Goal: Task Accomplishment & Management: Manage account settings

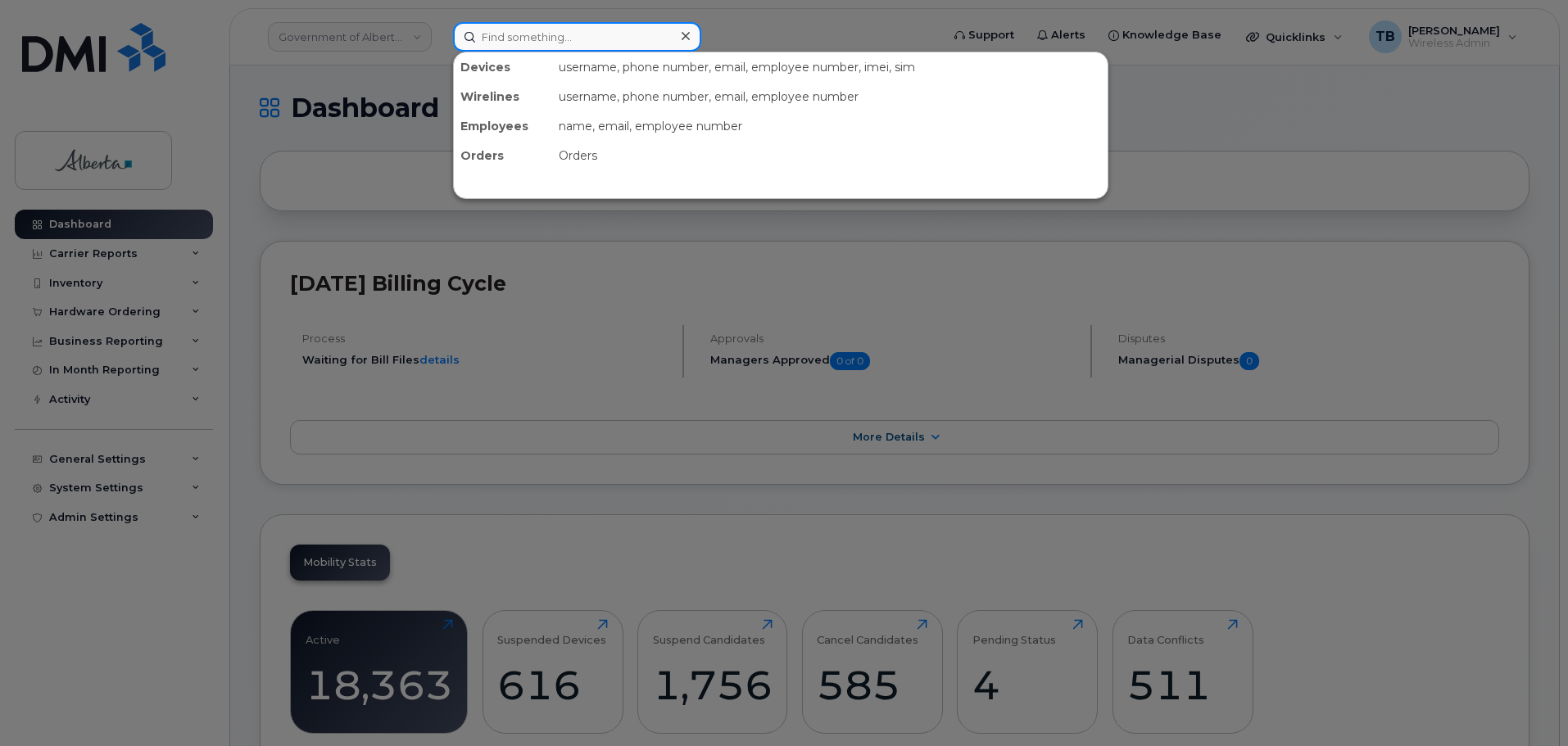
click at [518, 38] on input at bounding box center [577, 37] width 248 height 30
paste input "5873372456"
type input "5873372456"
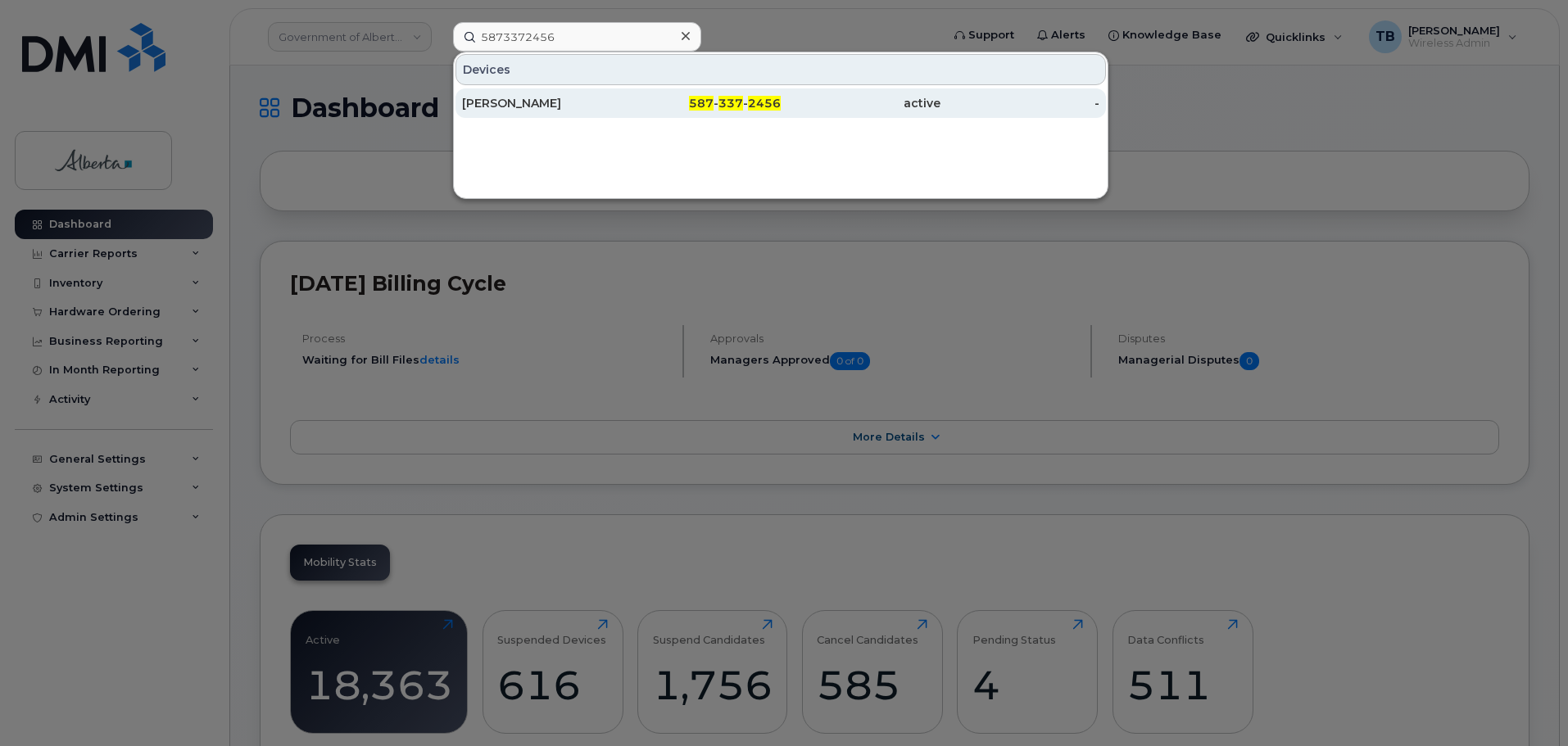
click at [499, 103] on div "[PERSON_NAME]" at bounding box center [541, 104] width 160 height 17
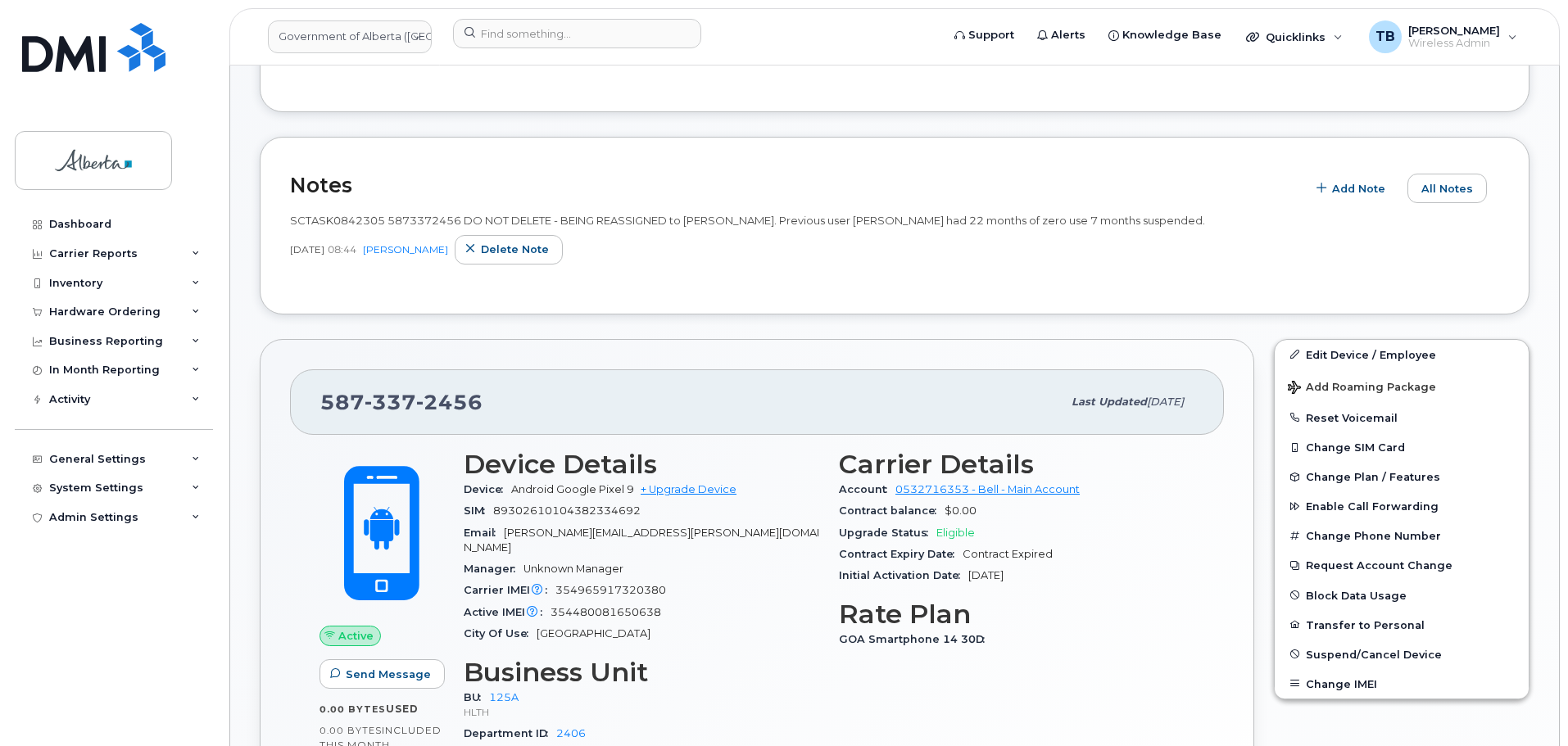
scroll to position [385, 0]
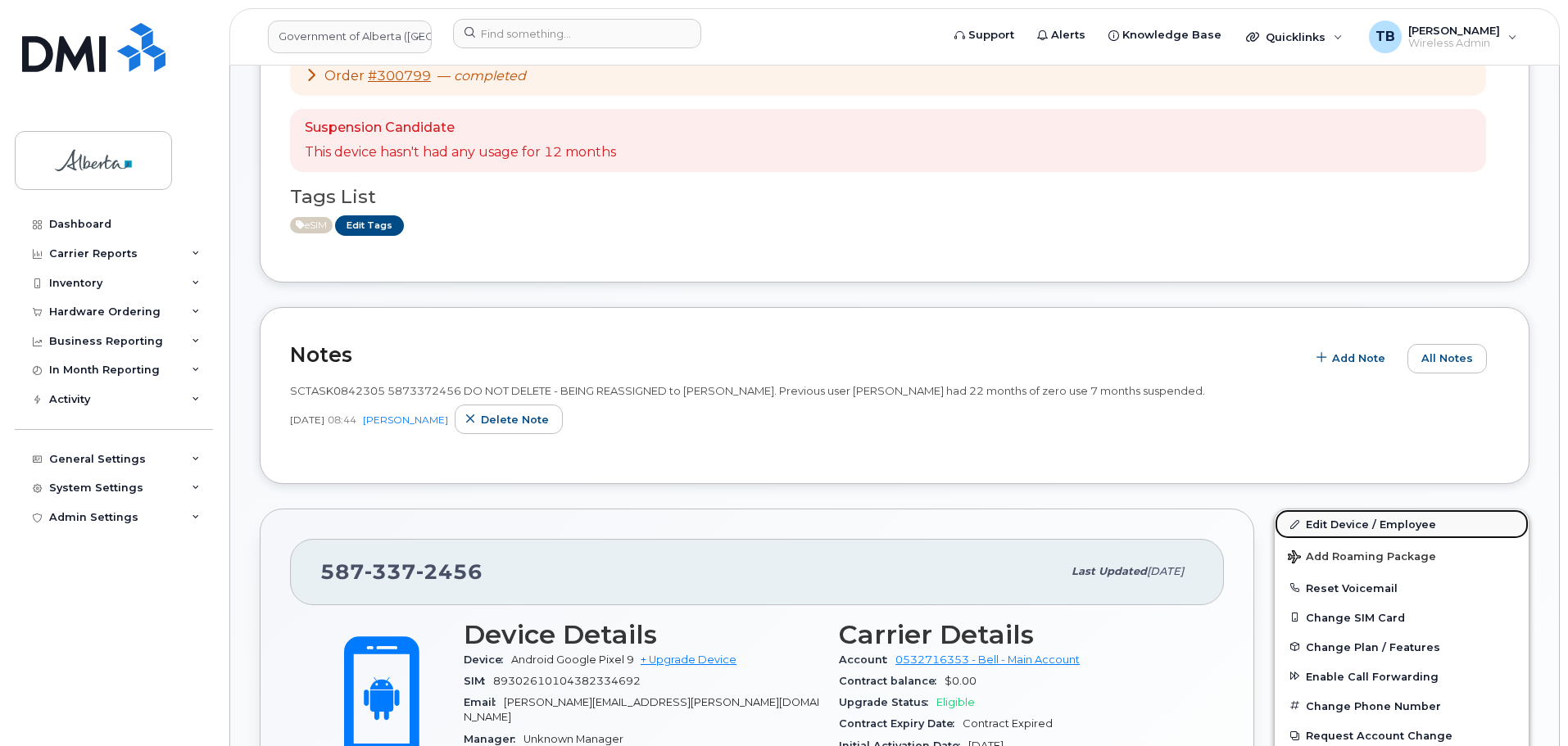
click at [1366, 519] on link "Edit Device / Employee" at bounding box center [1402, 524] width 254 height 30
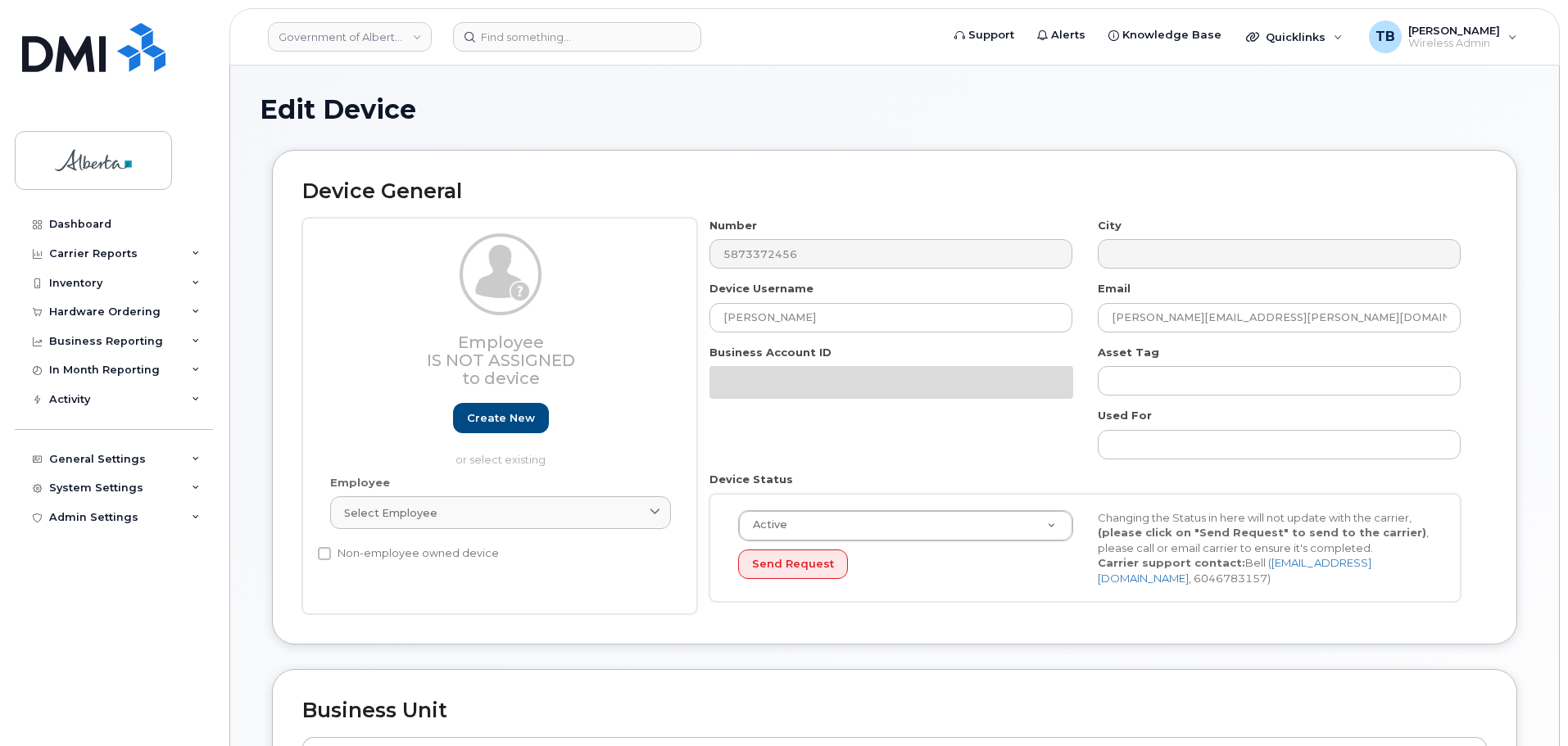
select select "4120335"
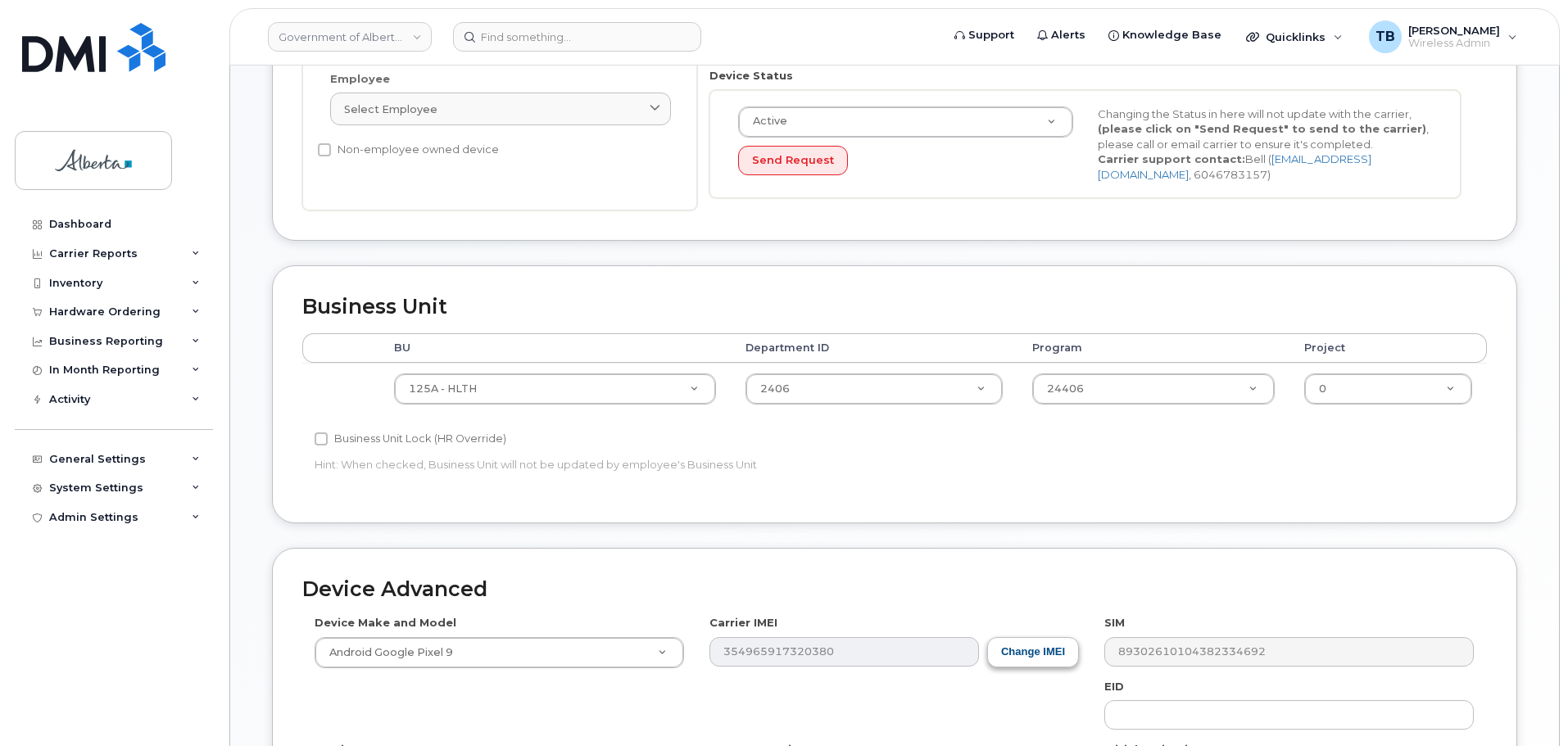
scroll to position [492, 0]
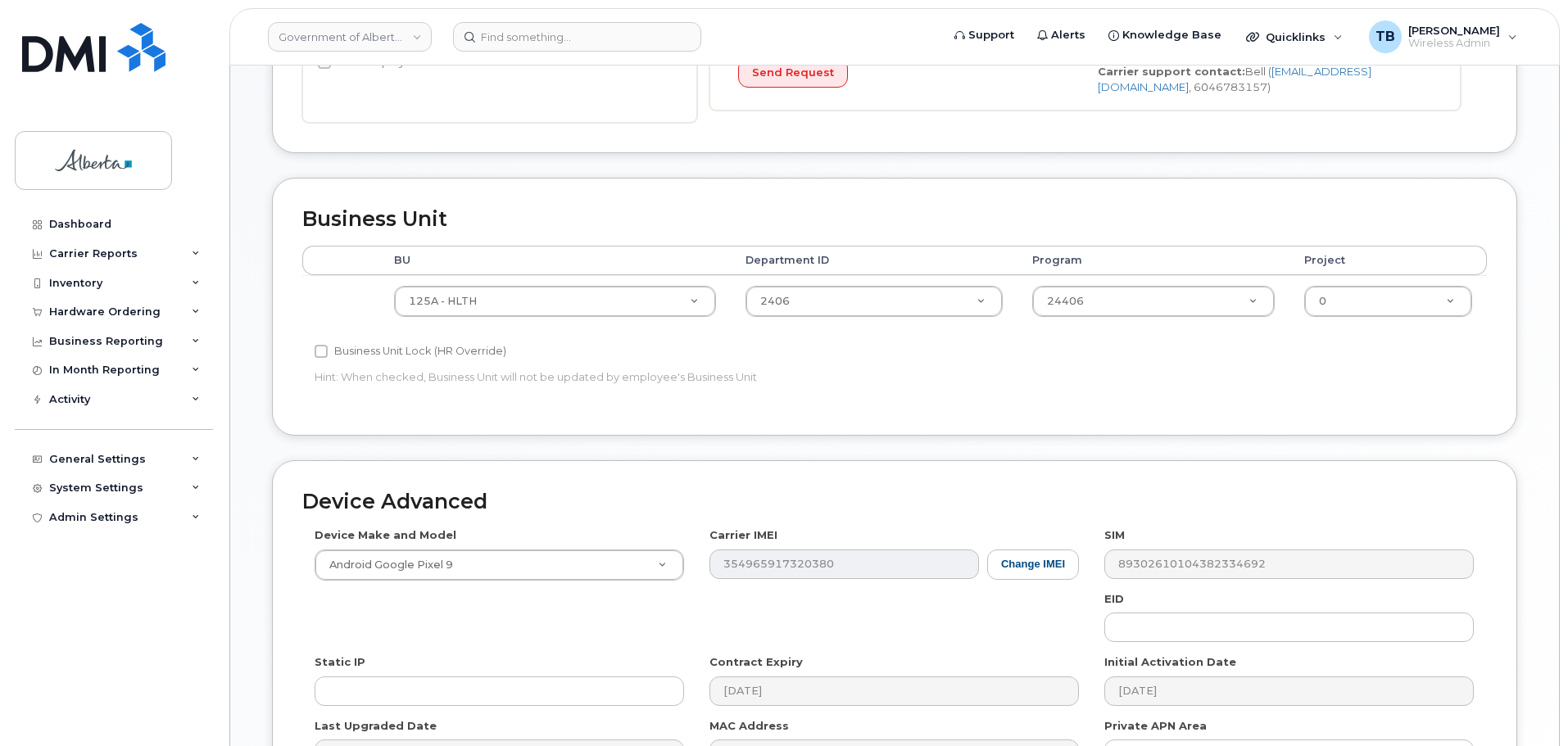
click at [1216, 644] on div "Device Make and Model Android Google Pixel 9 Android TCL 502 Watch Apple Watch …" at bounding box center [894, 654] width 1185 height 254
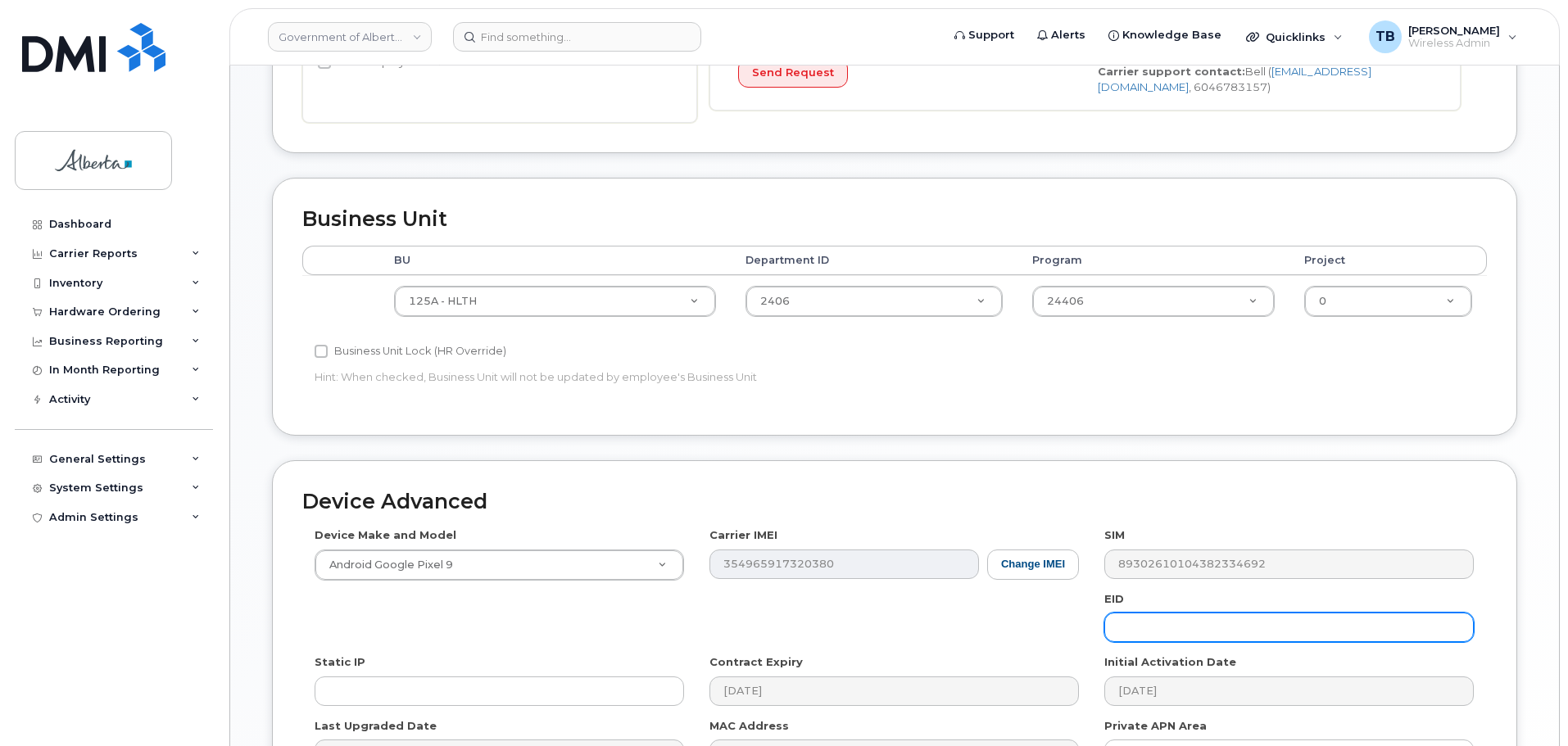
click at [1199, 638] on input "text" at bounding box center [1288, 627] width 369 height 30
paste input "89033023553429009100042478839720"
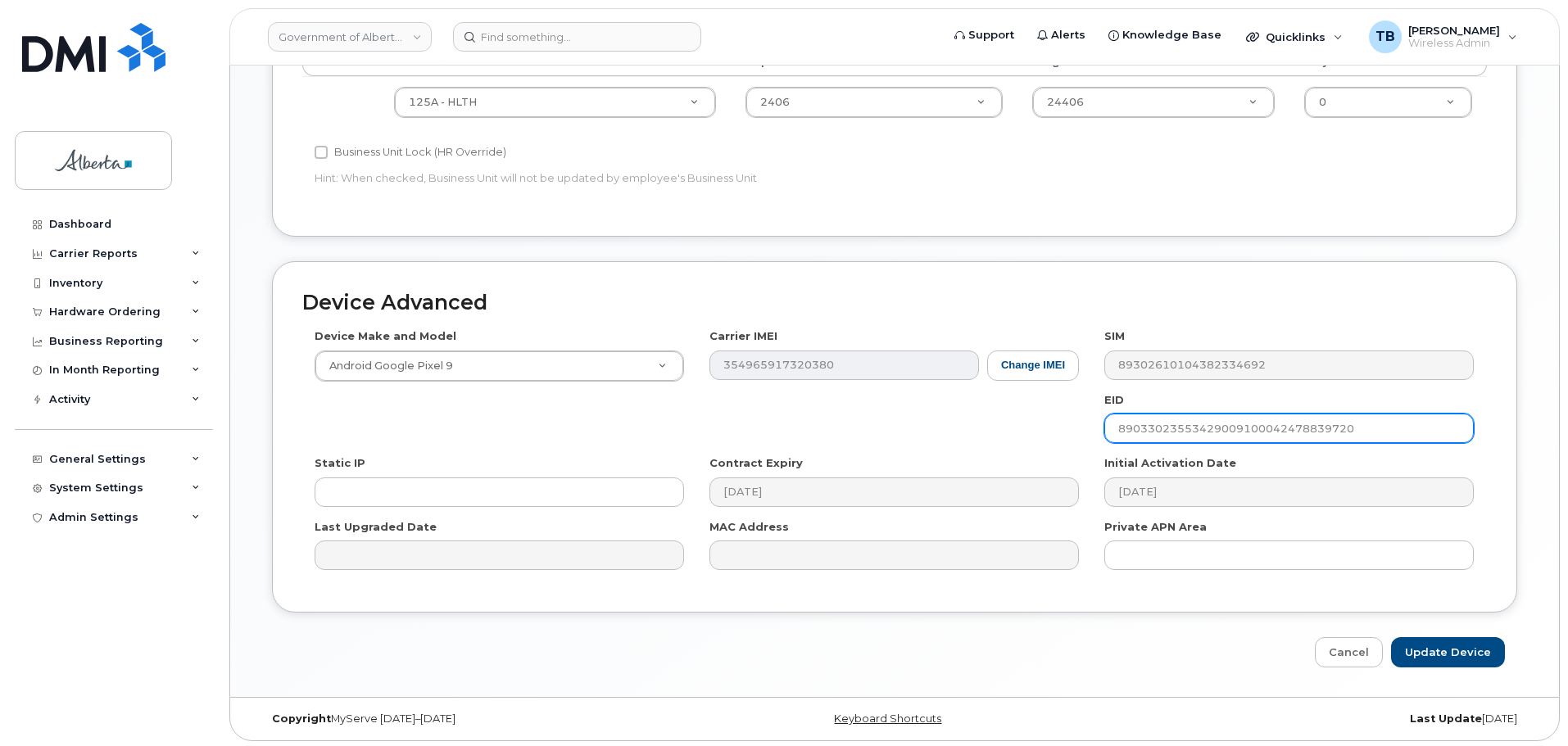
scroll to position [694, 0]
type input "89033023553429009100042478839720"
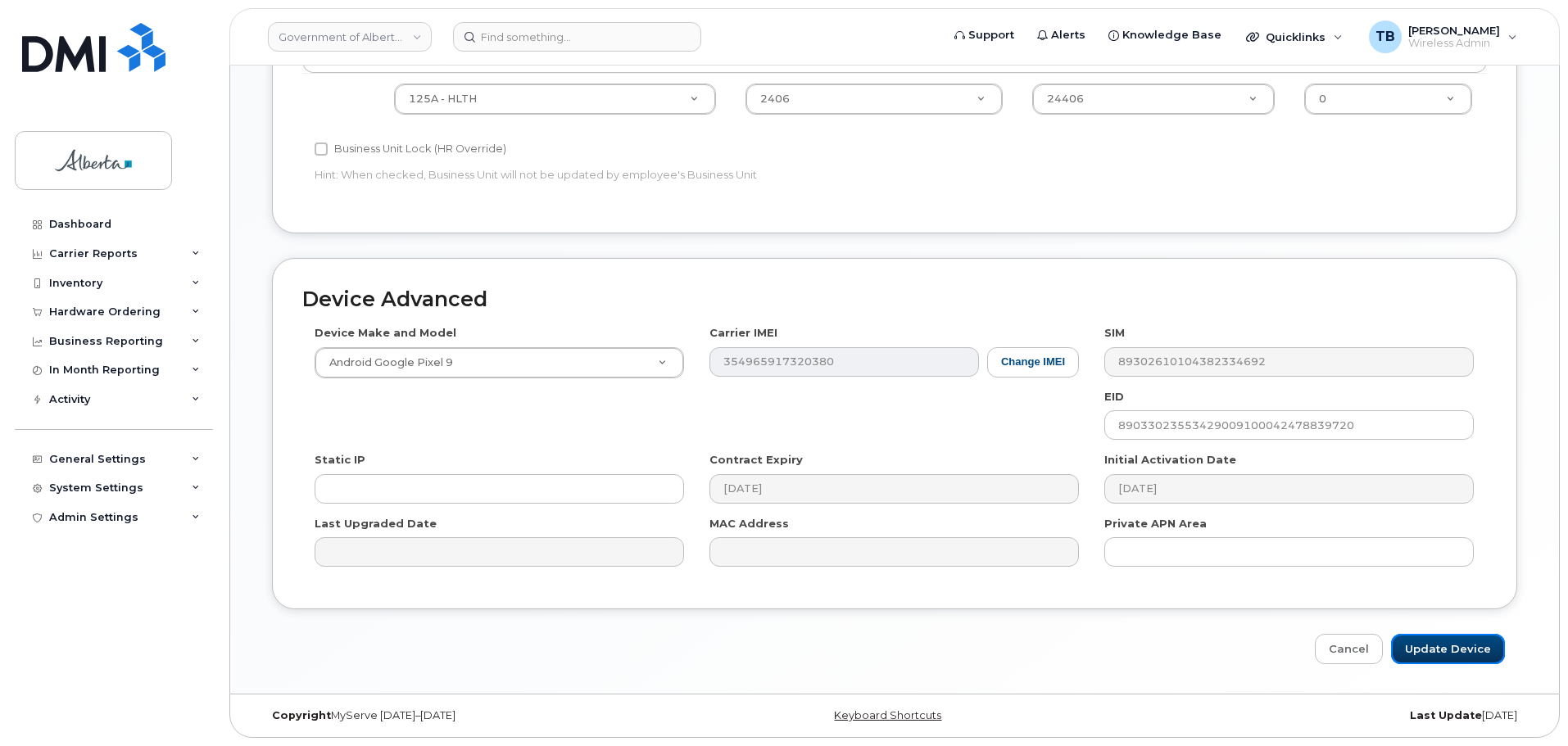
drag, startPoint x: 1473, startPoint y: 658, endPoint x: 1394, endPoint y: 652, distance: 79.2
click at [1472, 658] on input "Update Device" at bounding box center [1448, 649] width 114 height 30
type input "Saving..."
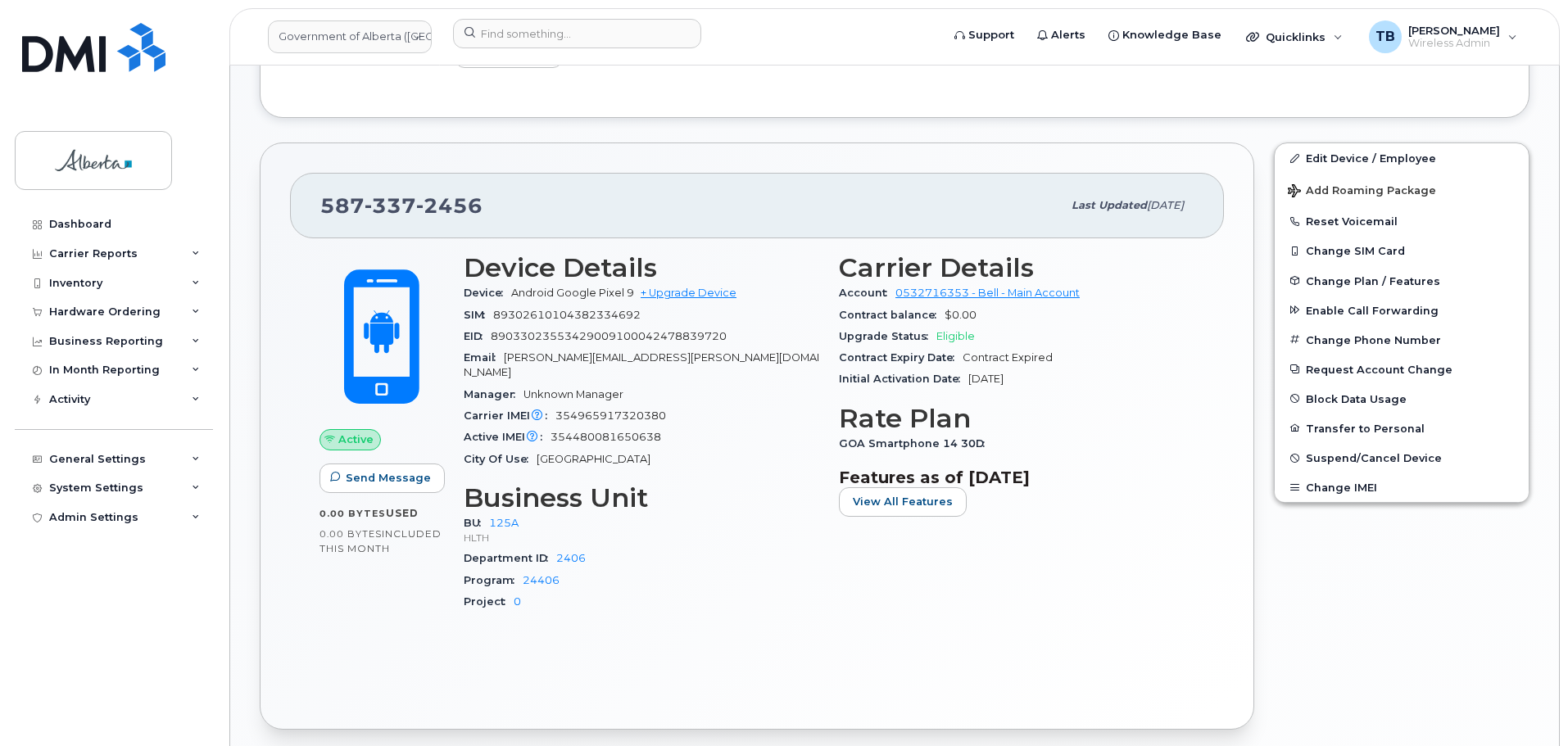
scroll to position [751, 0]
click at [614, 432] on span "354480081650638" at bounding box center [606, 438] width 110 height 12
copy span "354480081650638"
click at [613, 409] on span "354965917320380" at bounding box center [611, 415] width 110 height 12
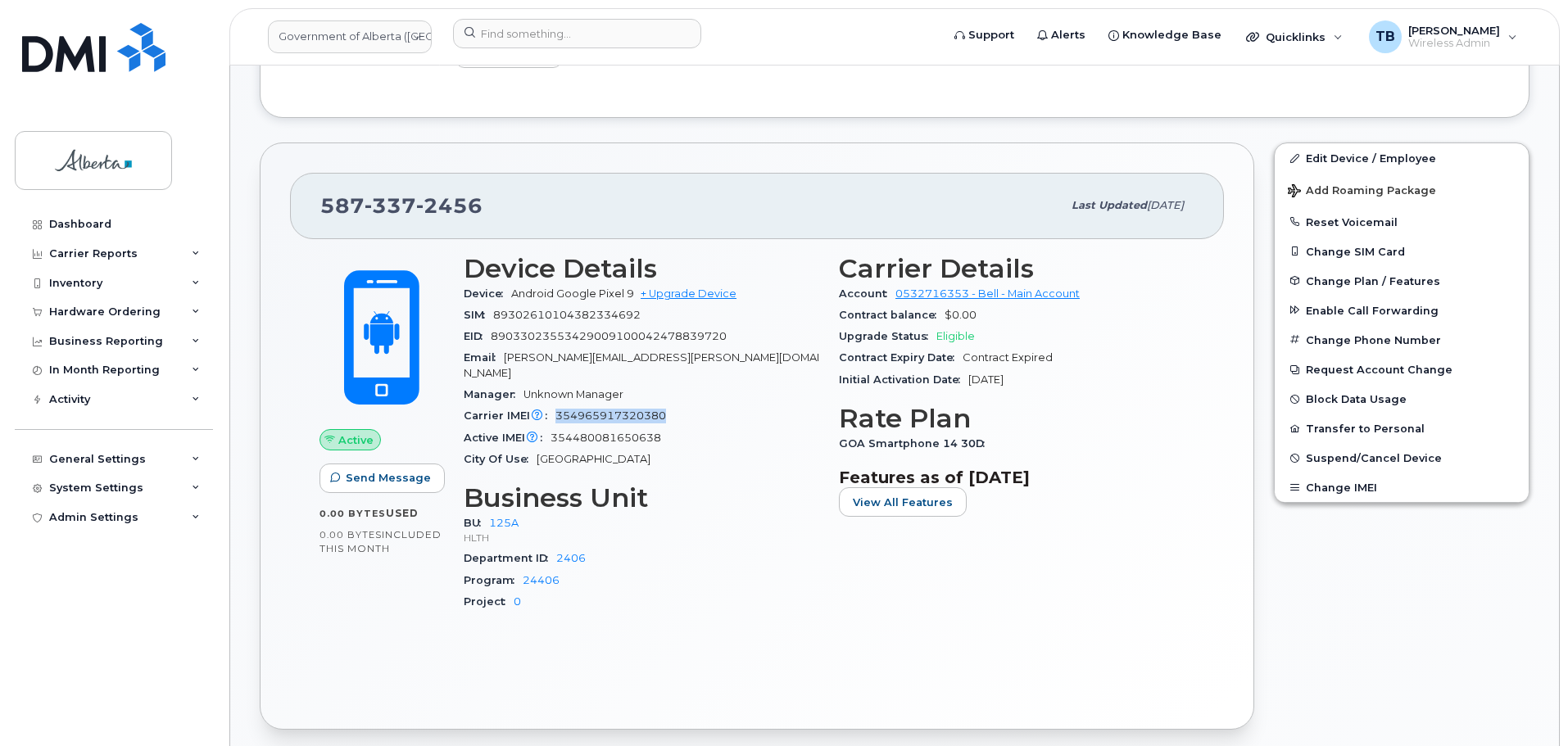
click at [613, 409] on span "354965917320380" at bounding box center [611, 415] width 110 height 12
copy span "354965917320380"
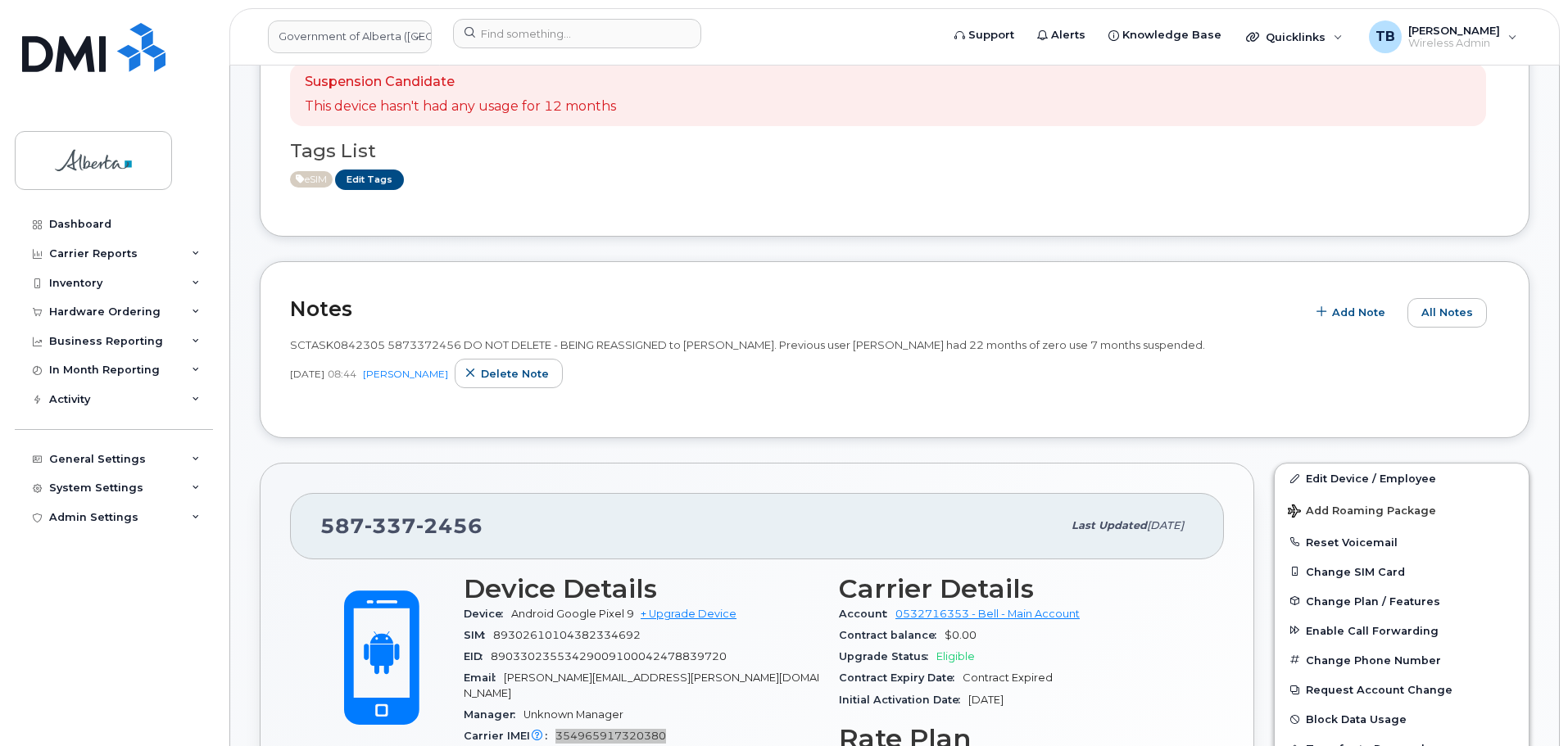
scroll to position [341, 0]
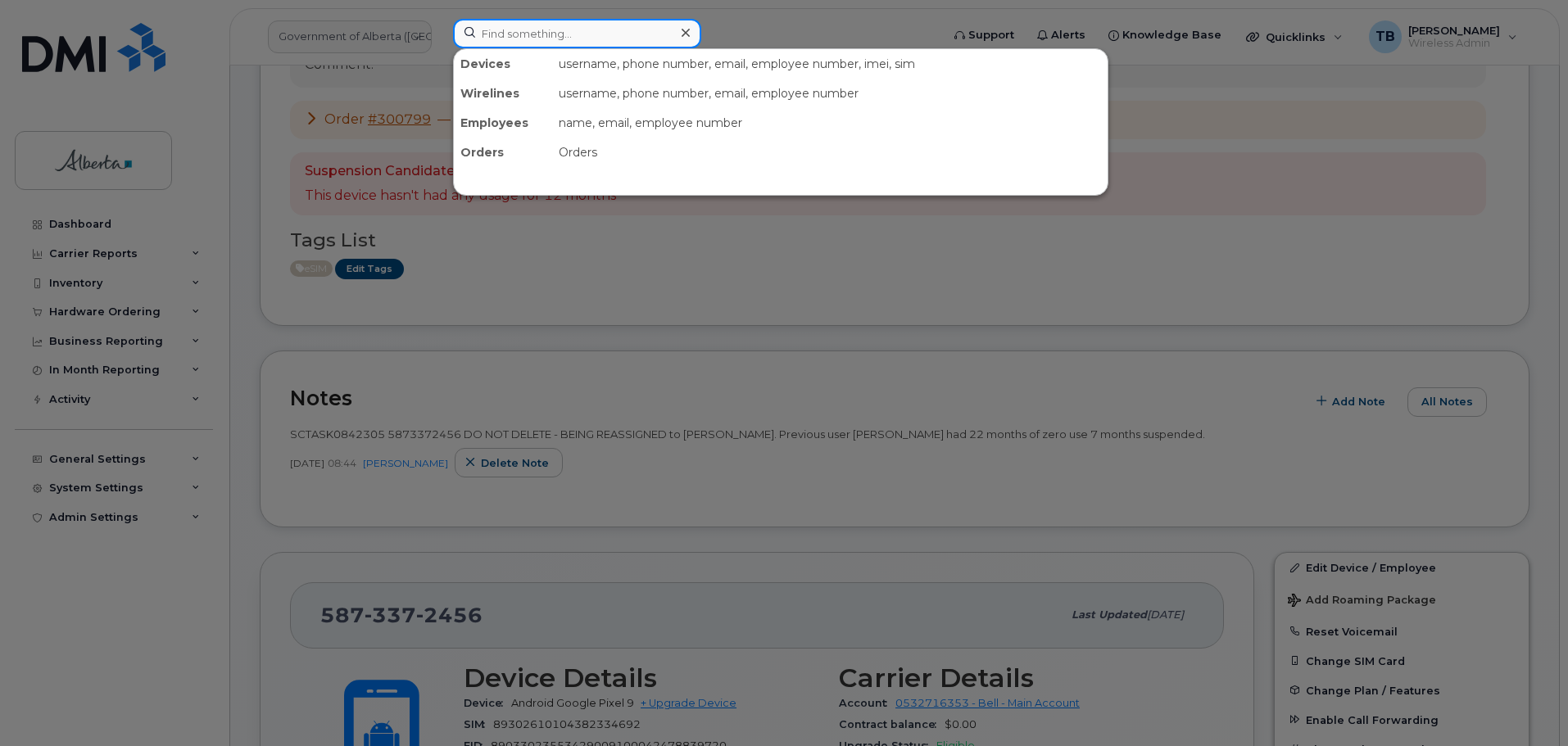
click at [529, 40] on input at bounding box center [577, 34] width 248 height 30
paste input "5873577150"
type input "5873577150"
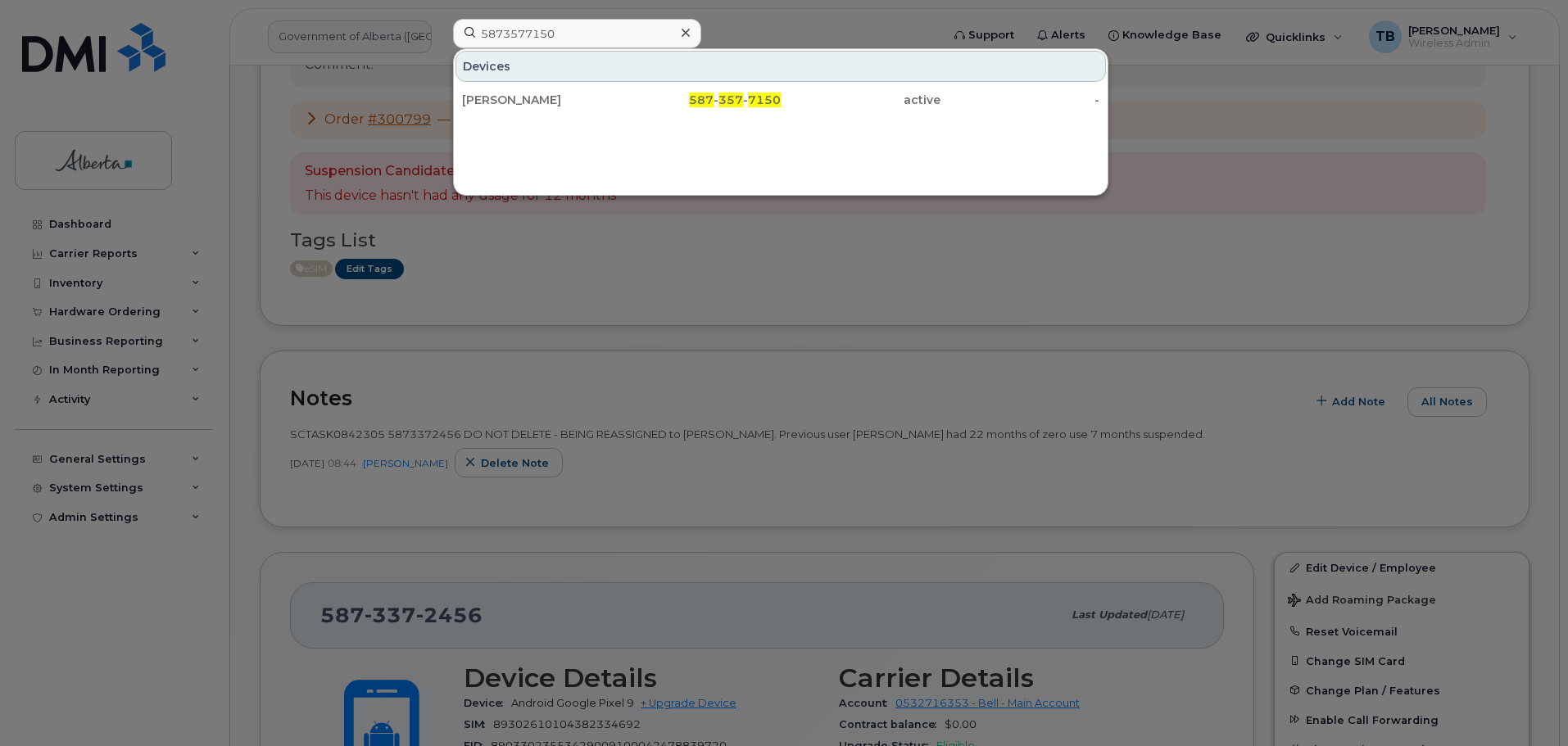
click at [516, 94] on div "Ana Aslam" at bounding box center [541, 100] width 160 height 17
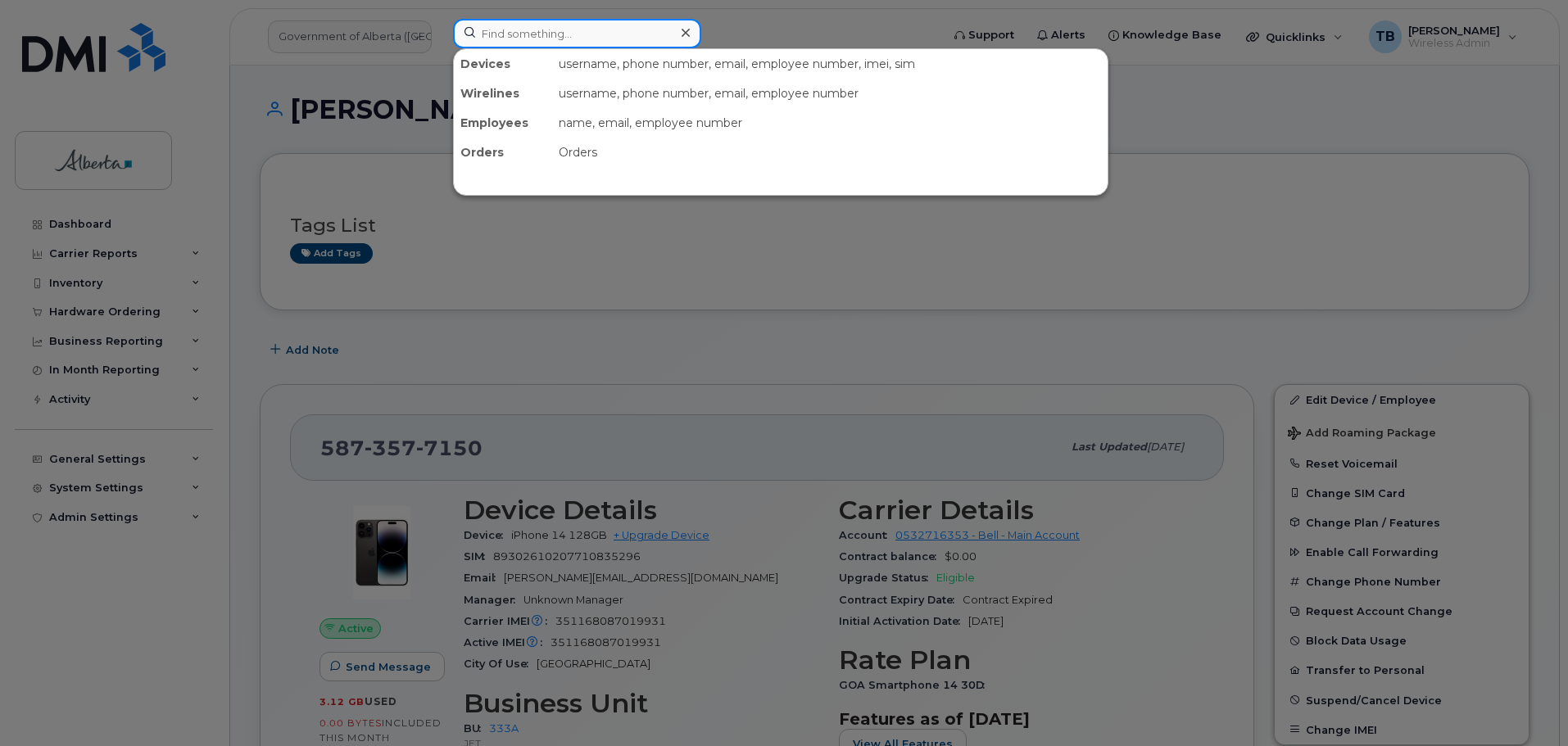
click at [612, 32] on input at bounding box center [577, 34] width 248 height 30
paste input "5875967861"
type input "5875967861"
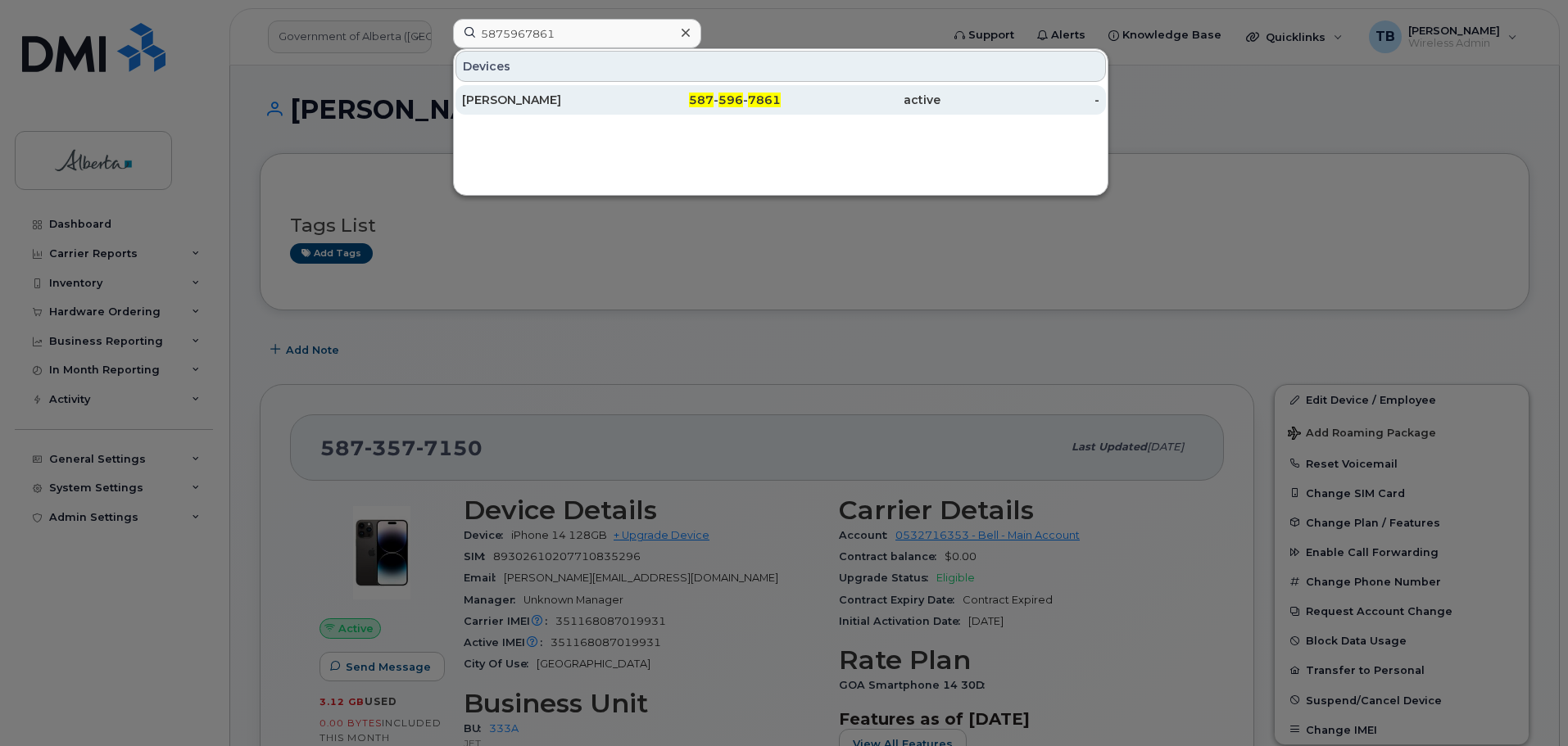
click at [504, 98] on div "Kajal Bhagia" at bounding box center [541, 100] width 160 height 17
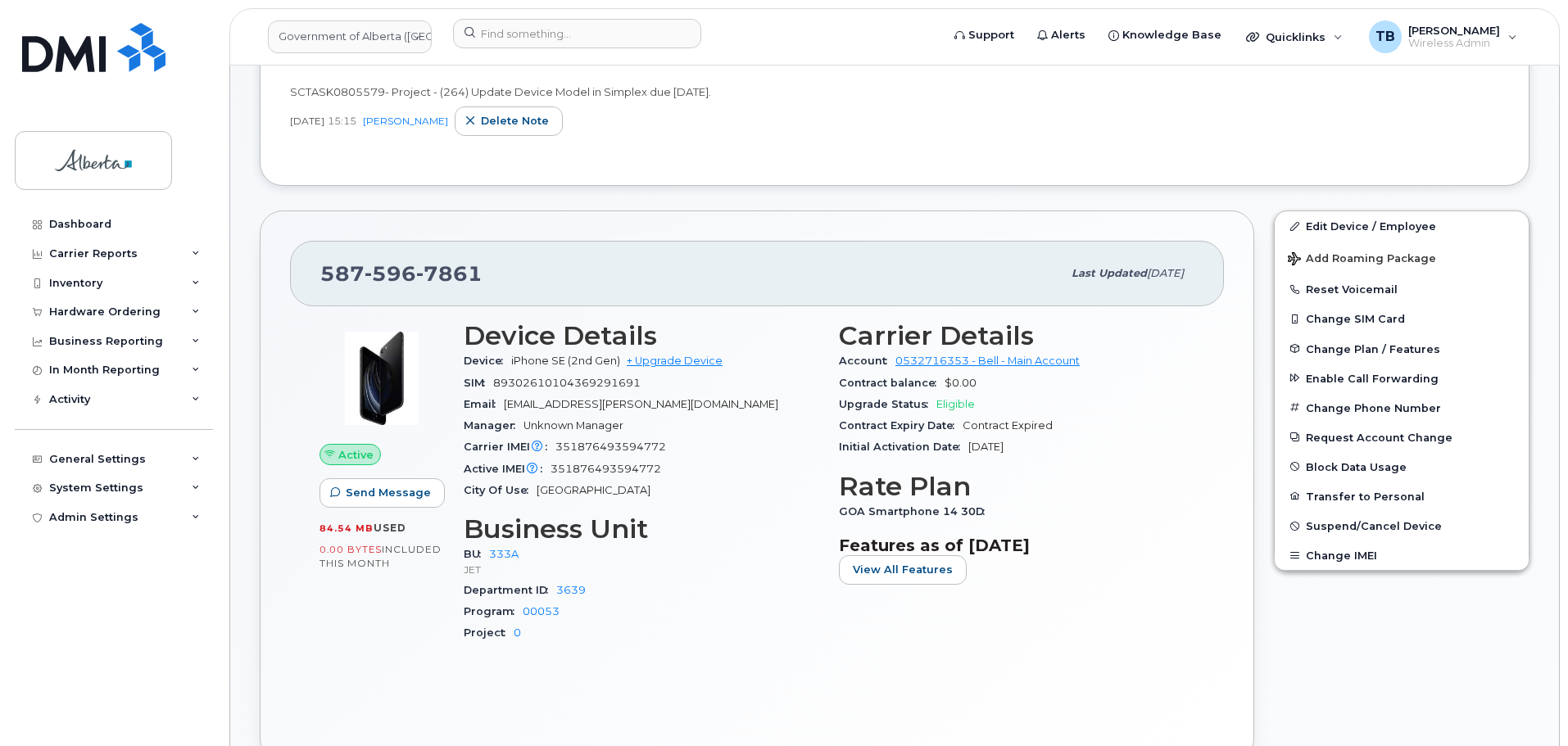
scroll to position [327, 0]
drag, startPoint x: 518, startPoint y: 43, endPoint x: 514, endPoint y: 30, distance: 13.6
click at [519, 43] on input at bounding box center [577, 34] width 248 height 30
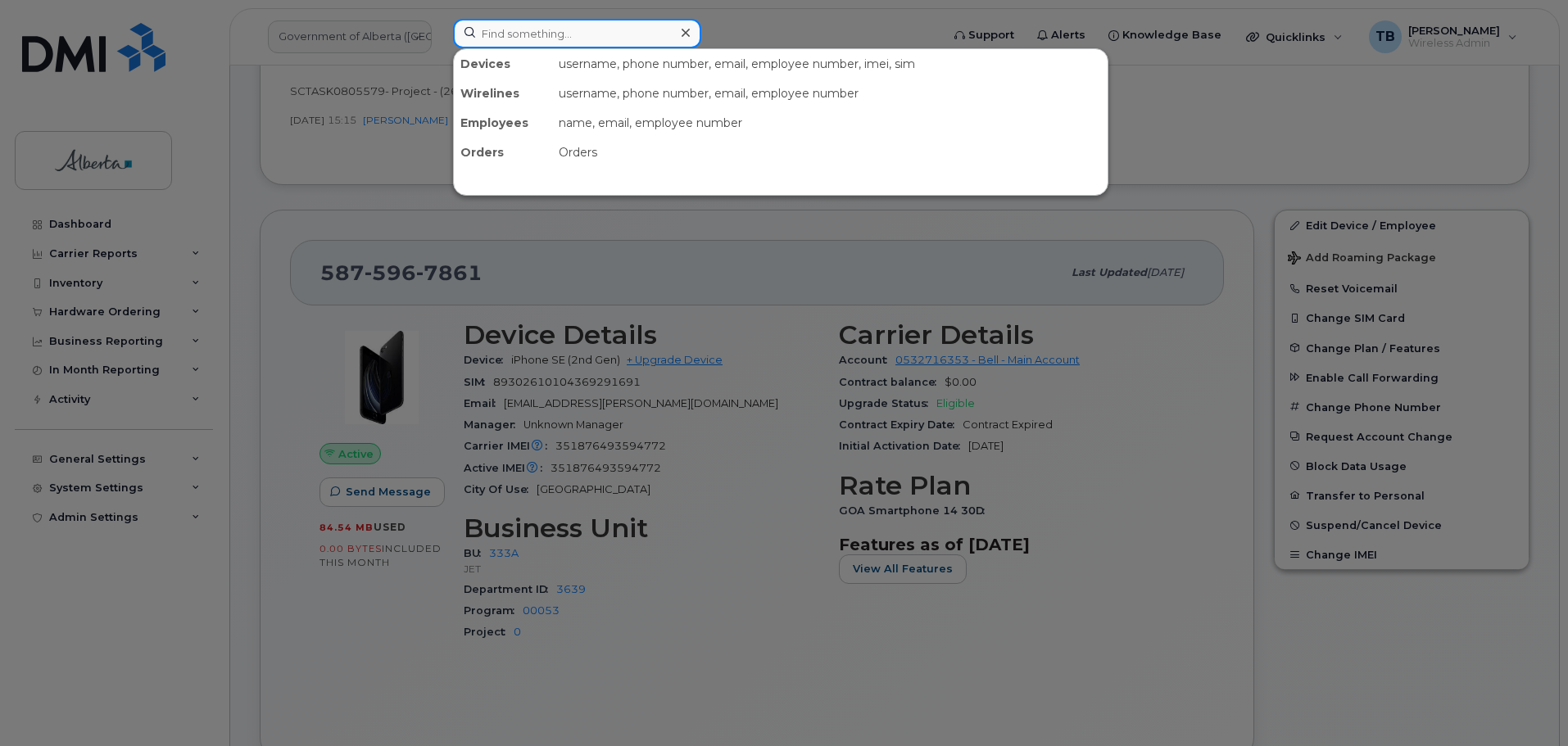
paste input "7805041528"
type input "7805041528"
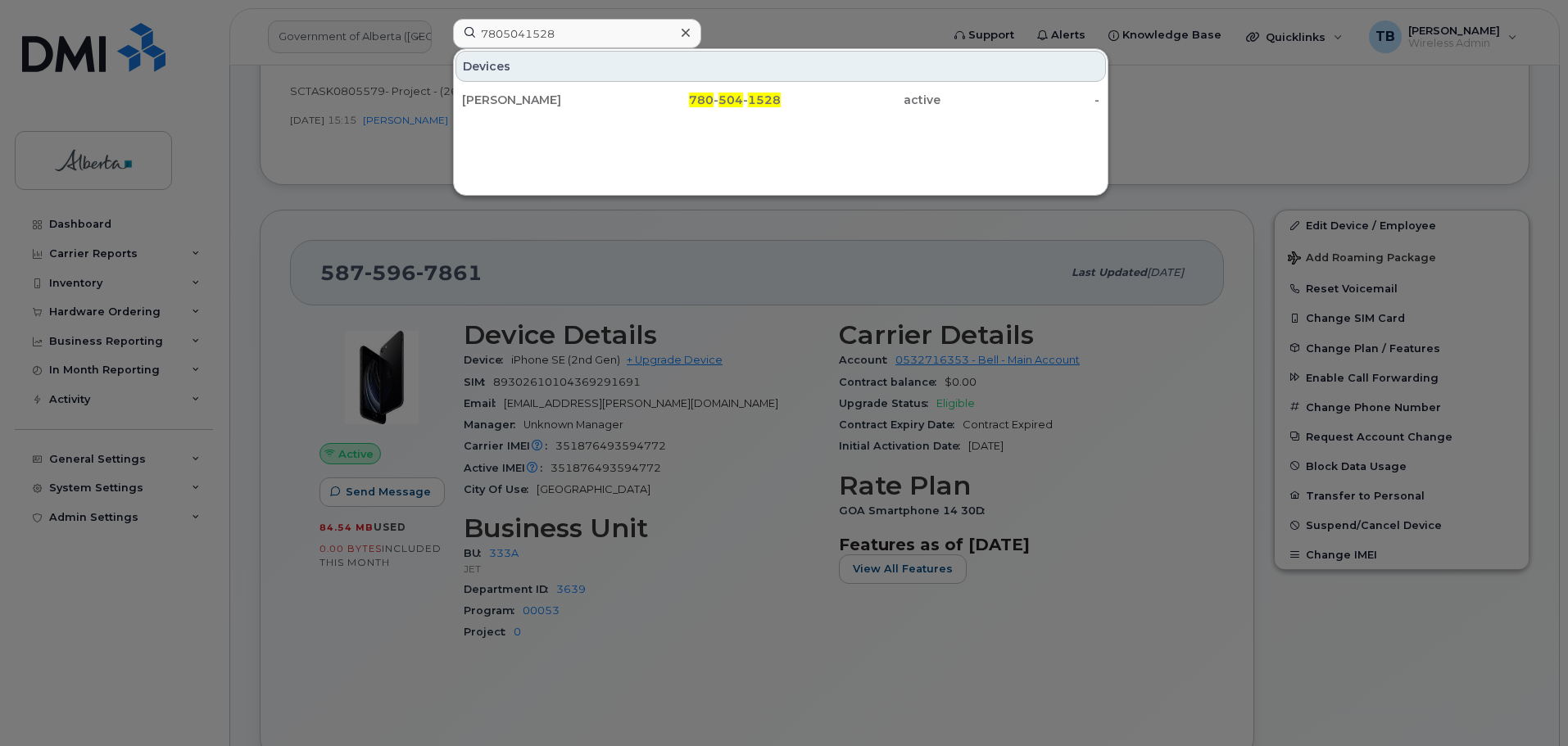
drag, startPoint x: 520, startPoint y: 100, endPoint x: 223, endPoint y: 104, distance: 297.0
click at [520, 101] on div "Moushmi Bhatla" at bounding box center [541, 100] width 160 height 17
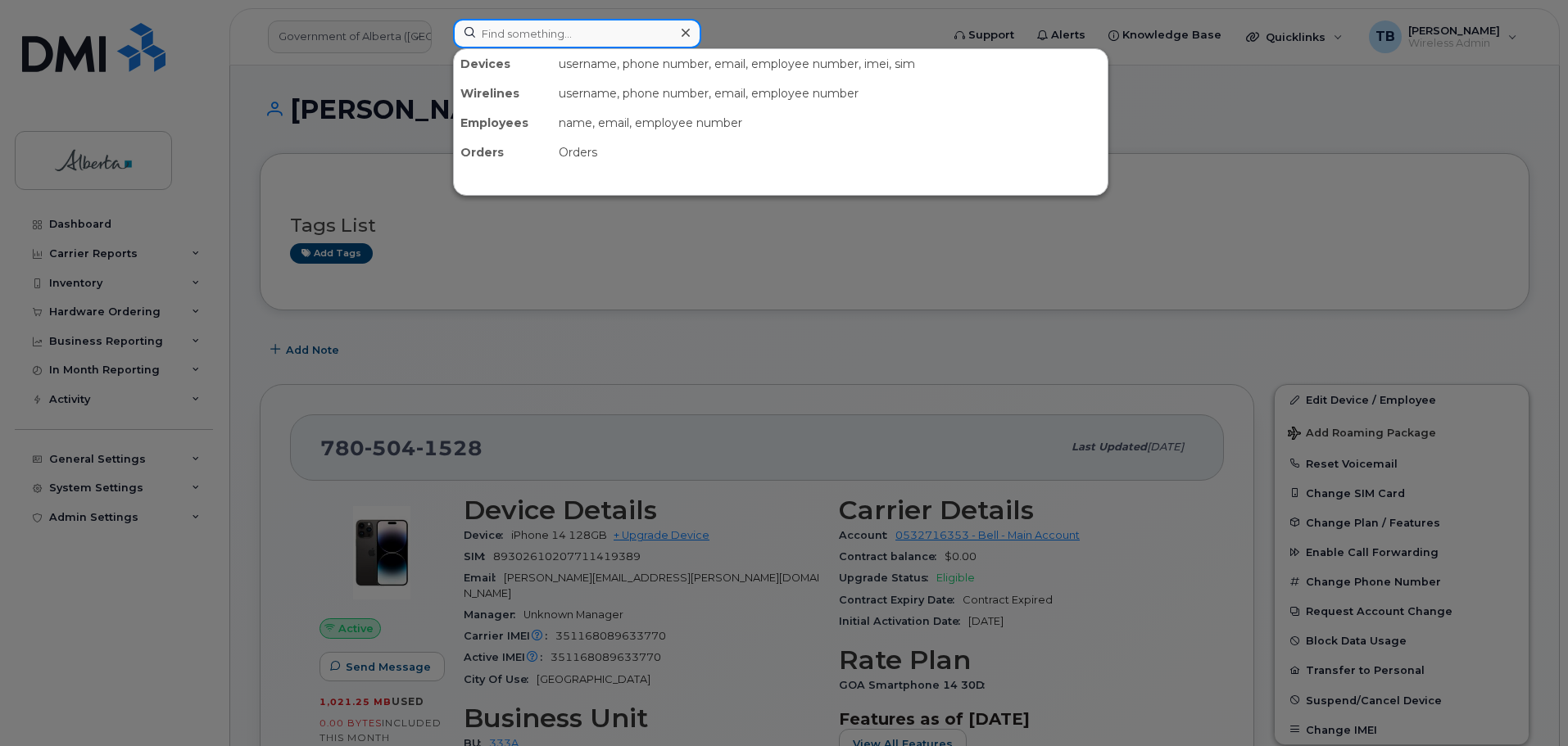
click at [530, 38] on input at bounding box center [577, 34] width 248 height 30
paste input "4039522465"
type input "4039522465"
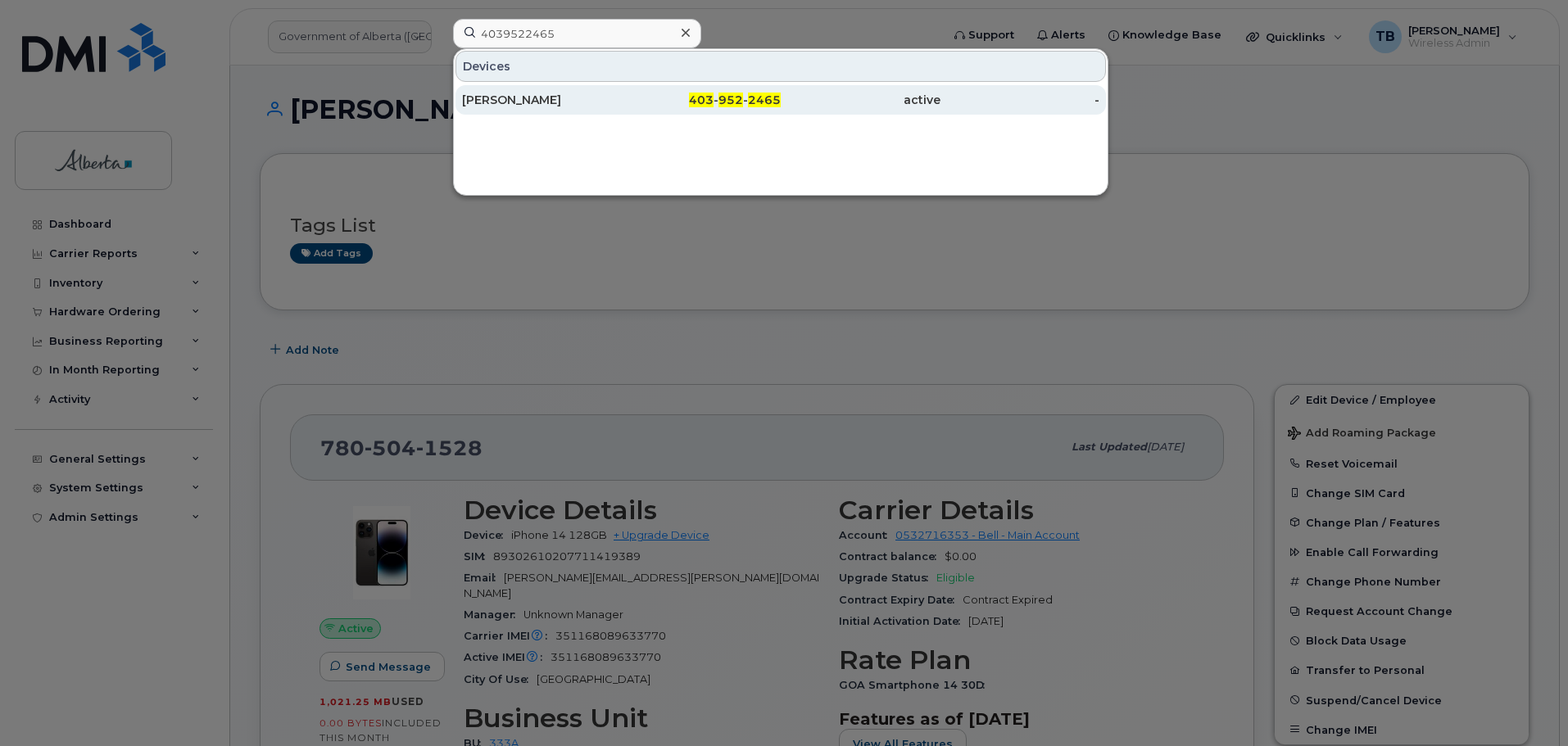
click at [518, 103] on div "[PERSON_NAME]" at bounding box center [541, 100] width 160 height 17
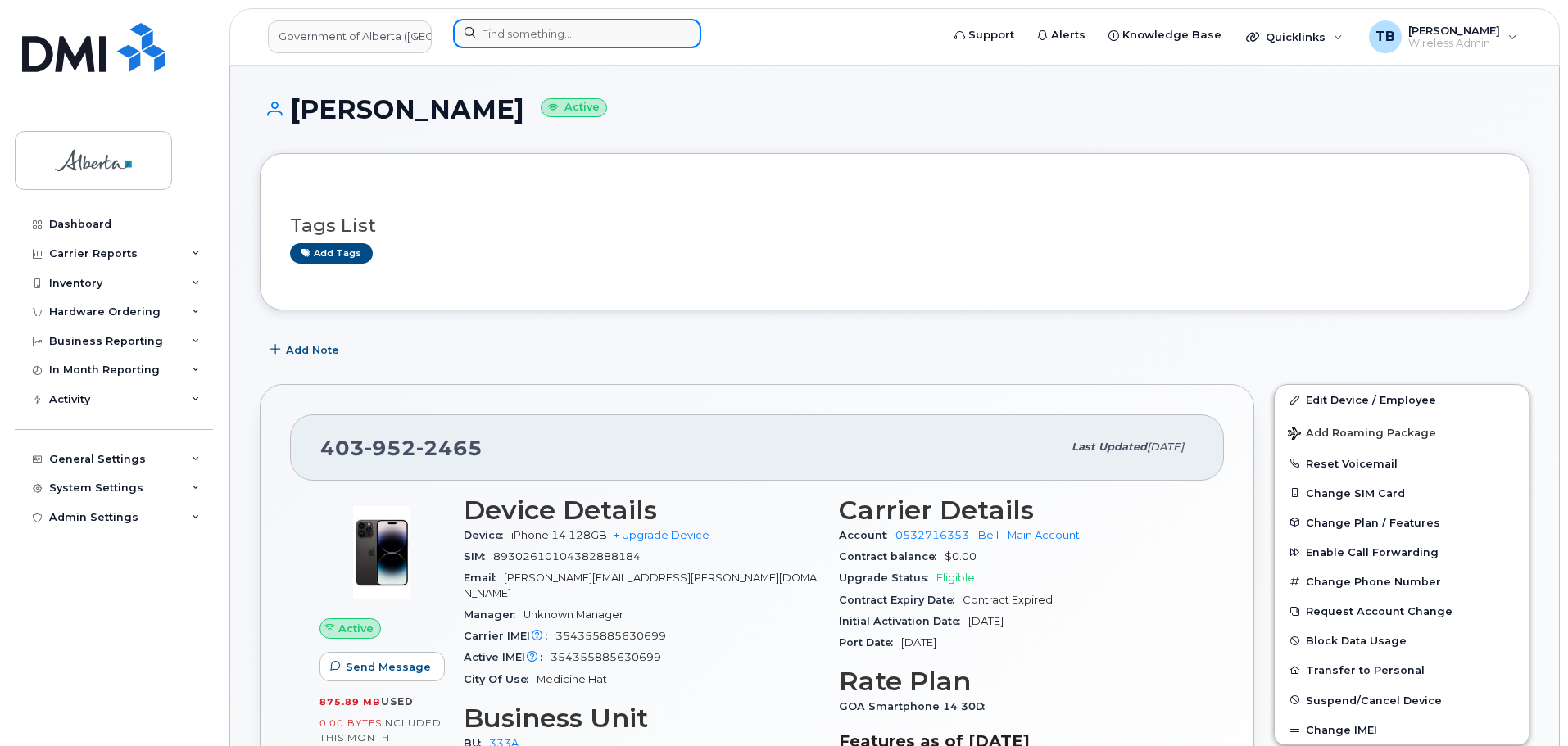
click at [499, 33] on input at bounding box center [577, 34] width 248 height 30
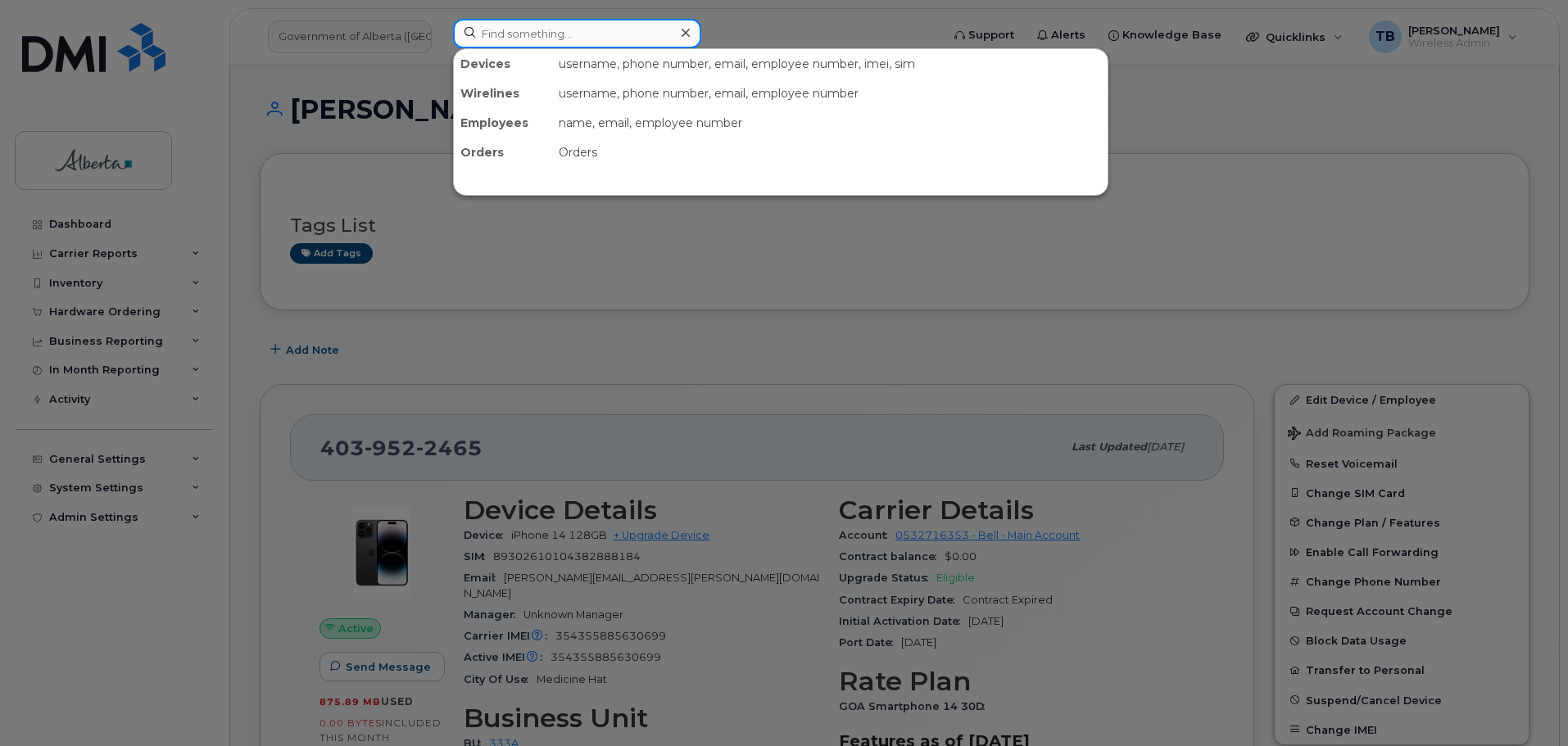
paste input "4039524210"
type input "4039524210"
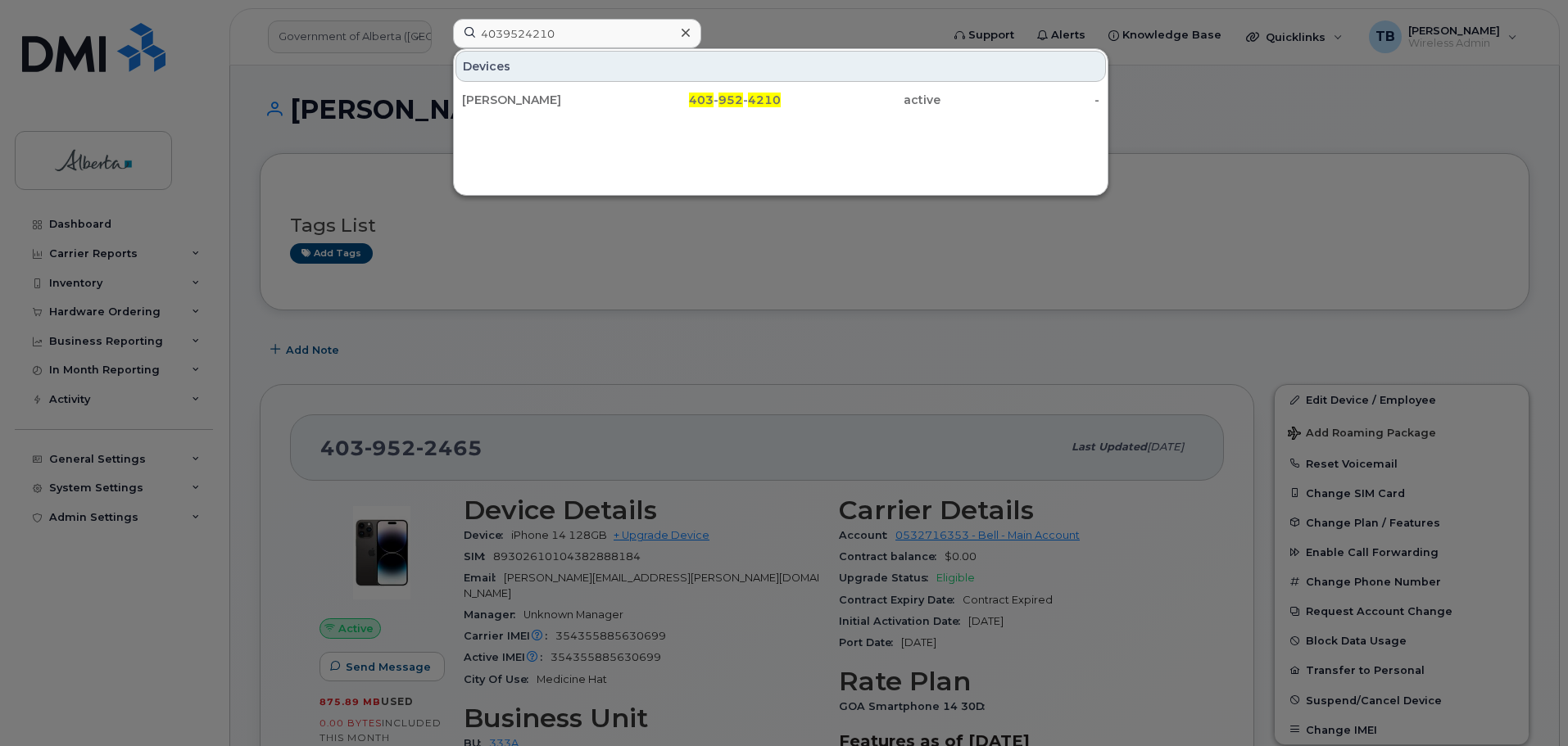
drag, startPoint x: 530, startPoint y: 103, endPoint x: 493, endPoint y: 155, distance: 63.8
click at [530, 103] on div "Sarah Zemp" at bounding box center [541, 100] width 160 height 17
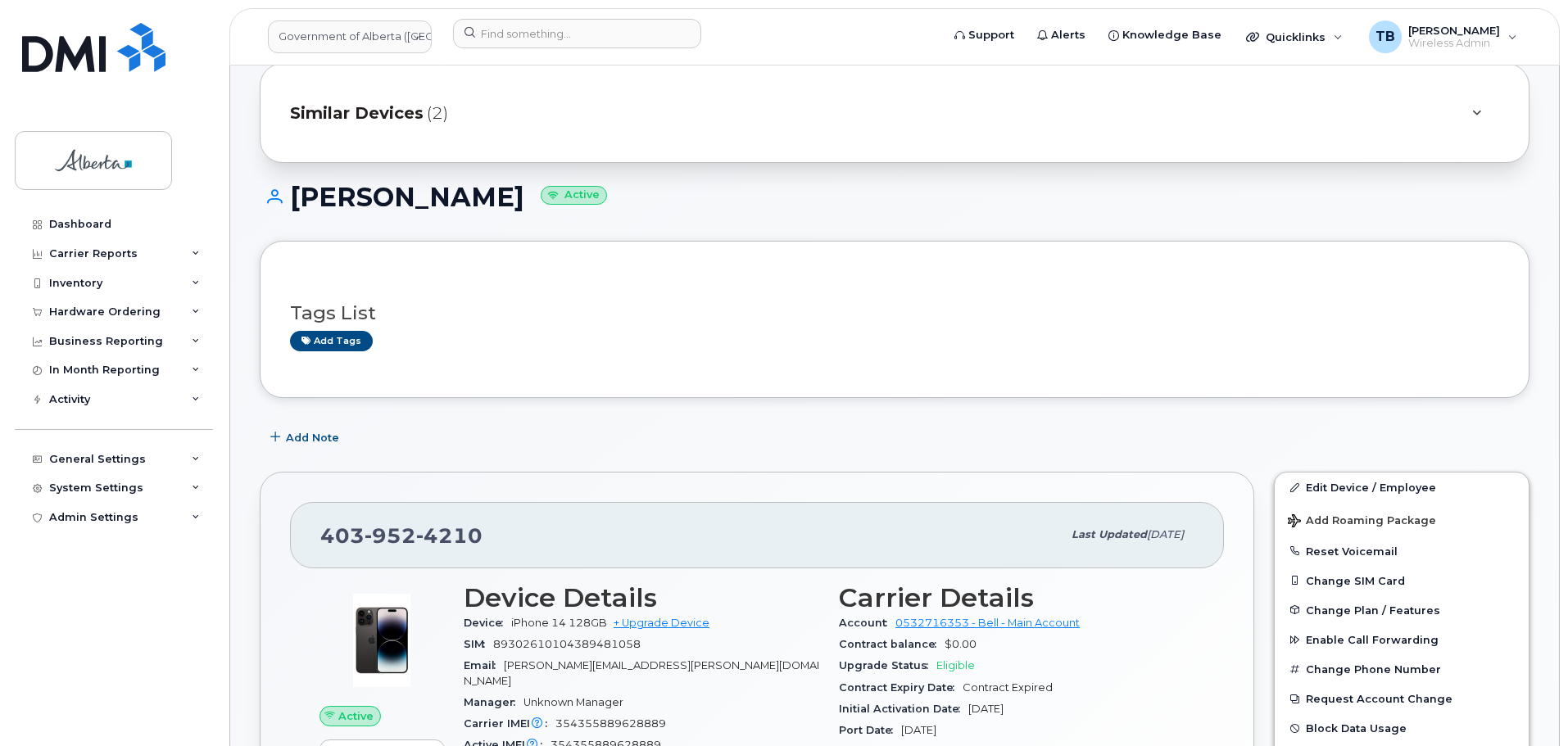
scroll to position [246, 0]
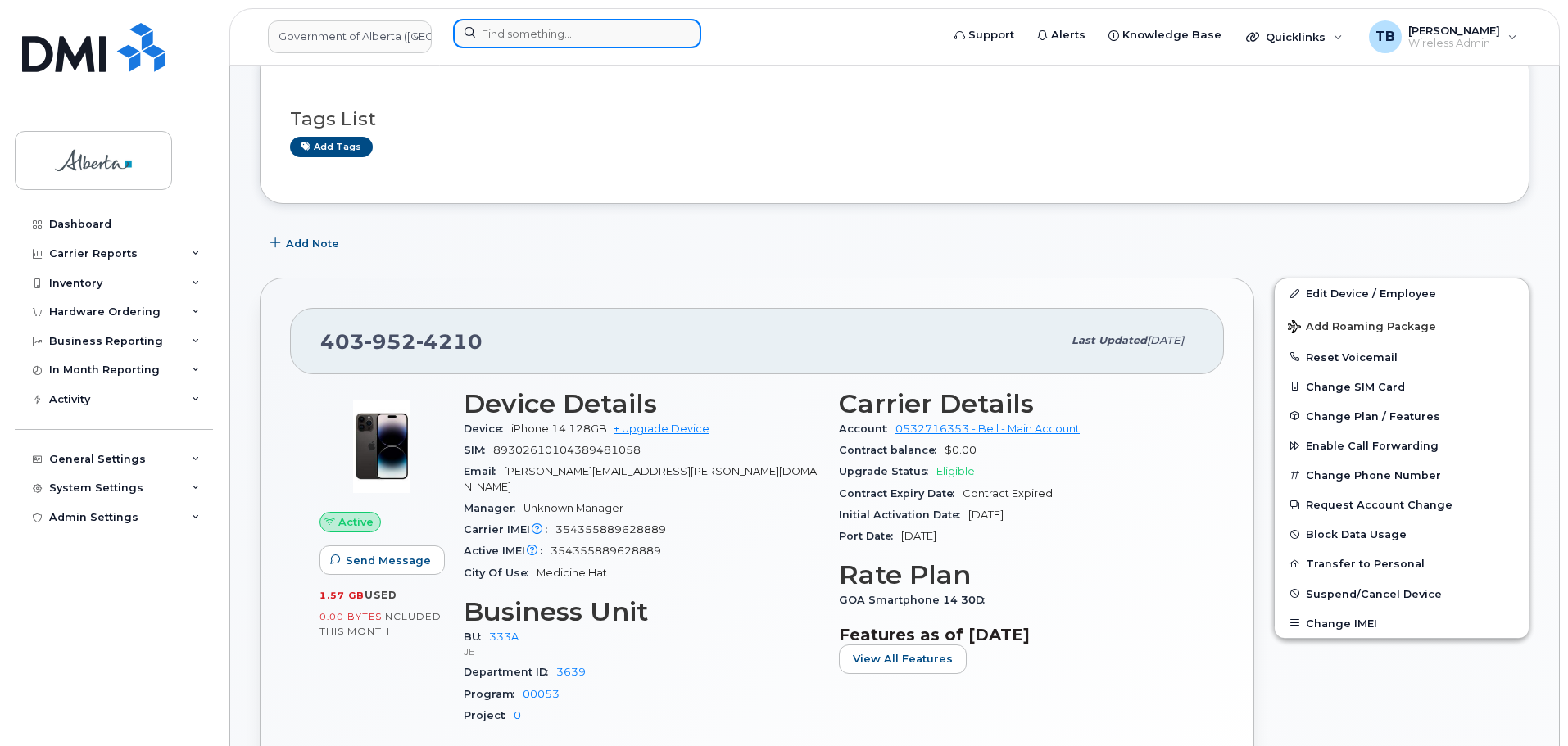
click at [508, 31] on input at bounding box center [577, 34] width 248 height 30
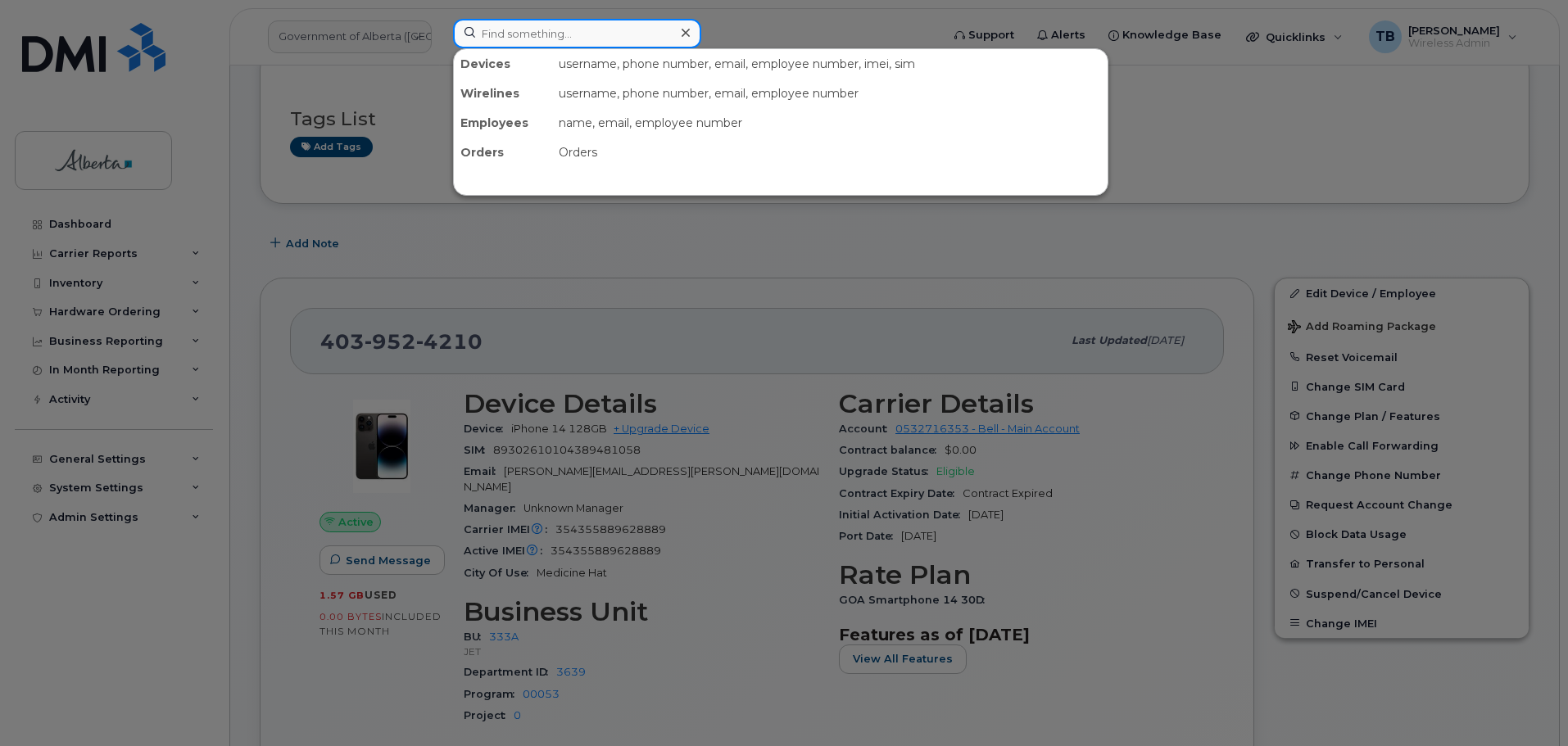
paste input "4039936512"
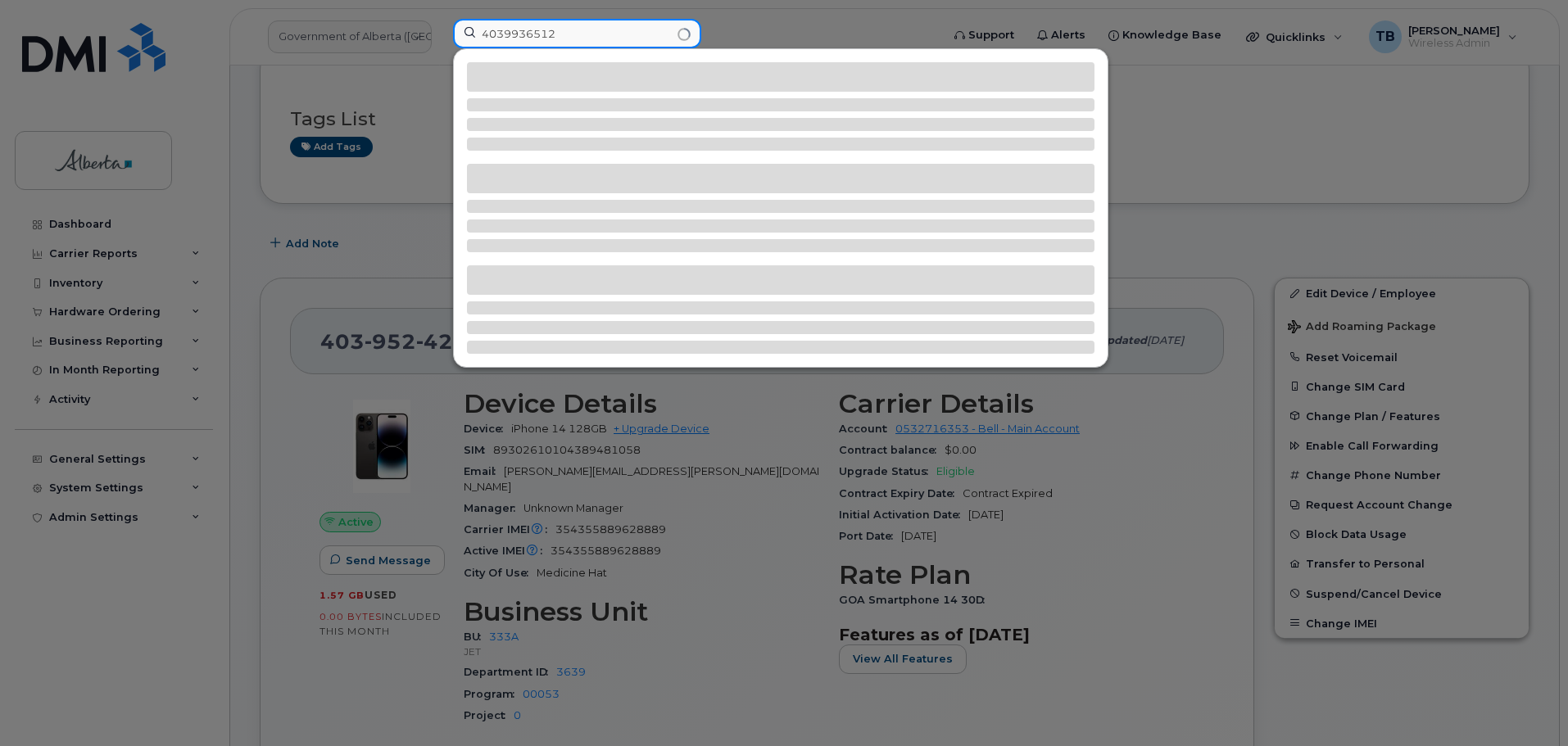
type input "4039936512"
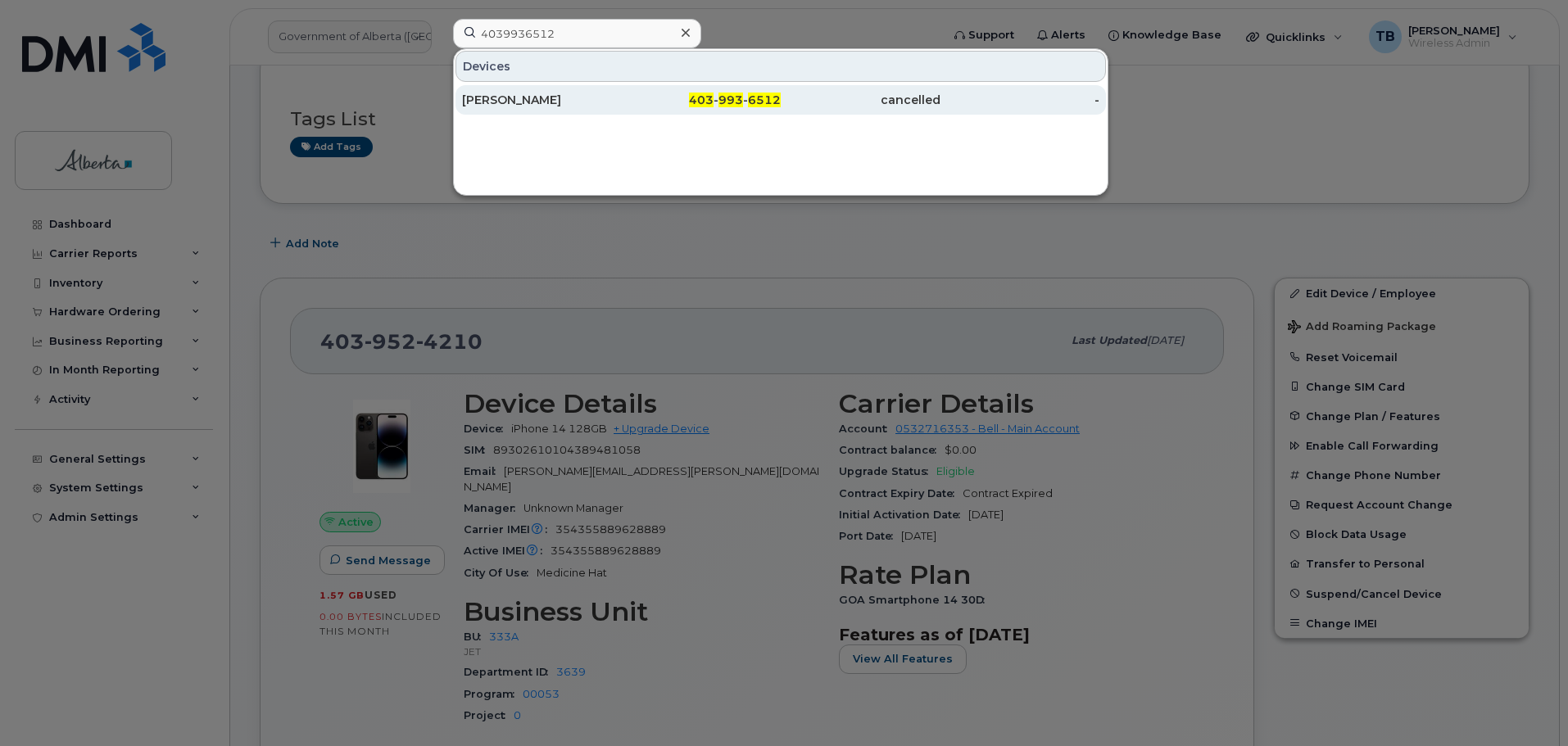
click at [541, 102] on div "Lindsay Mckerness" at bounding box center [541, 100] width 160 height 17
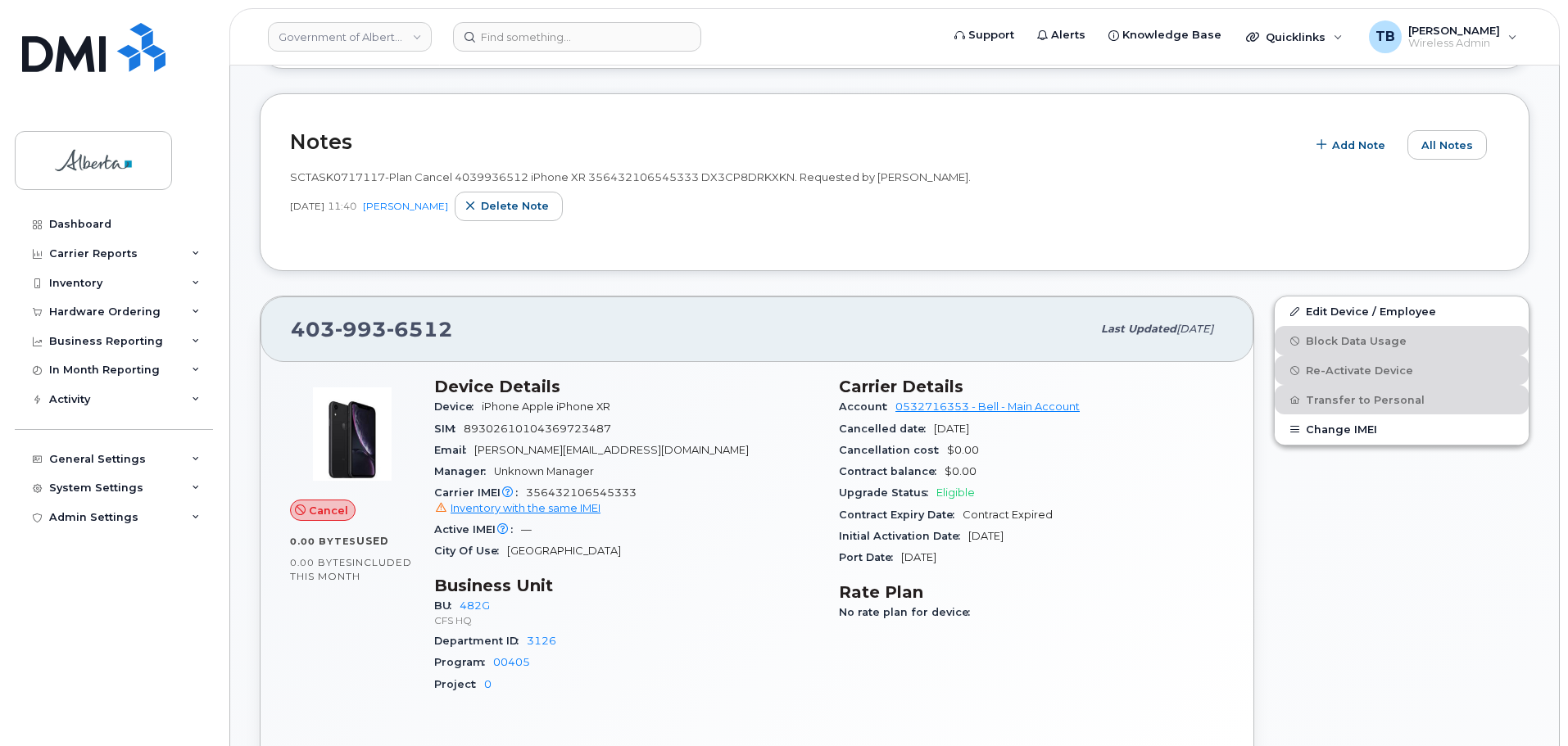
scroll to position [409, 0]
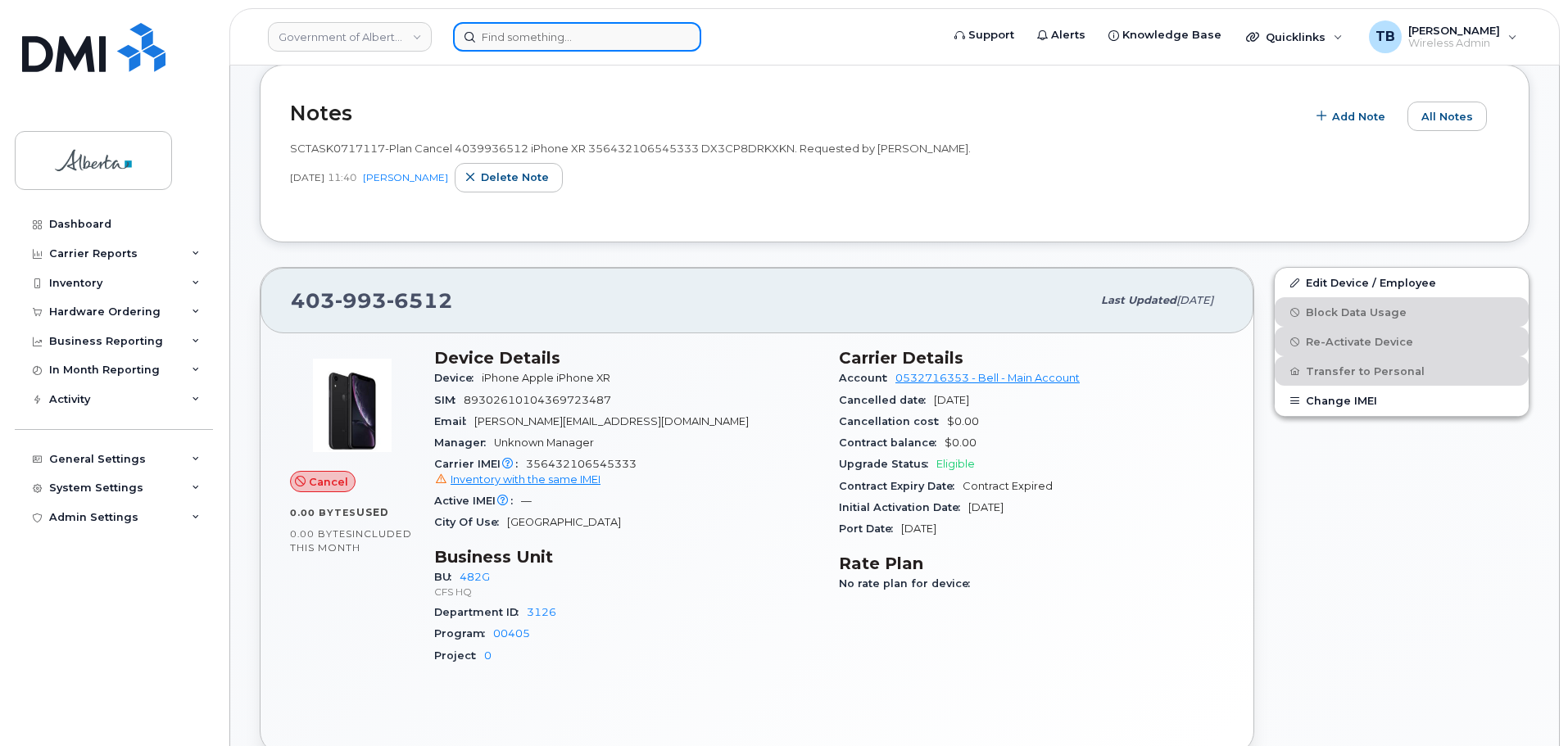
click at [500, 42] on input at bounding box center [577, 37] width 248 height 30
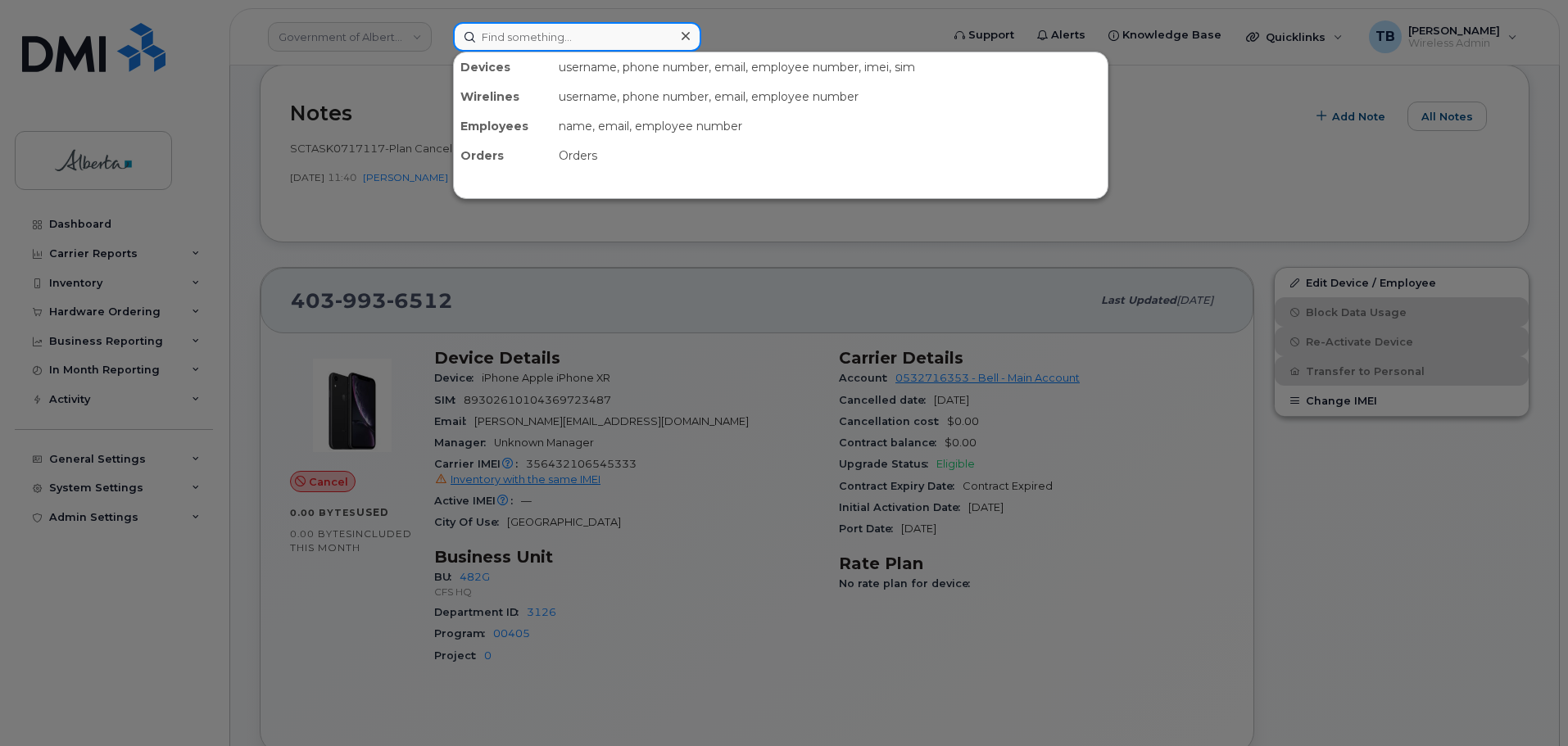
paste input "4035857390"
type input "4035857390"
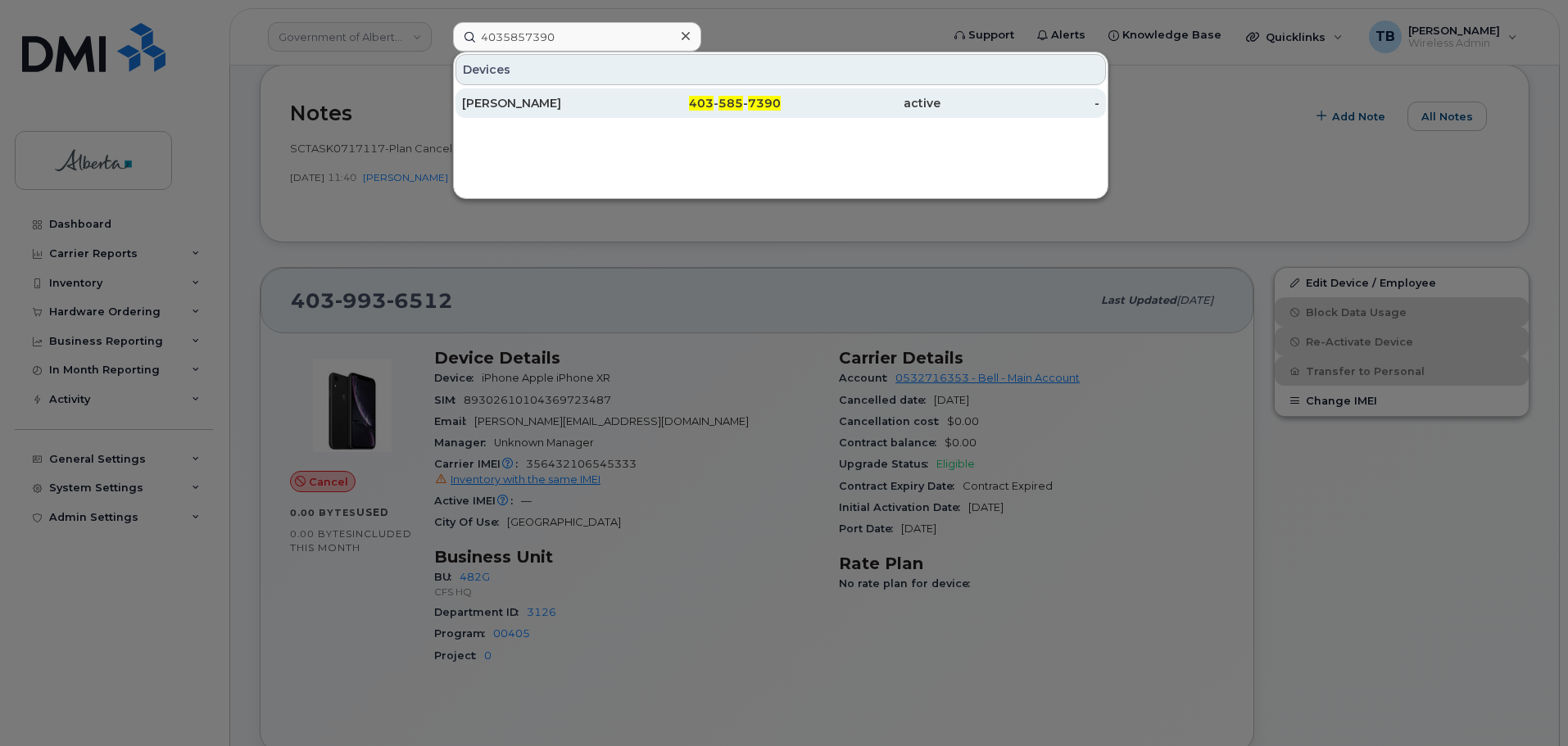
click at [550, 102] on div "Shireen Masih" at bounding box center [541, 104] width 160 height 17
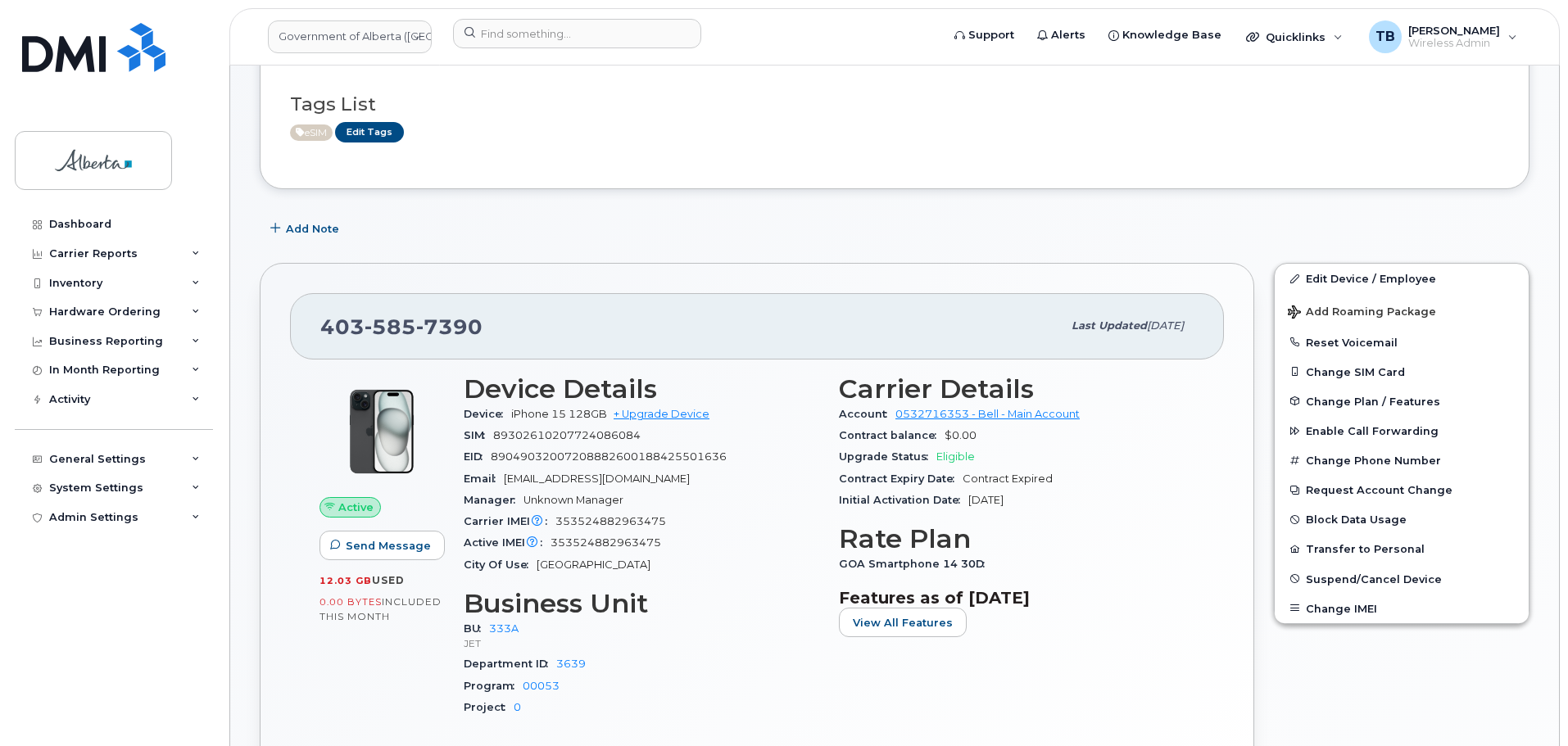
scroll to position [164, 0]
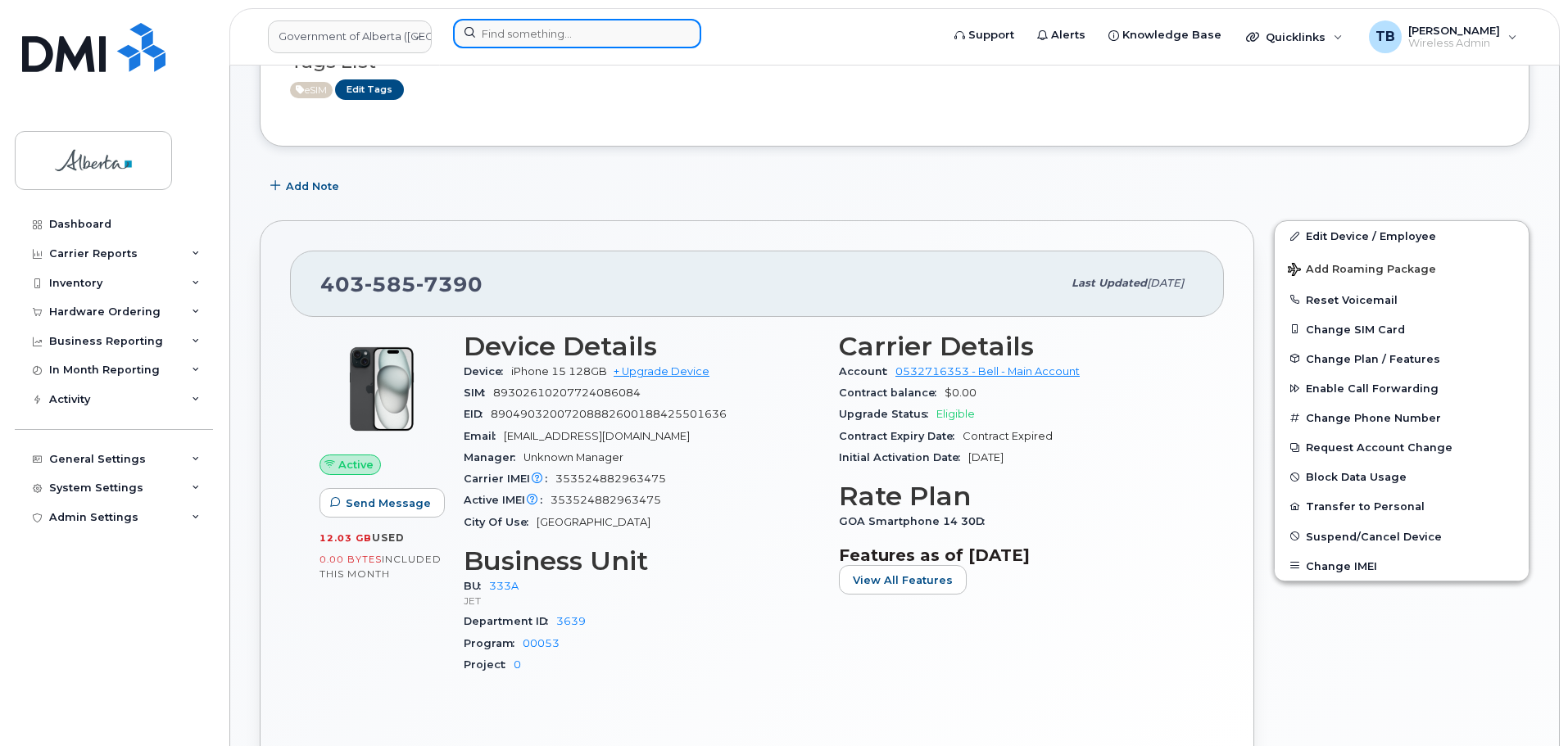
click at [510, 30] on input at bounding box center [577, 34] width 248 height 30
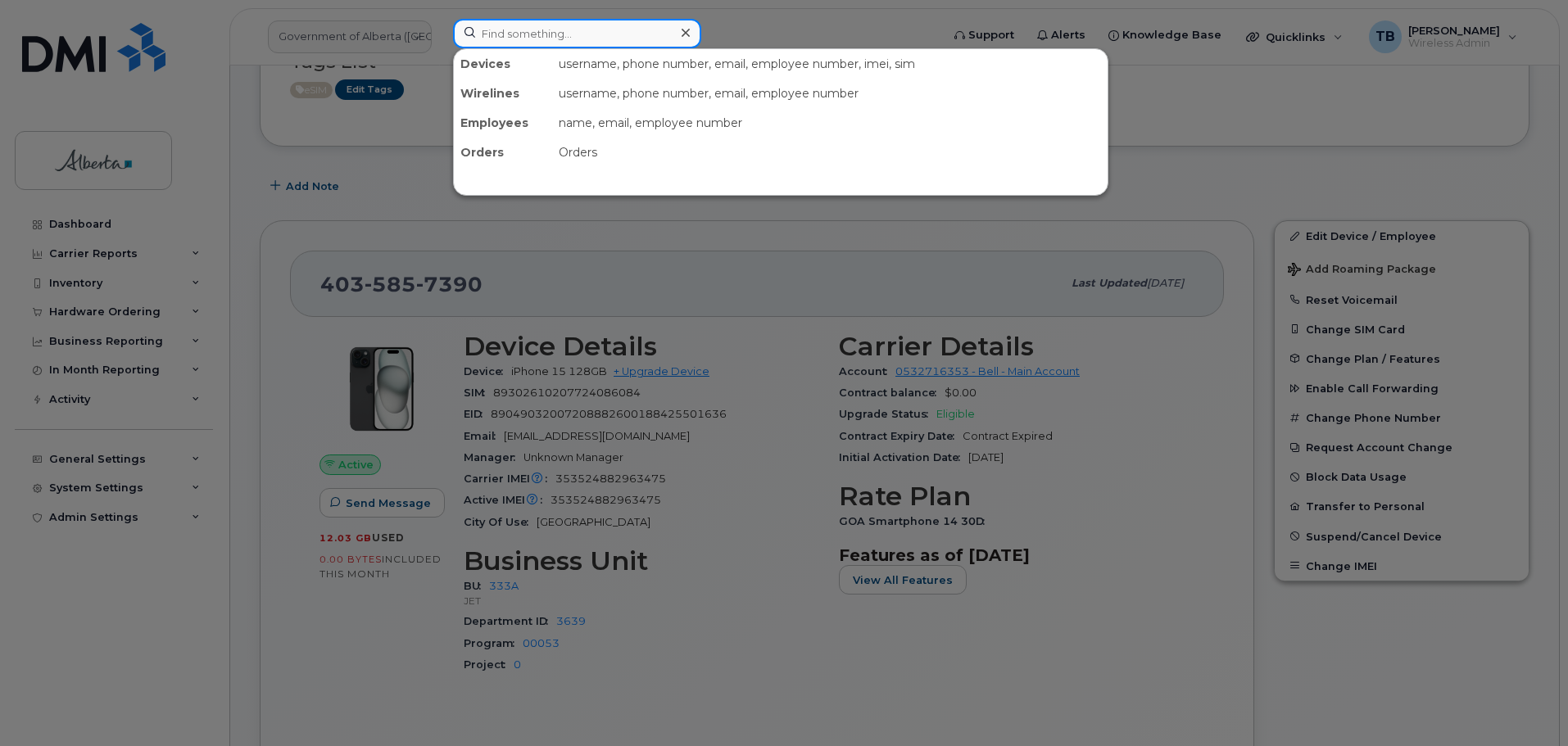
paste input "4035973056"
type input "4035973056"
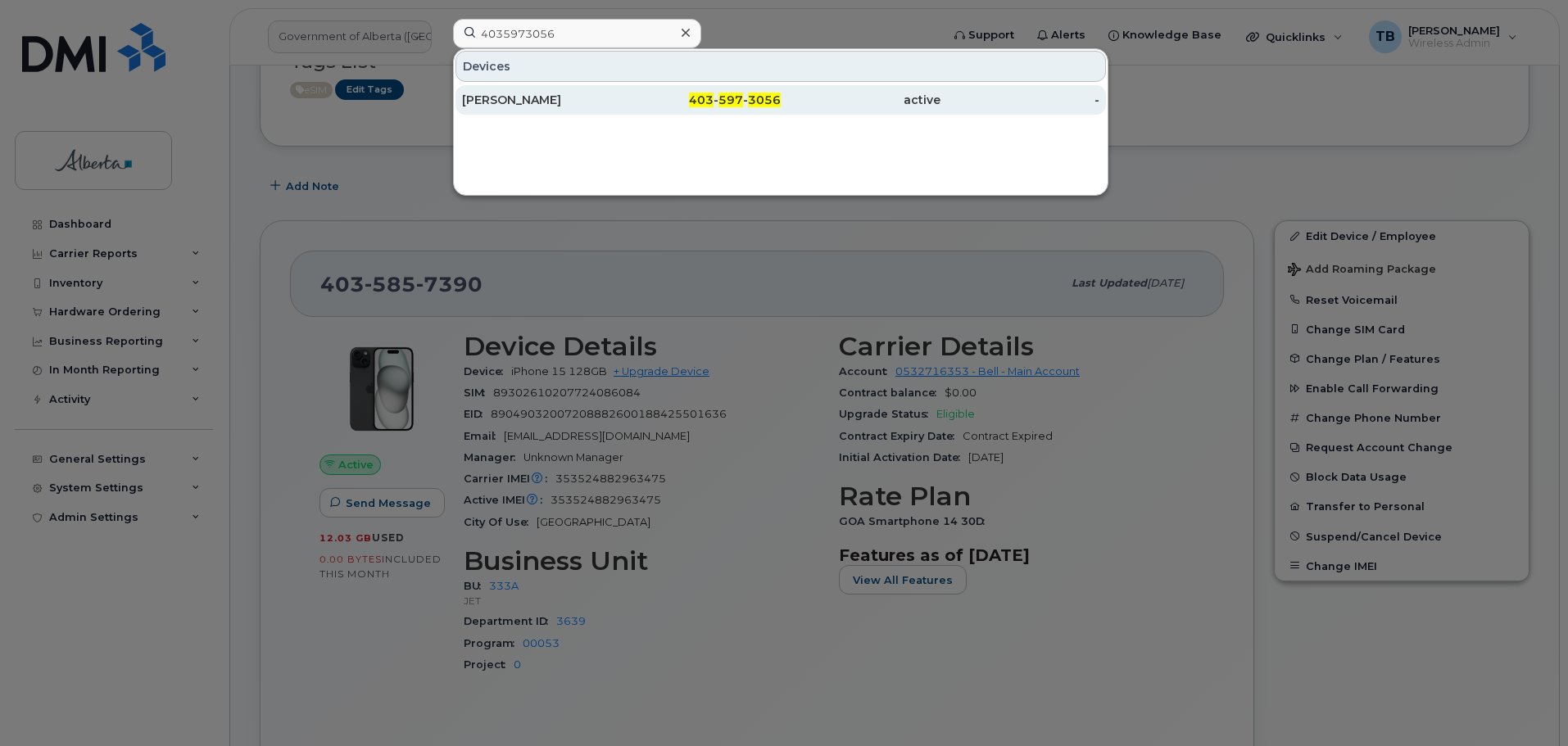
click at [511, 91] on div "[PERSON_NAME]" at bounding box center [541, 100] width 160 height 30
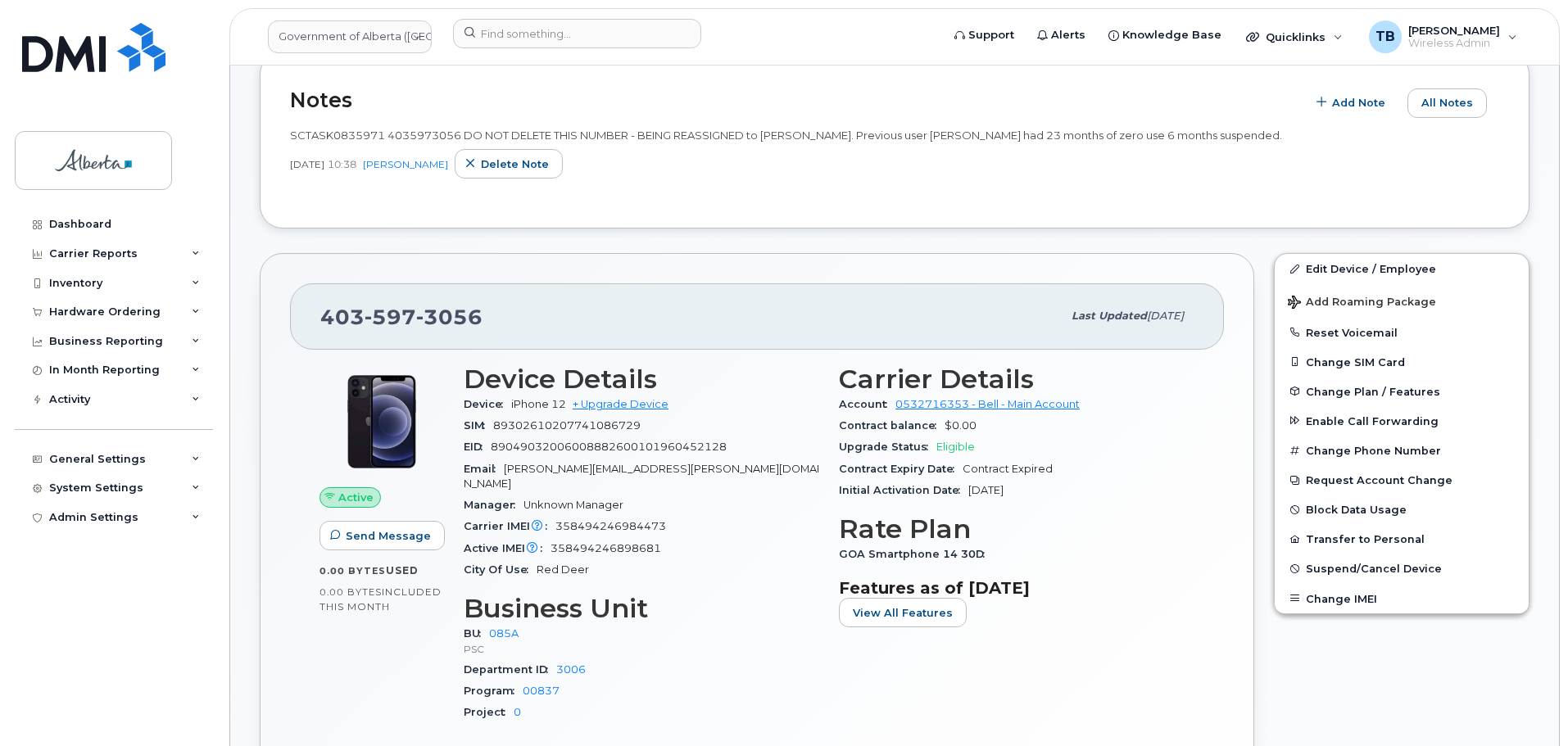
scroll to position [479, 0]
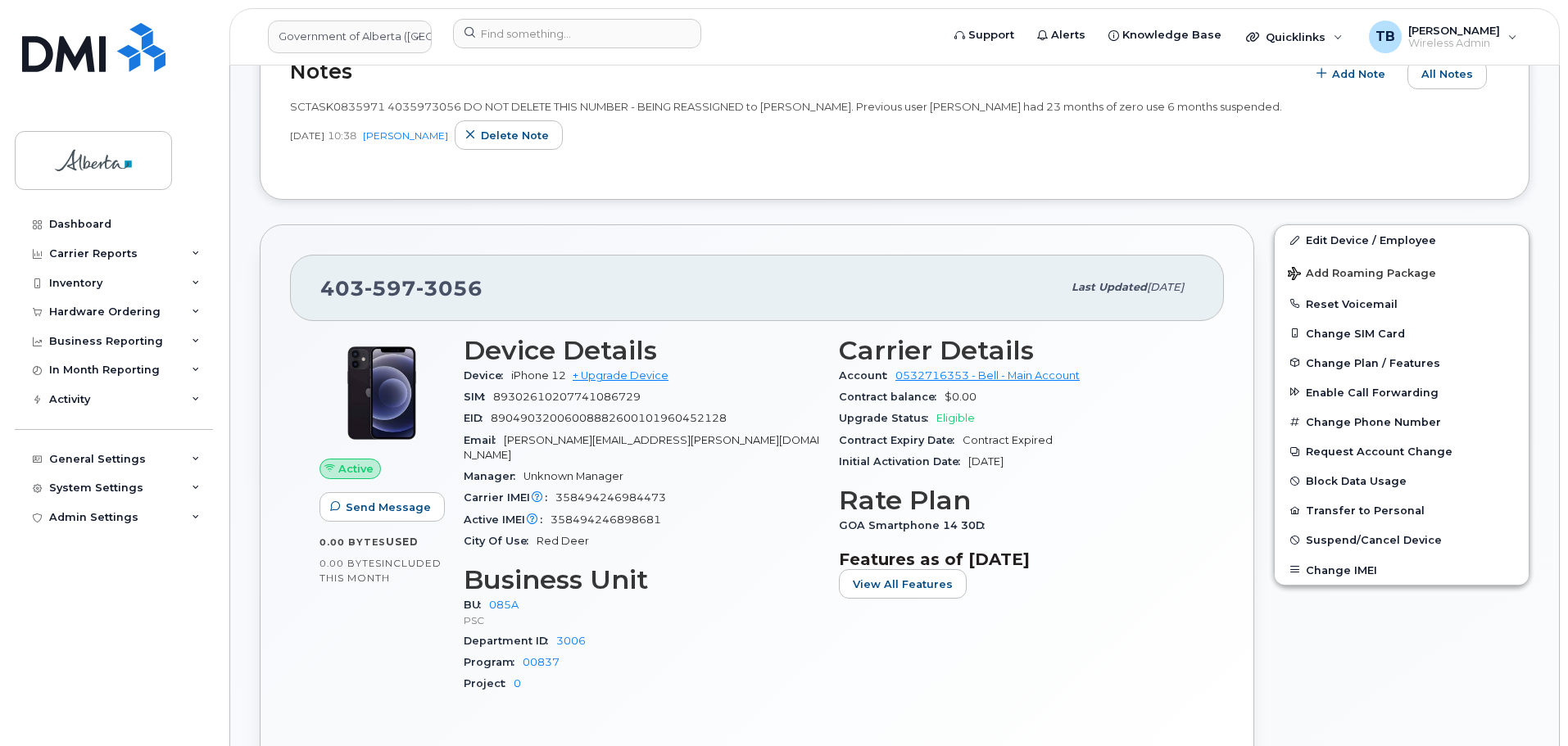
click at [919, 194] on div "Notes Add Note All Notes SCTASK0835971 4035973056 DO NOT DELETE THIS NUMBER - B…" at bounding box center [895, 112] width 1270 height 178
click at [527, 377] on span "iPhone 12" at bounding box center [539, 375] width 55 height 12
drag, startPoint x: 568, startPoint y: 375, endPoint x: 511, endPoint y: 374, distance: 57.0
click at [511, 374] on div "Device iPhone 12 + Upgrade Device" at bounding box center [641, 376] width 355 height 22
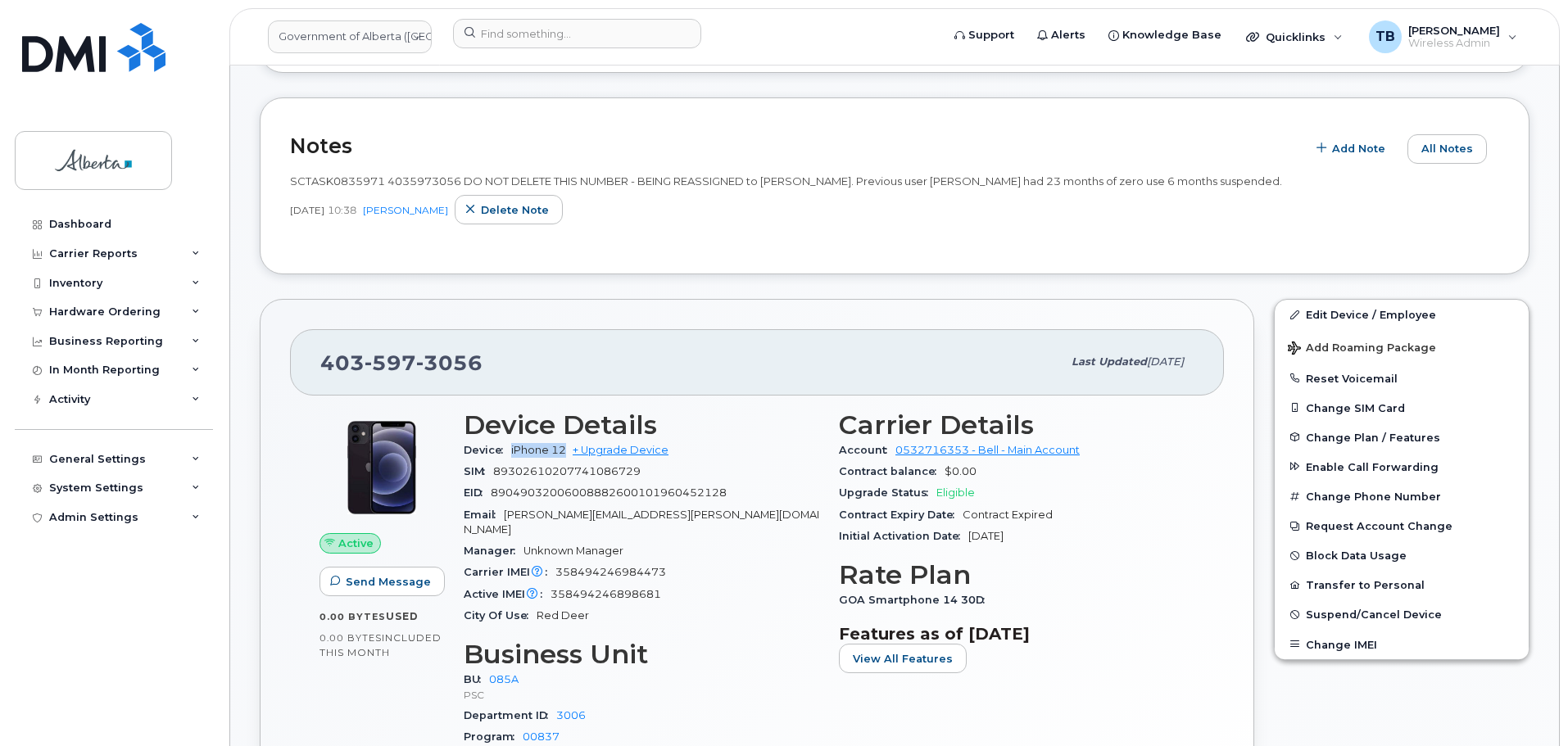
scroll to position [314, 0]
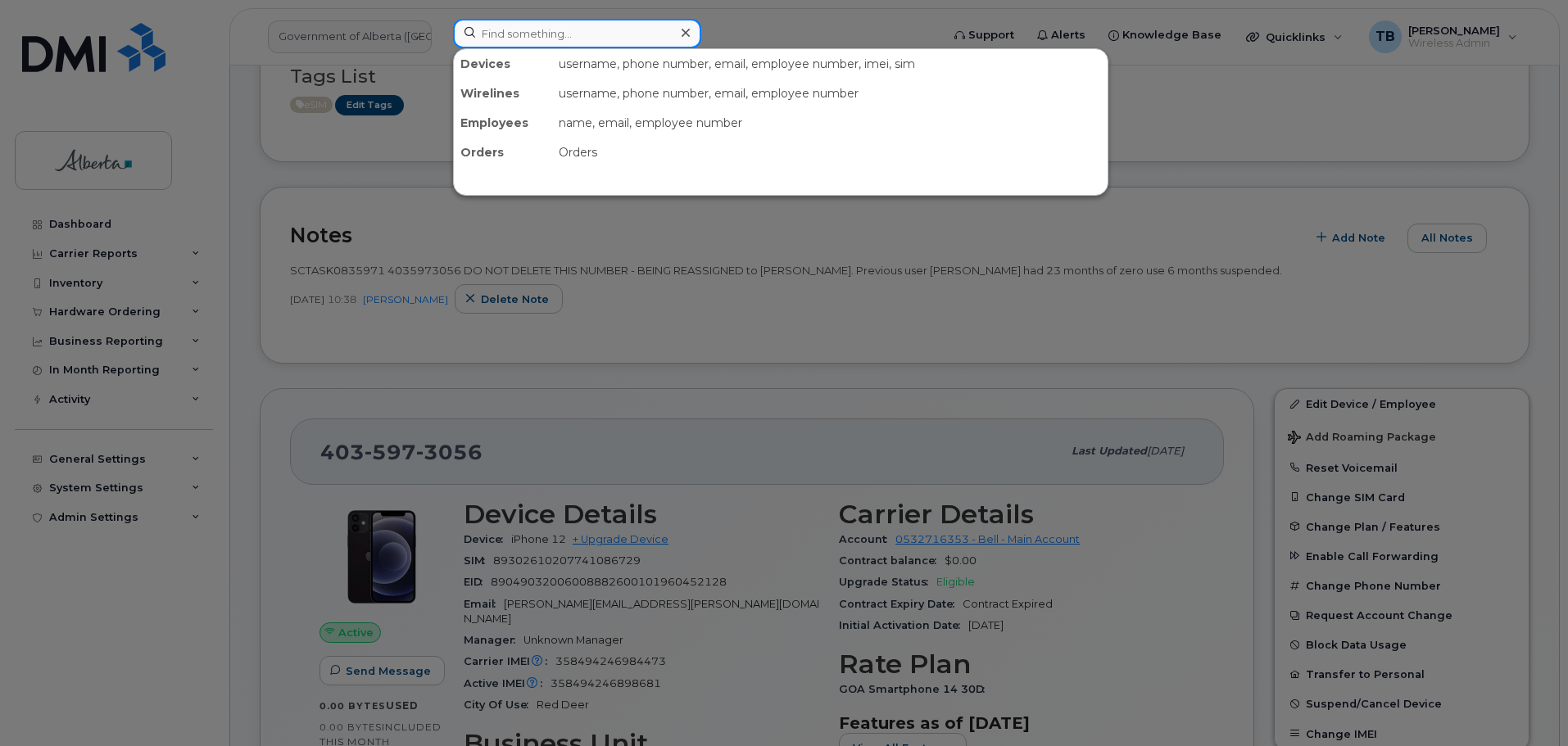
click at [496, 38] on input at bounding box center [577, 34] width 248 height 30
paste input "7807201194"
type input "7807201194"
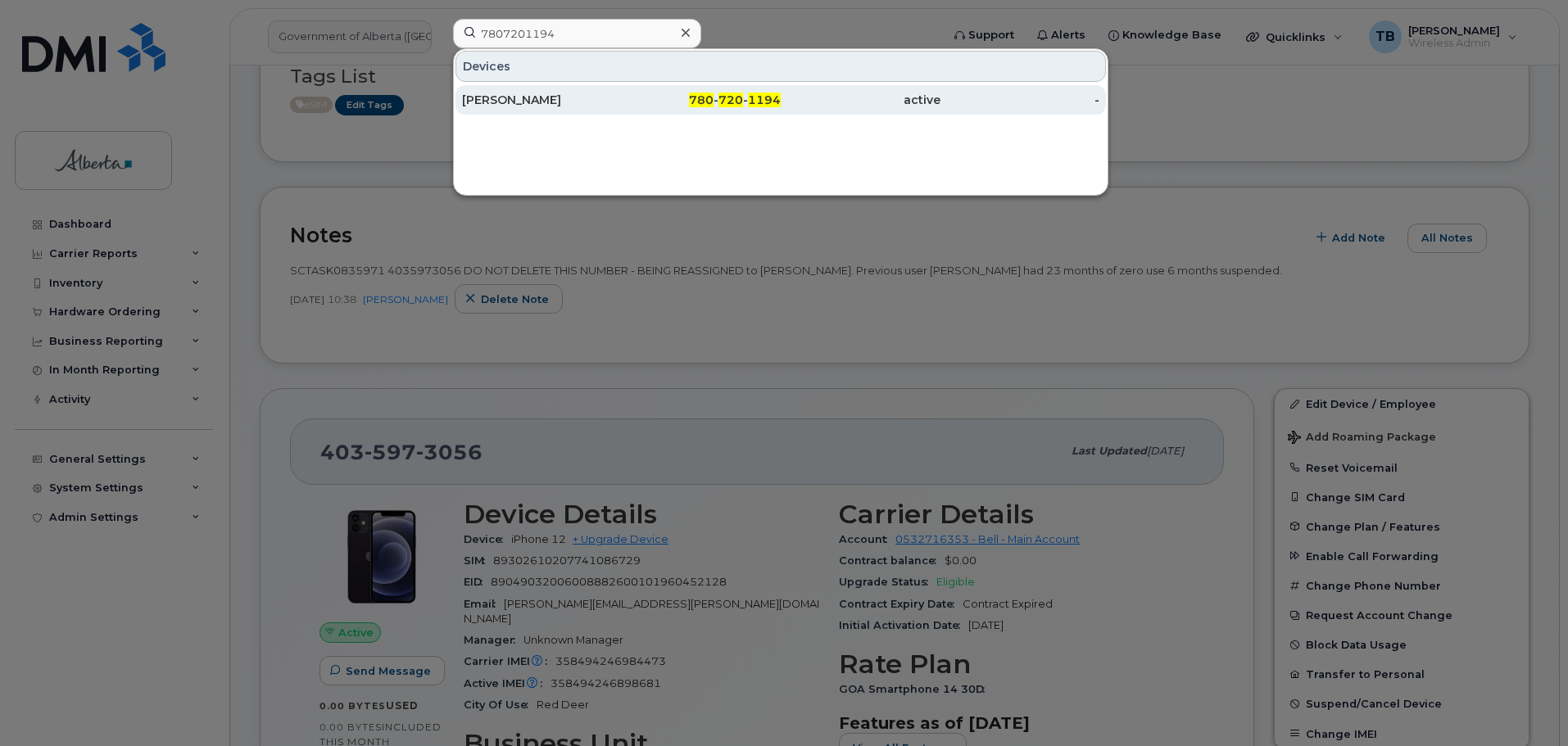
click at [522, 108] on div "[PERSON_NAME]" at bounding box center [541, 100] width 160 height 30
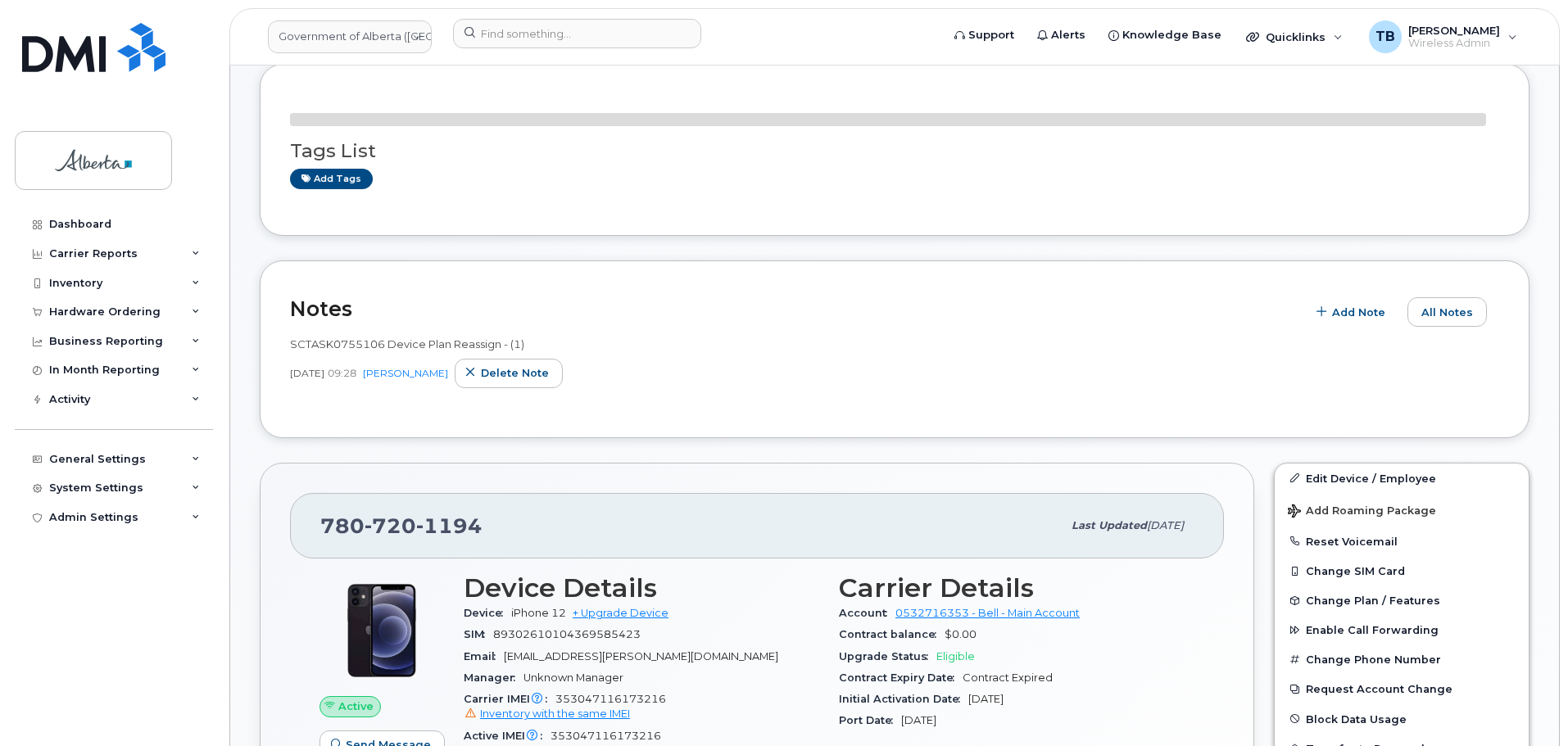
scroll to position [246, 0]
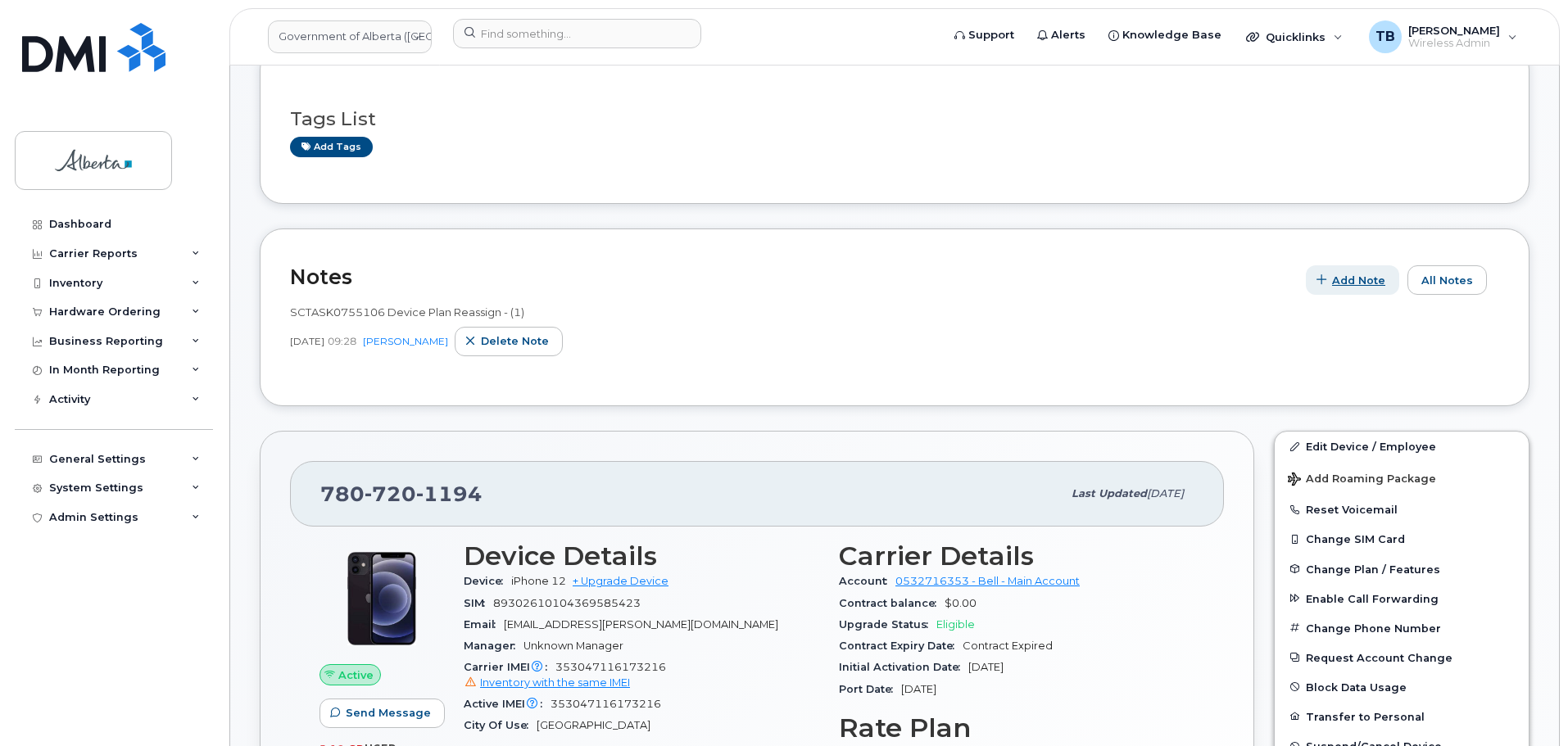
click at [1357, 280] on span "Add Note" at bounding box center [1359, 280] width 53 height 16
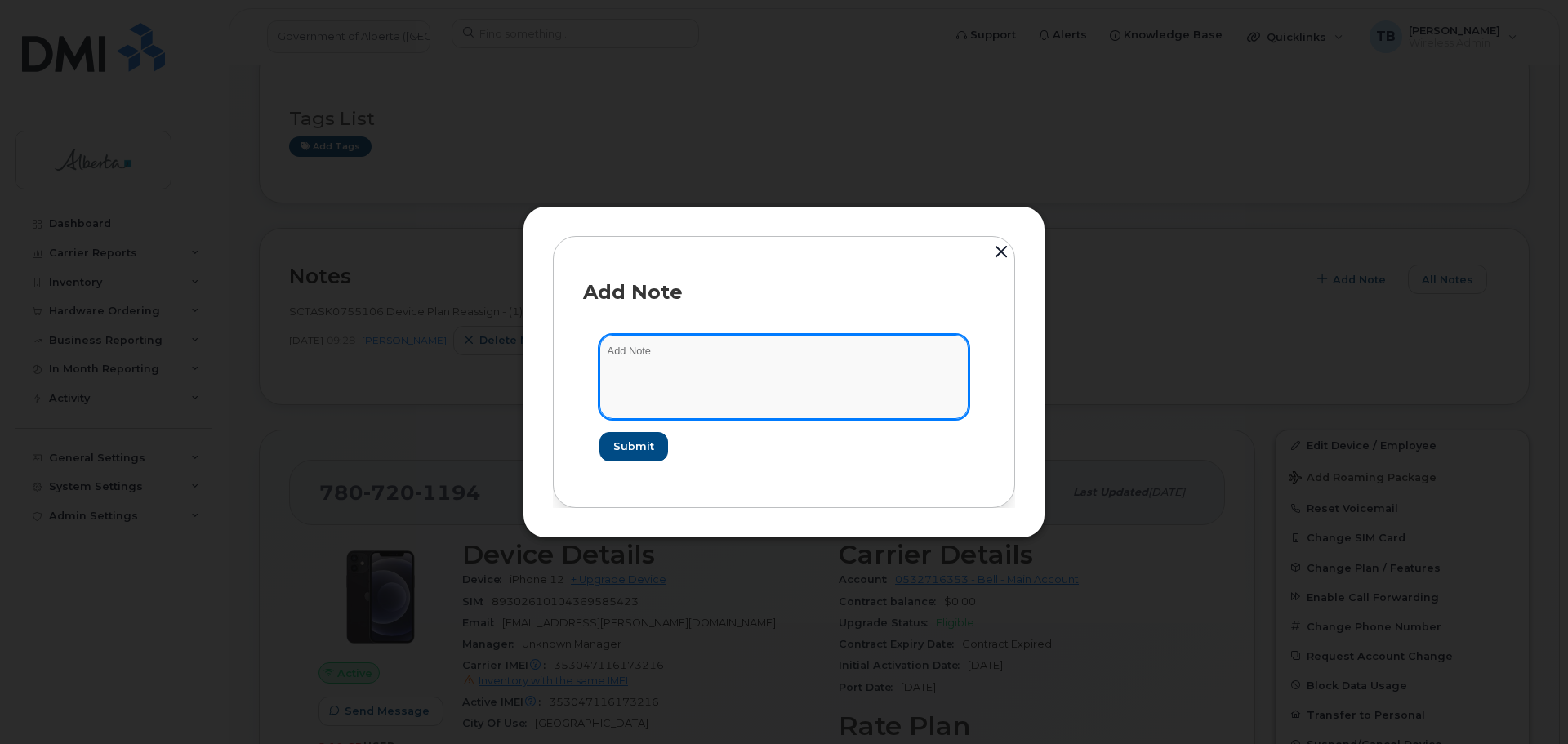
click at [670, 379] on textarea at bounding box center [784, 376] width 369 height 83
paste textarea "SCTASK0853233 Plan User Name Change - 7807201194 iPhone 12 IMEI 353047116173216…"
type textarea "SCTASK0853233 Plan User Name Change - 7807201194 iPhone 12 IMEI 353047116173216…"
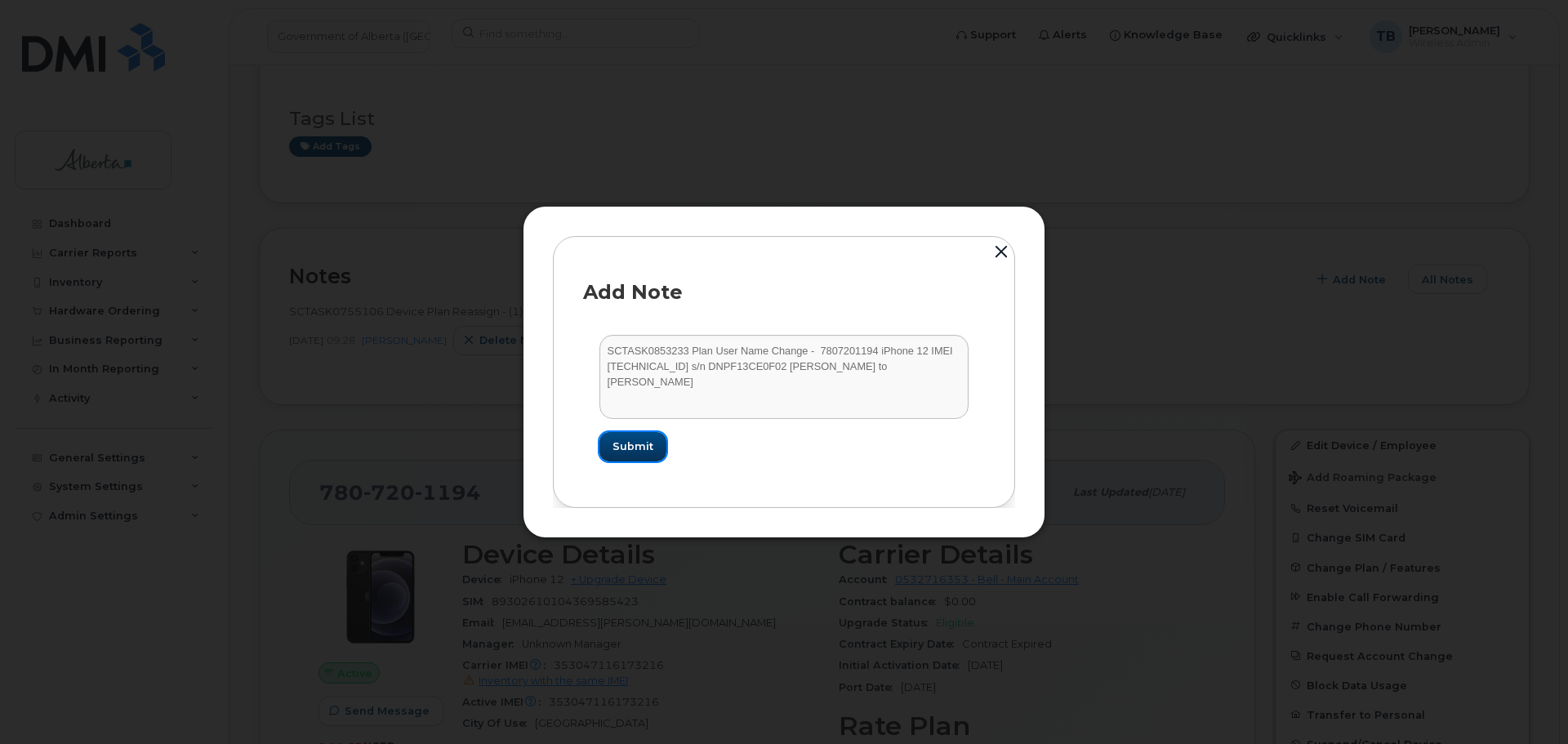
click at [620, 445] on span "Submit" at bounding box center [633, 446] width 41 height 16
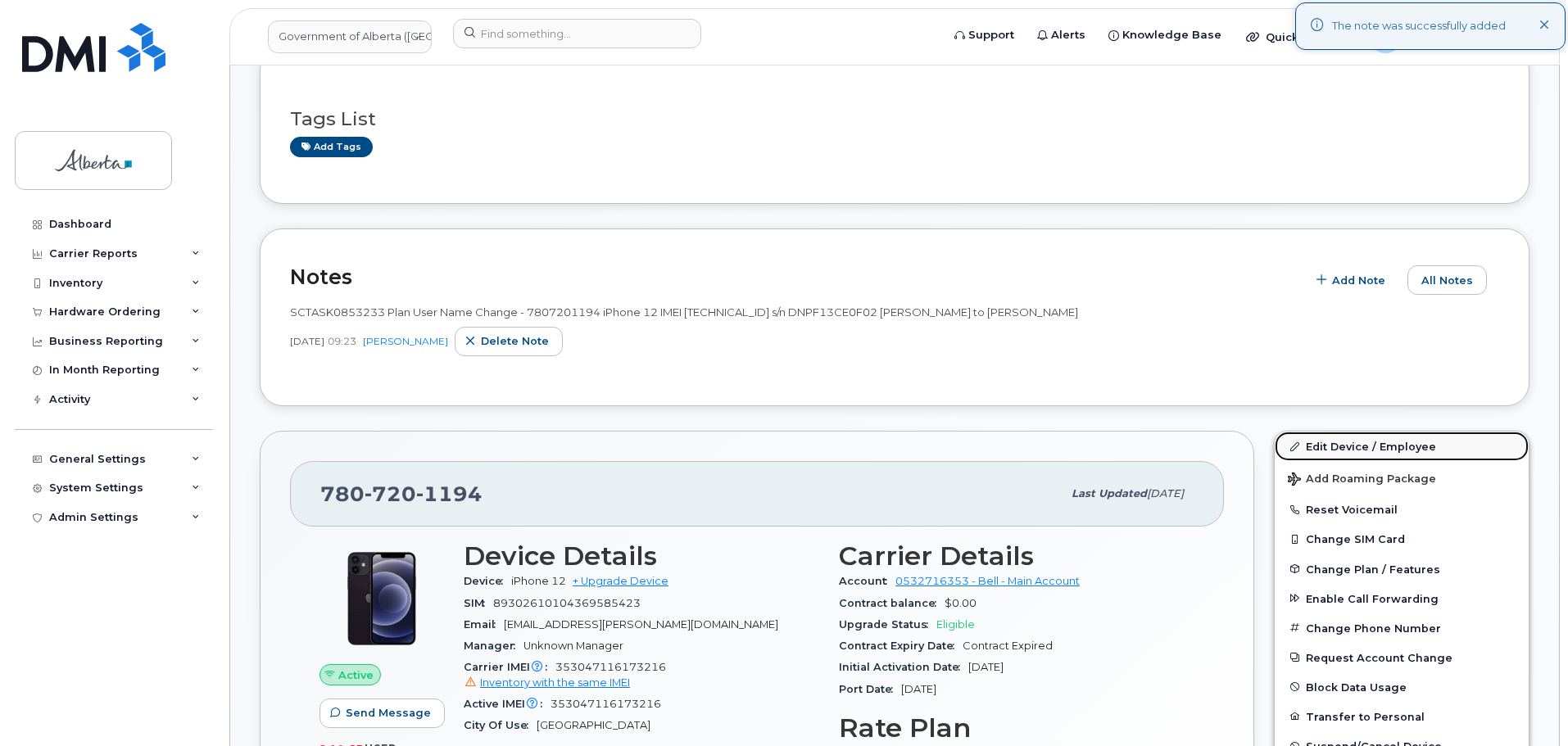
click at [1334, 446] on link "Edit Device / Employee" at bounding box center [1402, 447] width 254 height 30
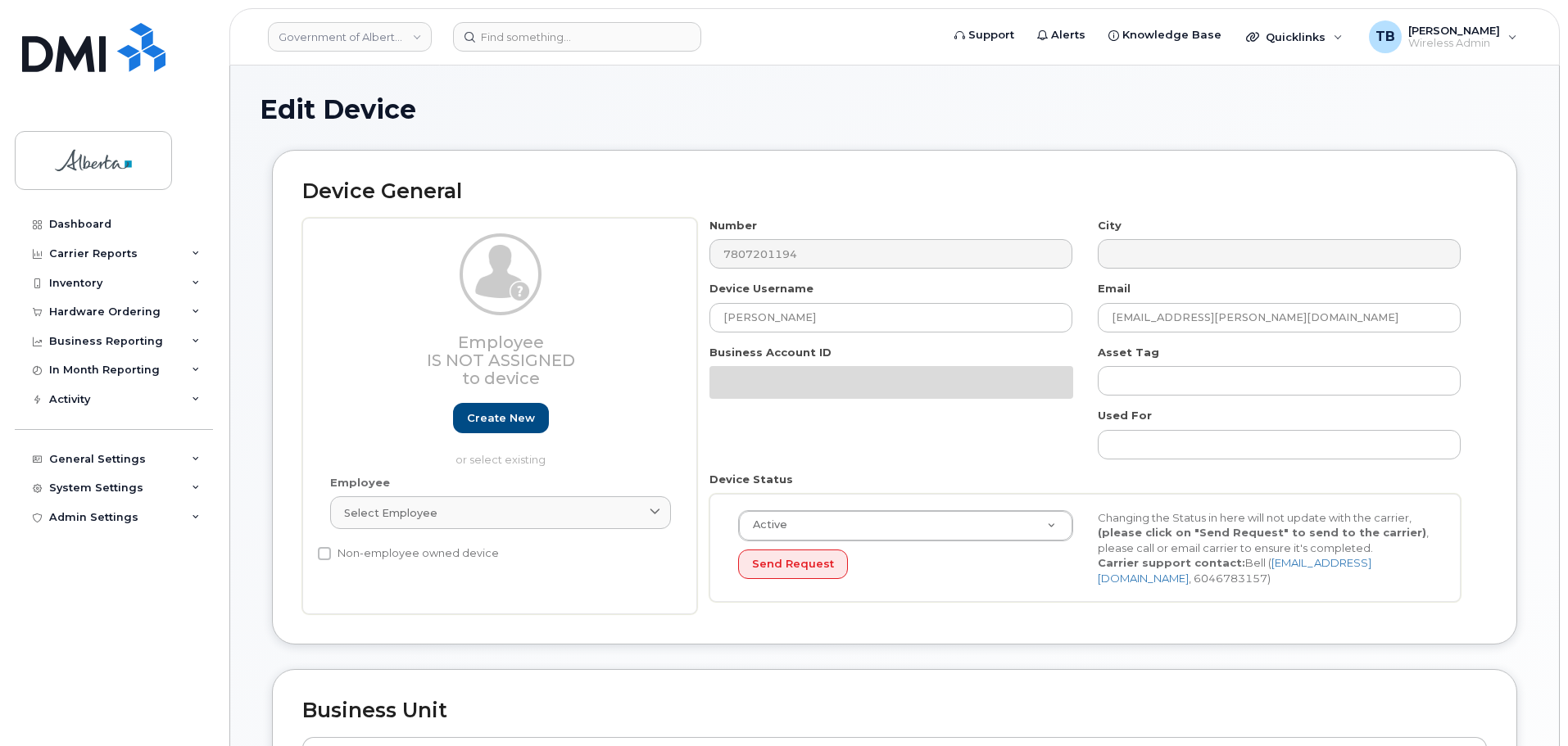
select select "4749739"
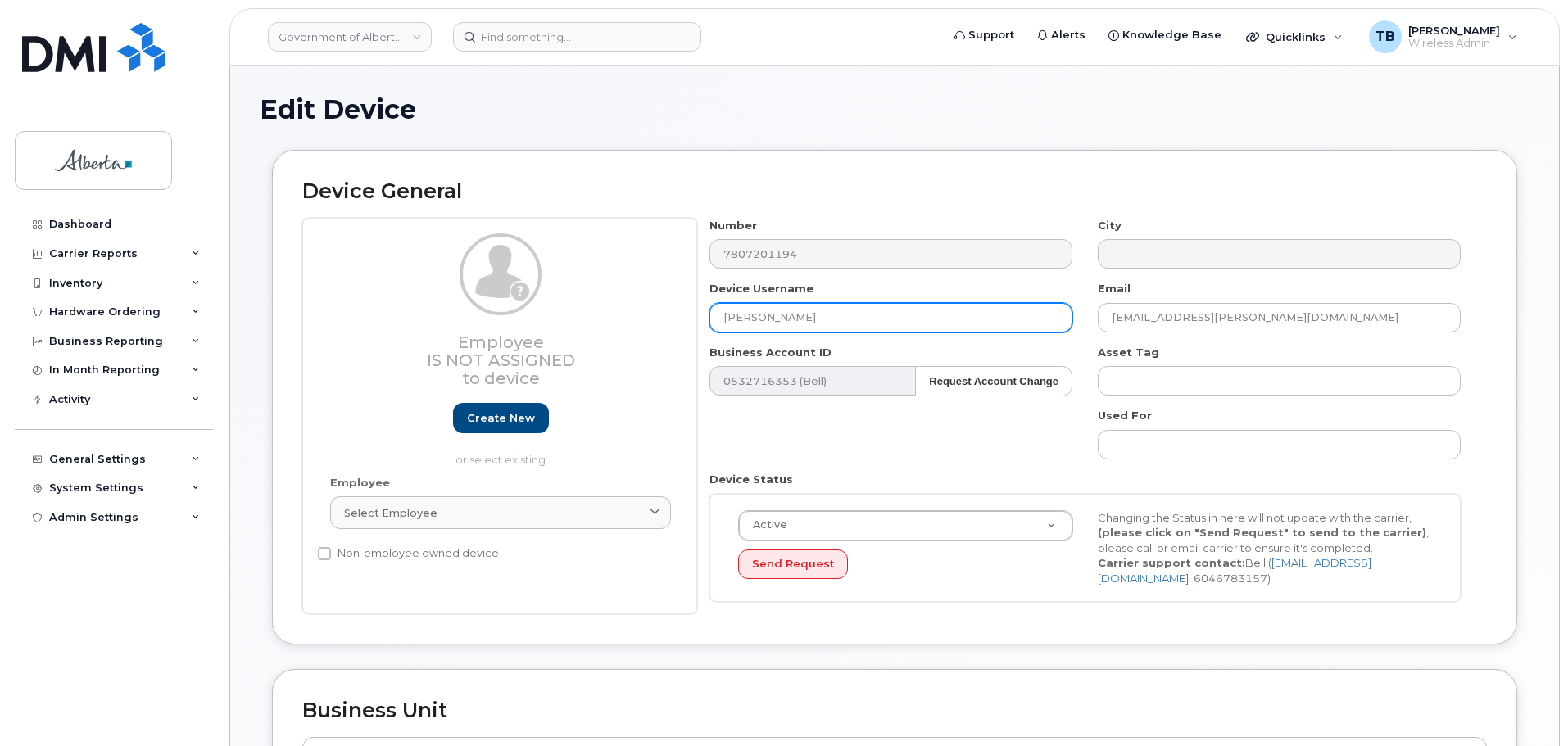
click at [824, 315] on input "[PERSON_NAME]" at bounding box center [891, 318] width 363 height 30
drag, startPoint x: 823, startPoint y: 318, endPoint x: 651, endPoint y: 308, distance: 172.3
click at [651, 308] on div "Employee Is not assigned to device Create new or select existing Employee Selec…" at bounding box center [894, 416] width 1185 height 397
paste input "[PERSON_NAME]"
type input "[PERSON_NAME]"
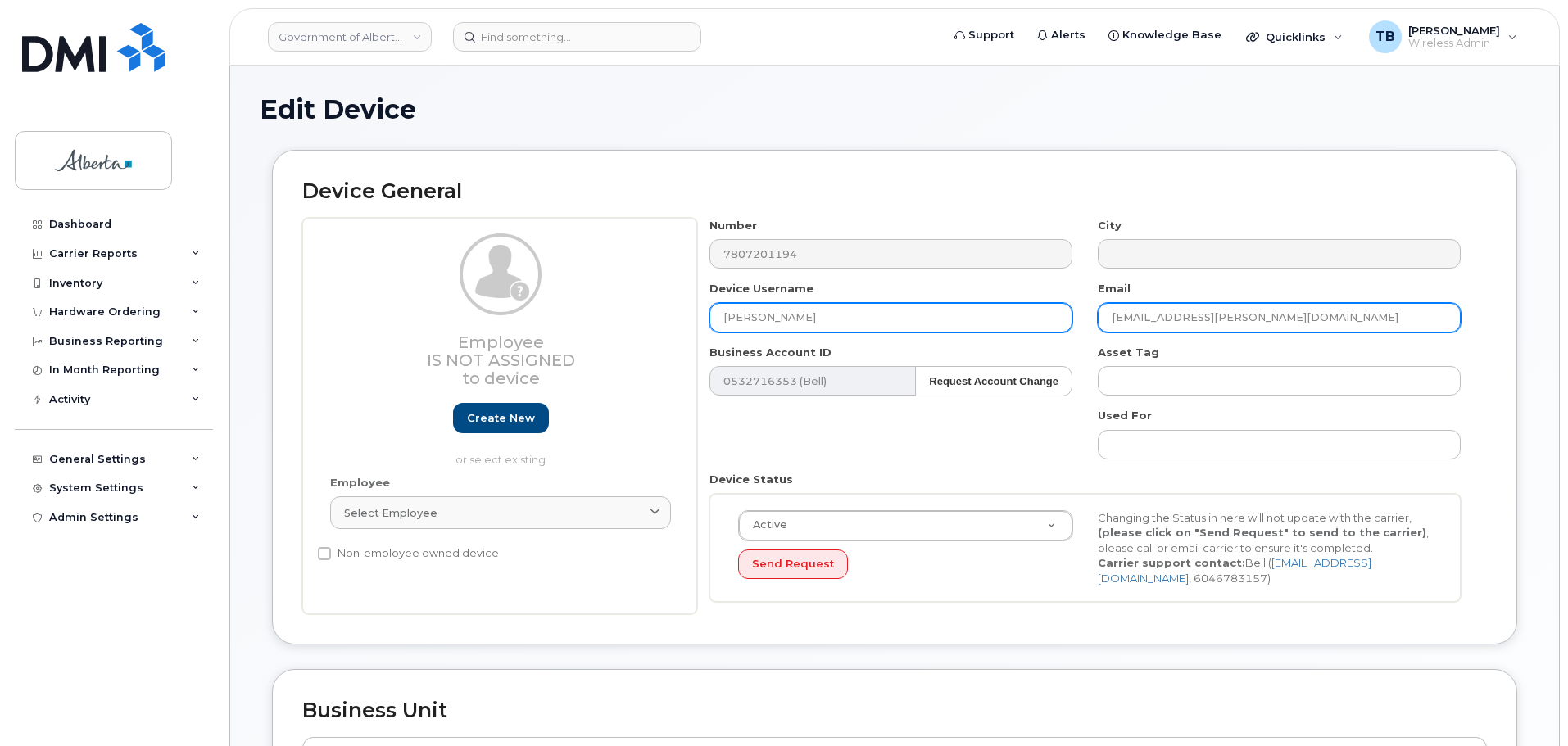
drag, startPoint x: 1287, startPoint y: 323, endPoint x: 1043, endPoint y: 317, distance: 244.1
click at [1043, 317] on div "Number 7807201194 City Device Username [PERSON_NAME] Email [EMAIL_ADDRESS][PERS…" at bounding box center [1086, 416] width 777 height 397
paste input "[PERSON_NAME]"
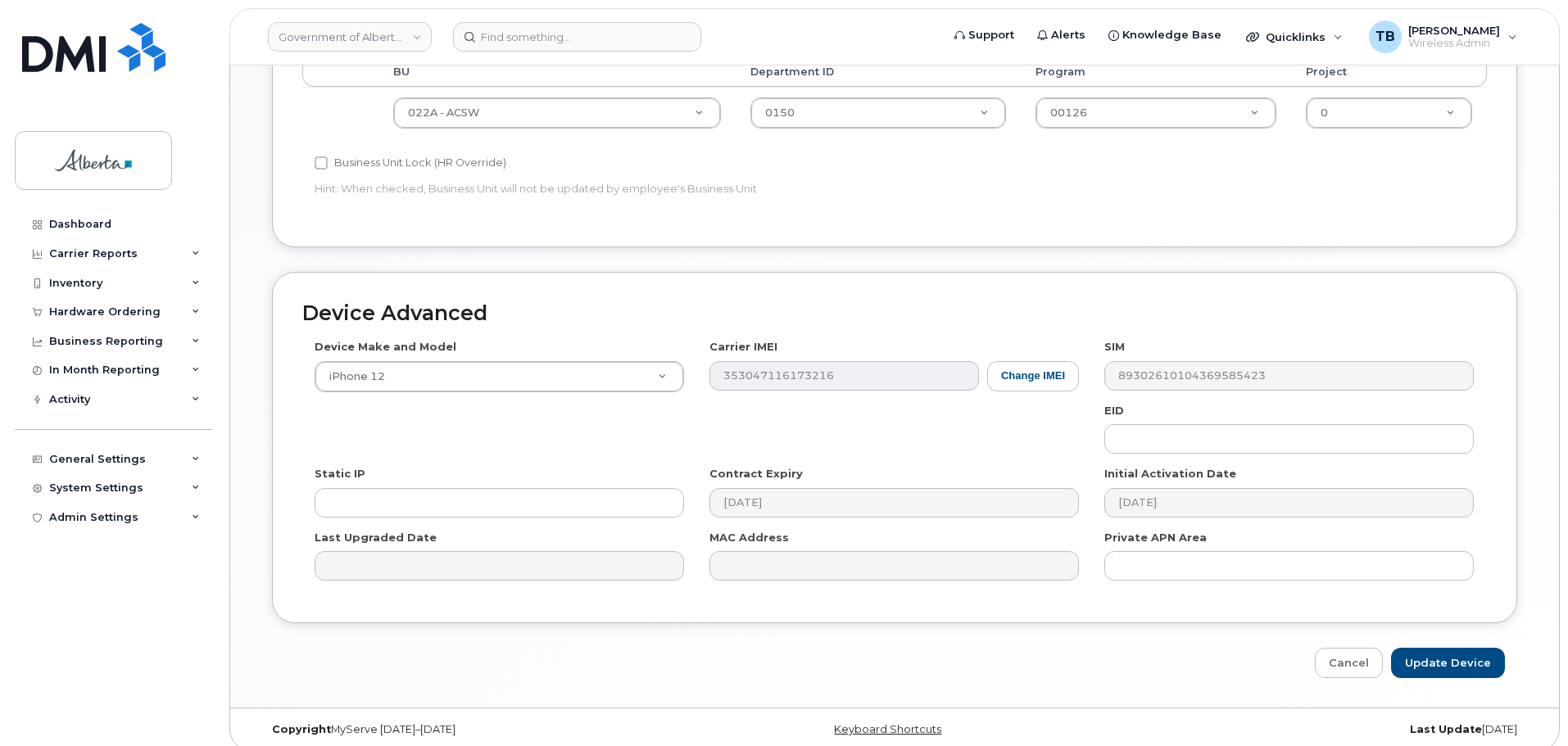
scroll to position [694, 0]
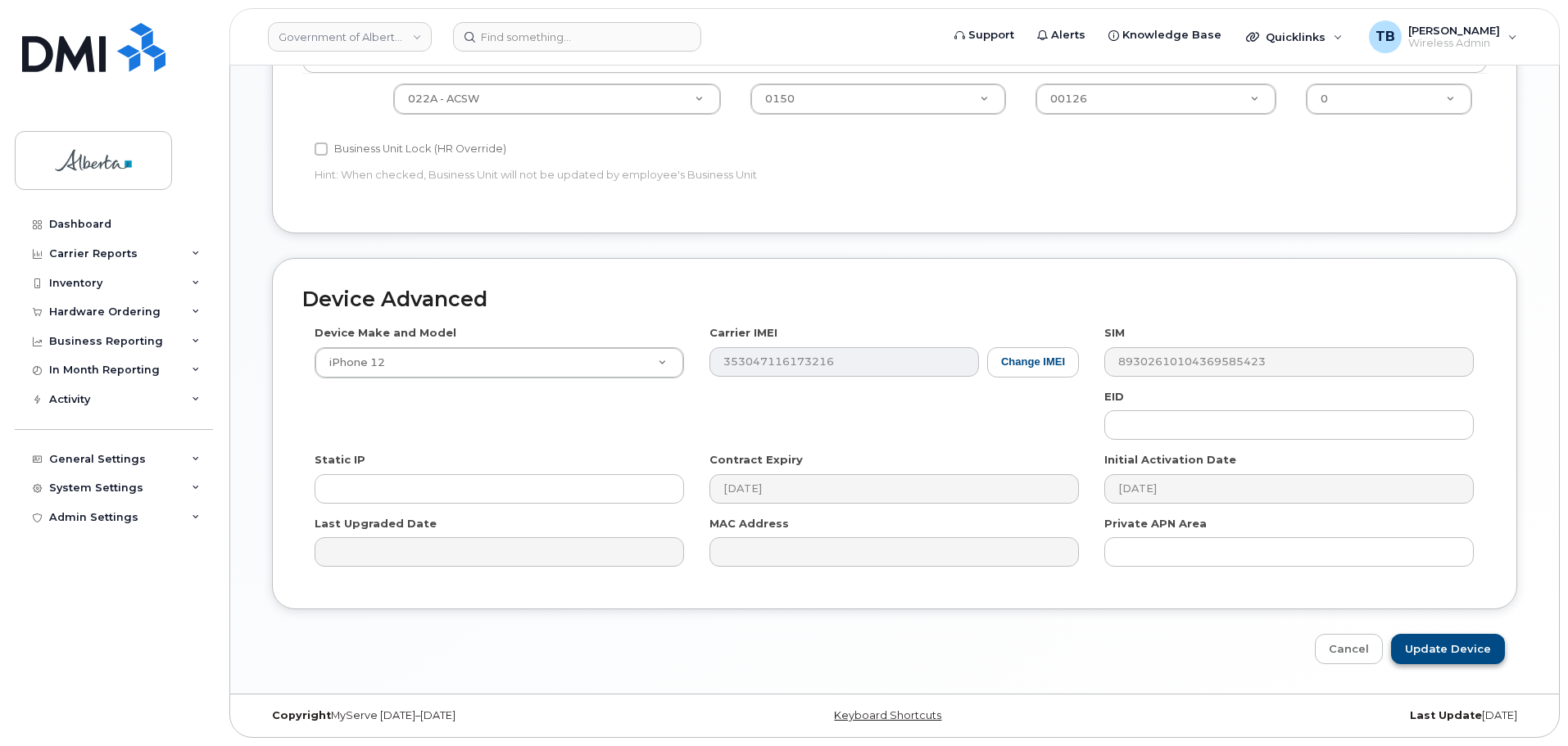
type input "[EMAIL_ADDRESS][PERSON_NAME][DOMAIN_NAME]"
click at [1433, 648] on input "Update Device" at bounding box center [1448, 649] width 114 height 30
type input "Saving..."
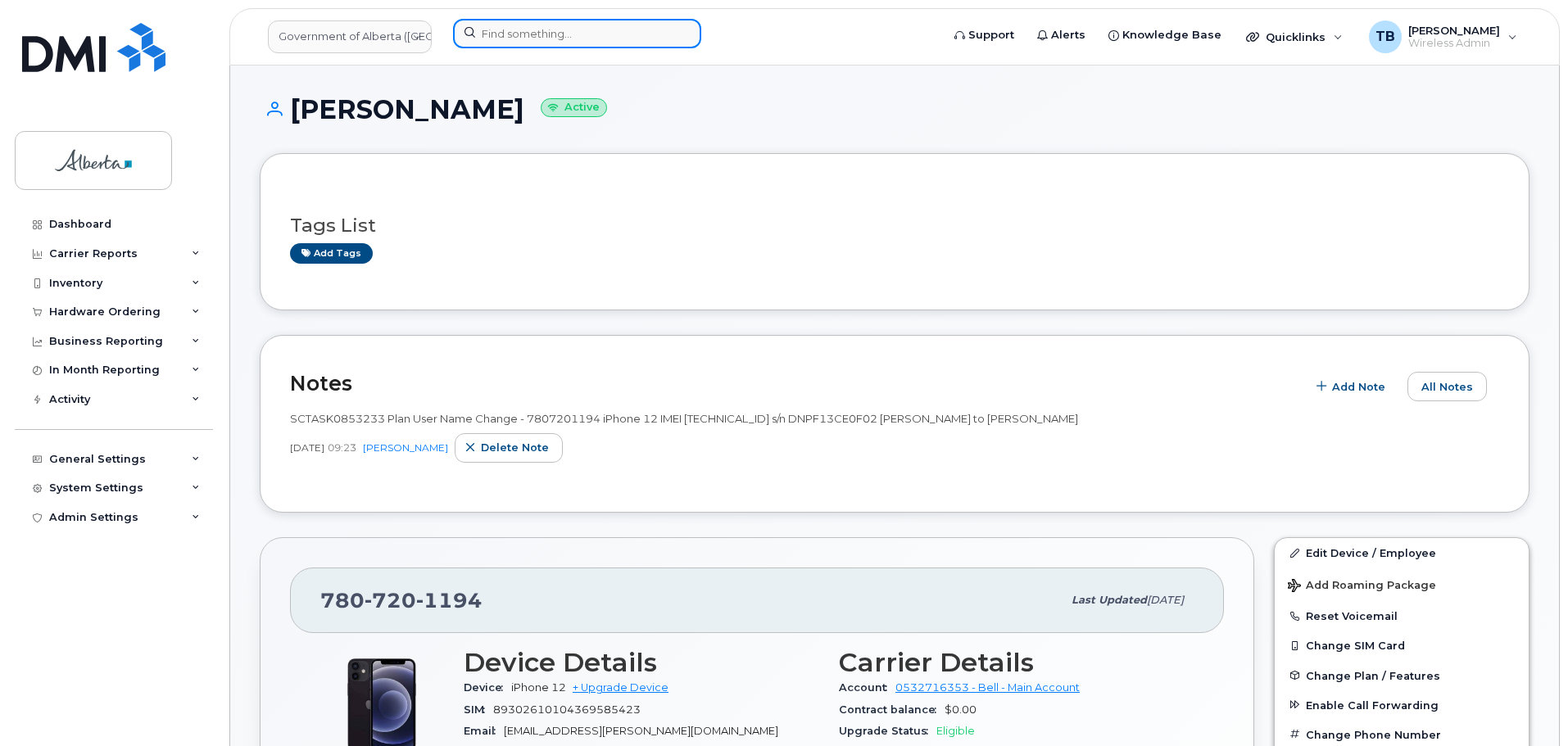
click at [517, 37] on input at bounding box center [577, 34] width 248 height 30
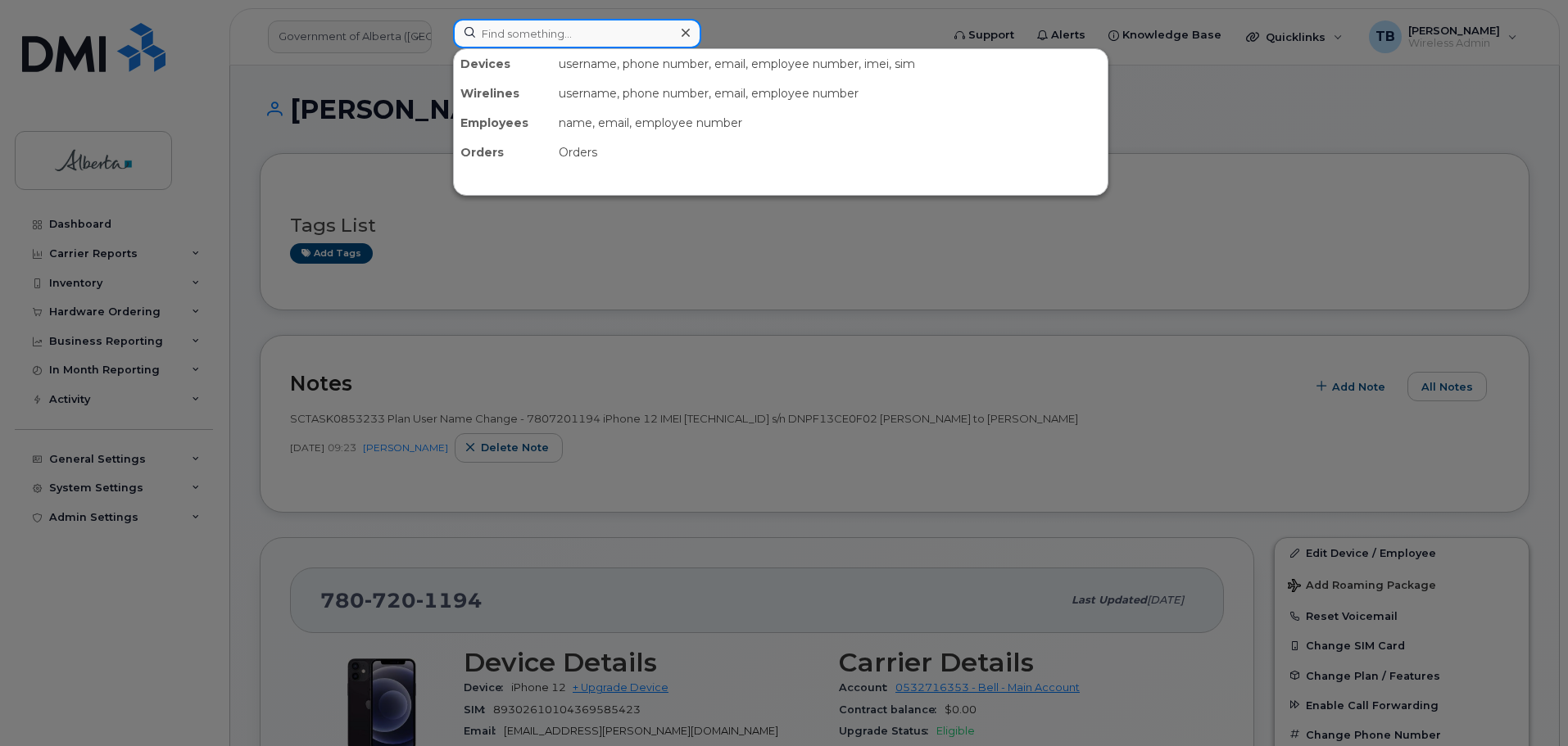
paste input "5873436727"
type input "5873436727"
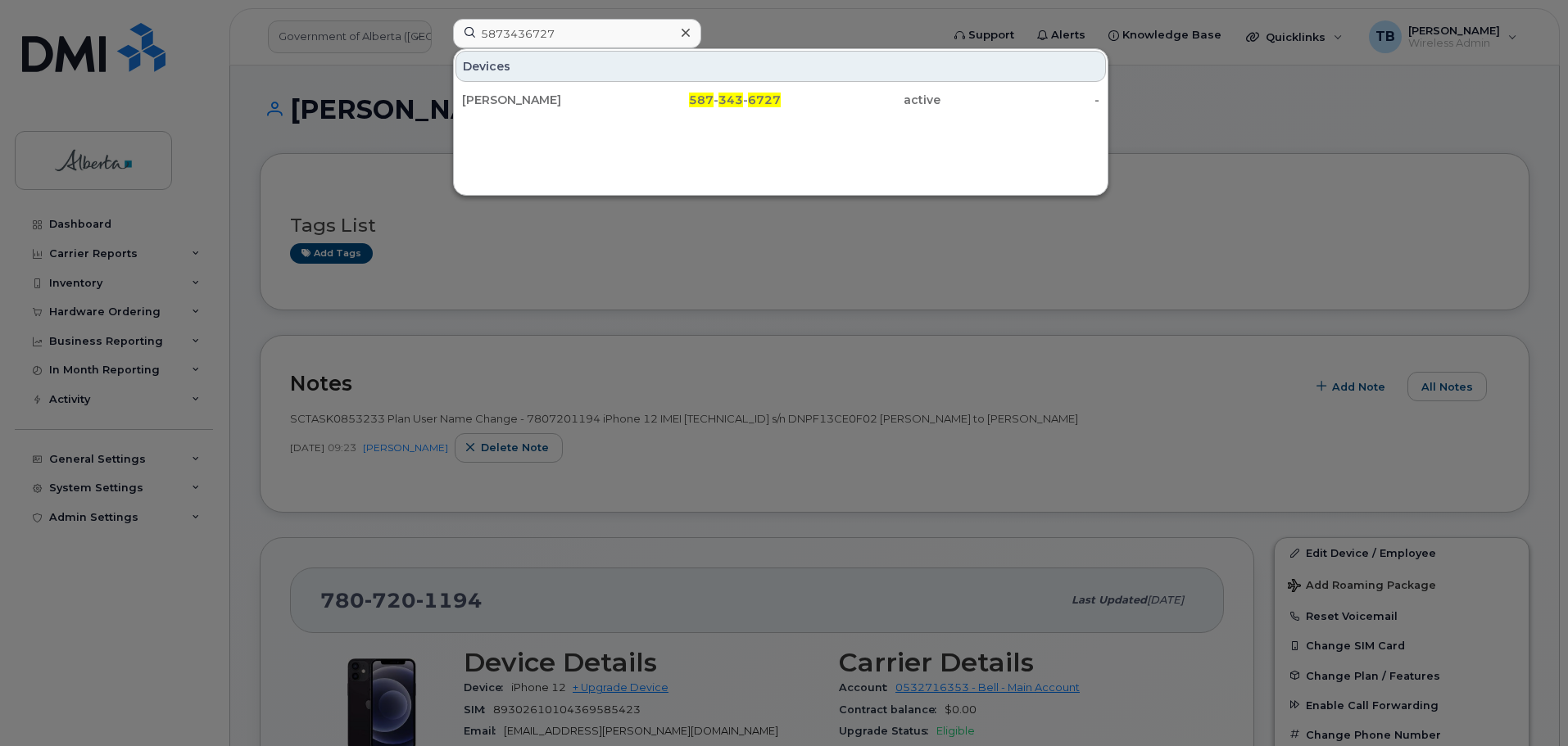
drag, startPoint x: 515, startPoint y: 103, endPoint x: 6, endPoint y: 288, distance: 541.6
click at [515, 103] on div "[PERSON_NAME]" at bounding box center [541, 100] width 160 height 17
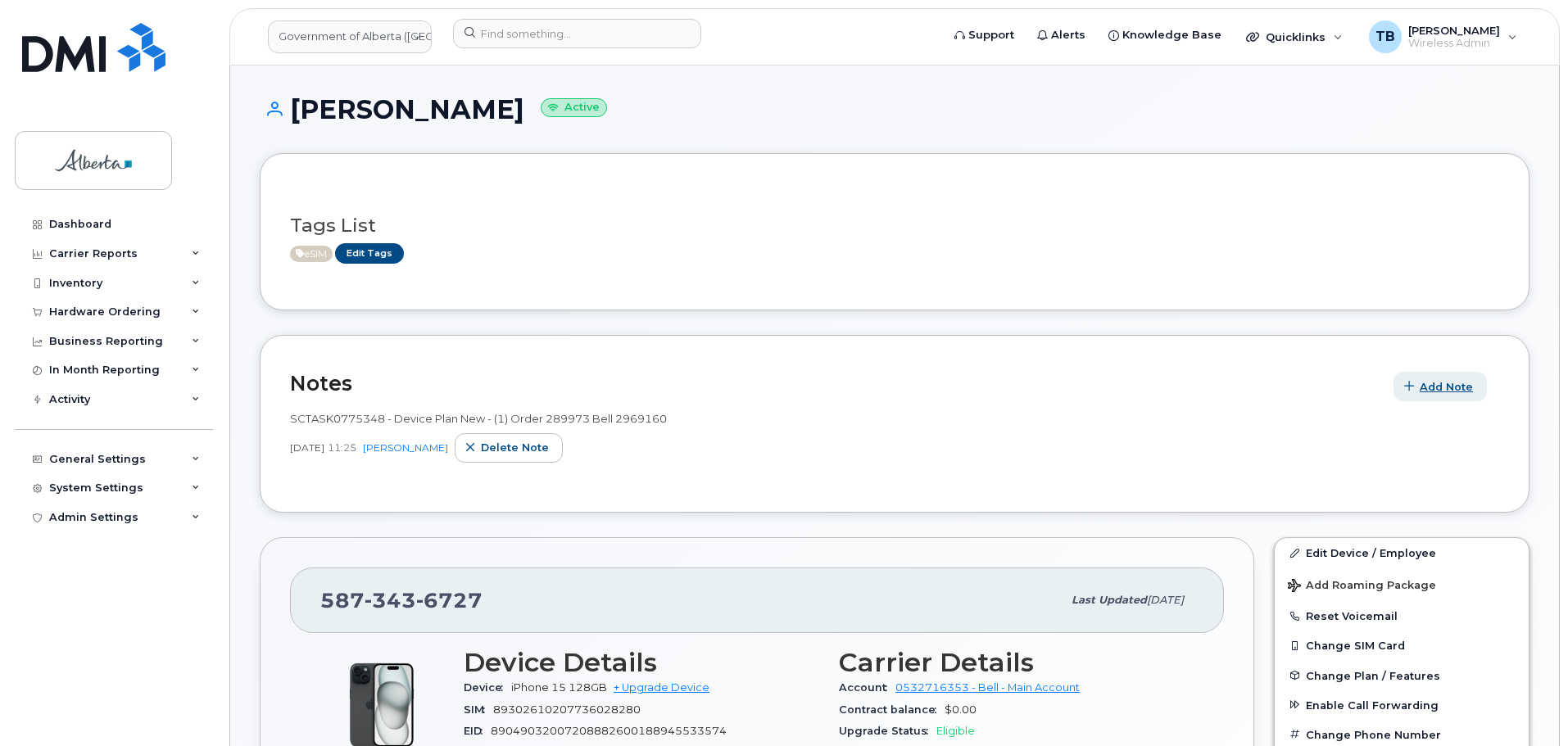
click at [1423, 395] on button "Add Note" at bounding box center [1440, 387] width 94 height 30
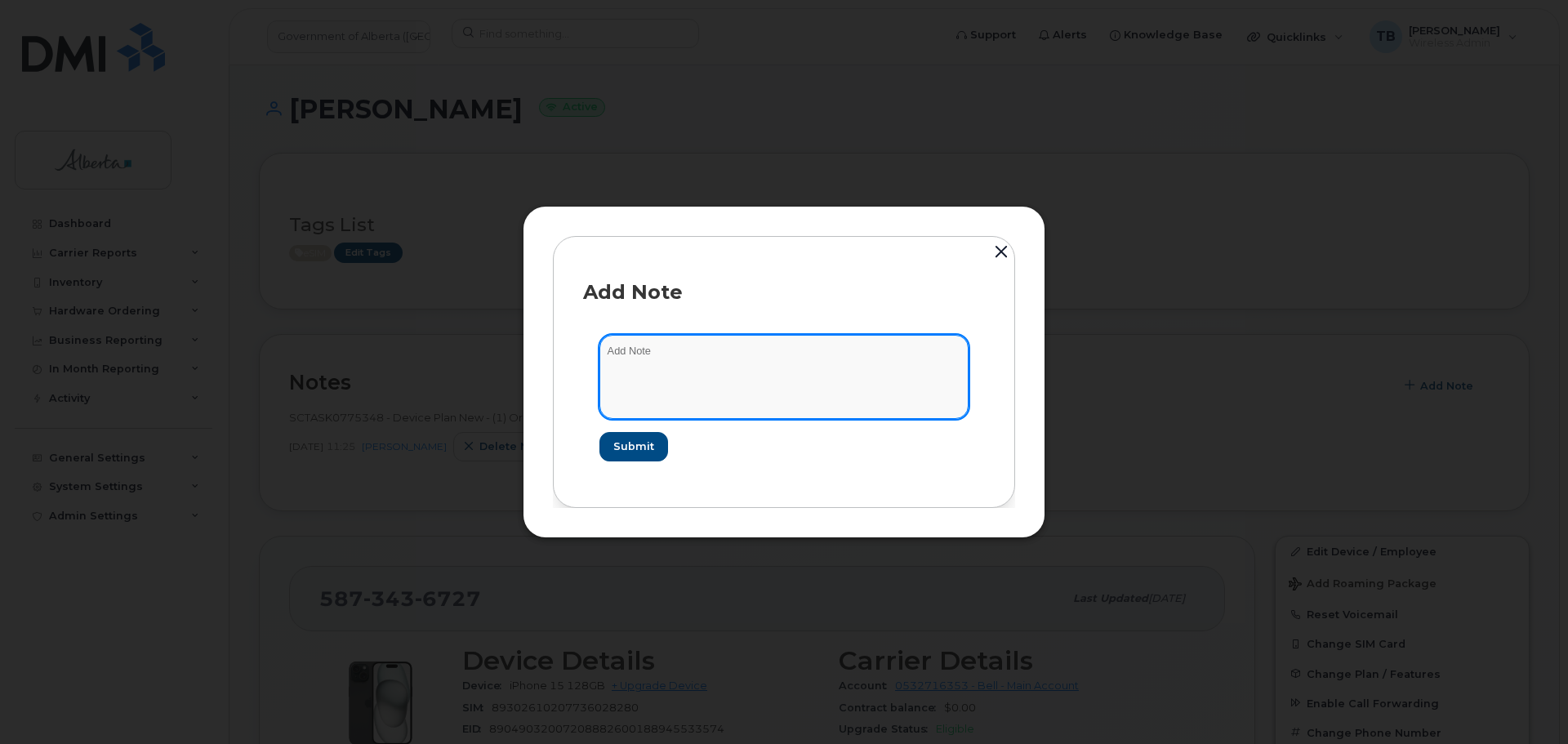
click at [769, 396] on textarea at bounding box center [784, 376] width 369 height 83
paste textarea "SCTASK0851255 Plan User Name Change - 5873436727 iPhone 15 IMEI [TECHNICAL_ID] …"
type textarea "SCTASK0851255 Plan User Name Change - 5873436727 iPhone 15 IMEI [TECHNICAL_ID] …"
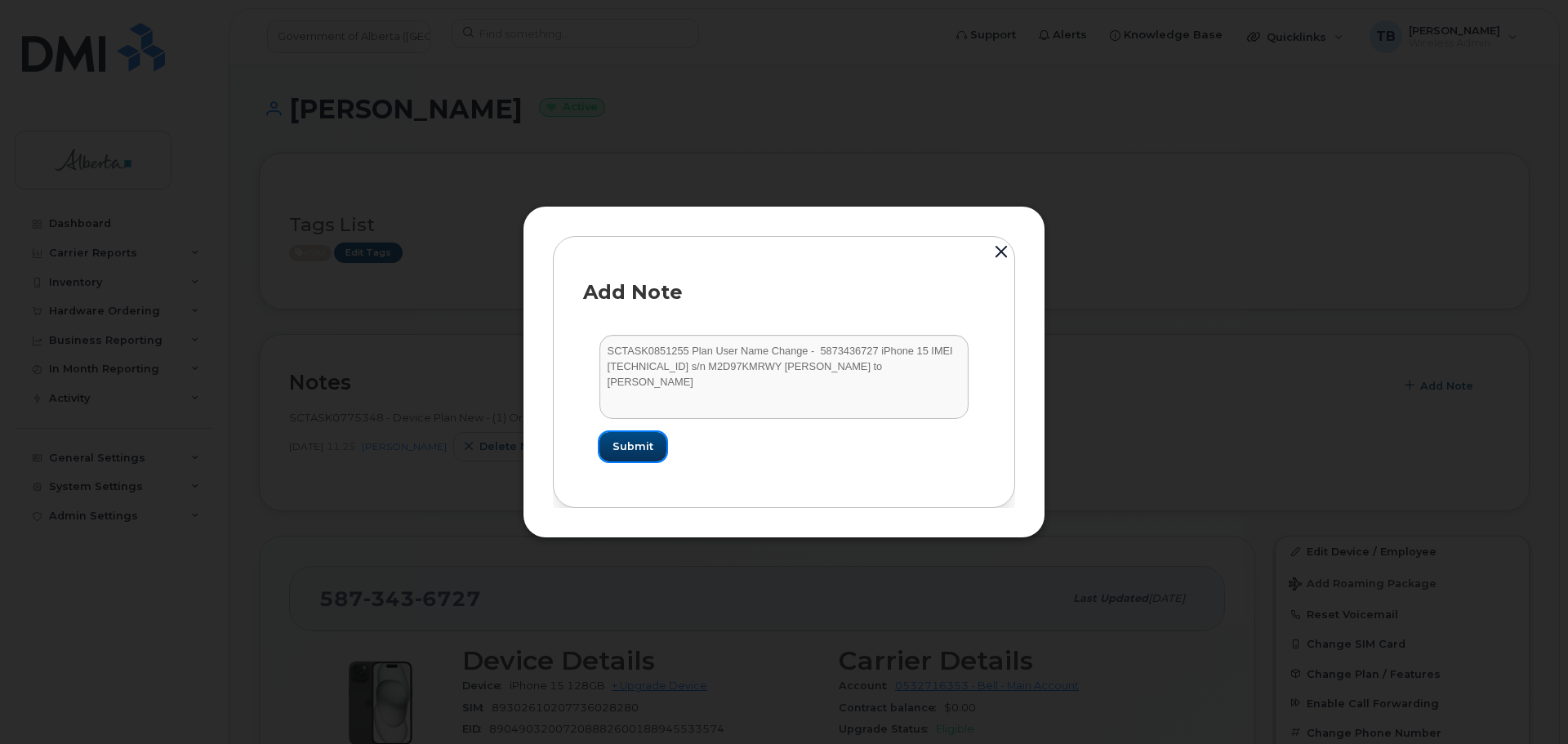
click at [650, 448] on span "Submit" at bounding box center [633, 446] width 41 height 16
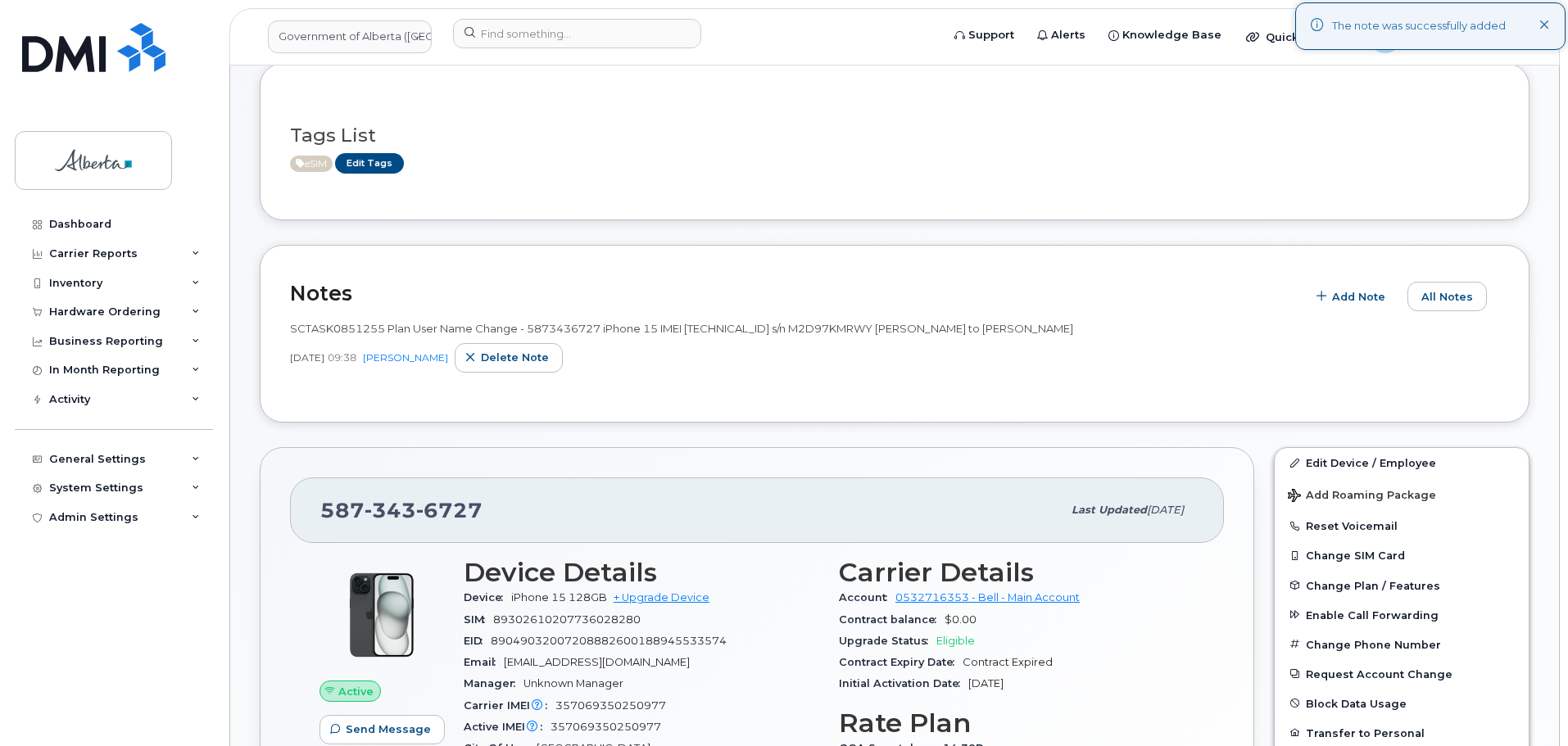
scroll to position [246, 0]
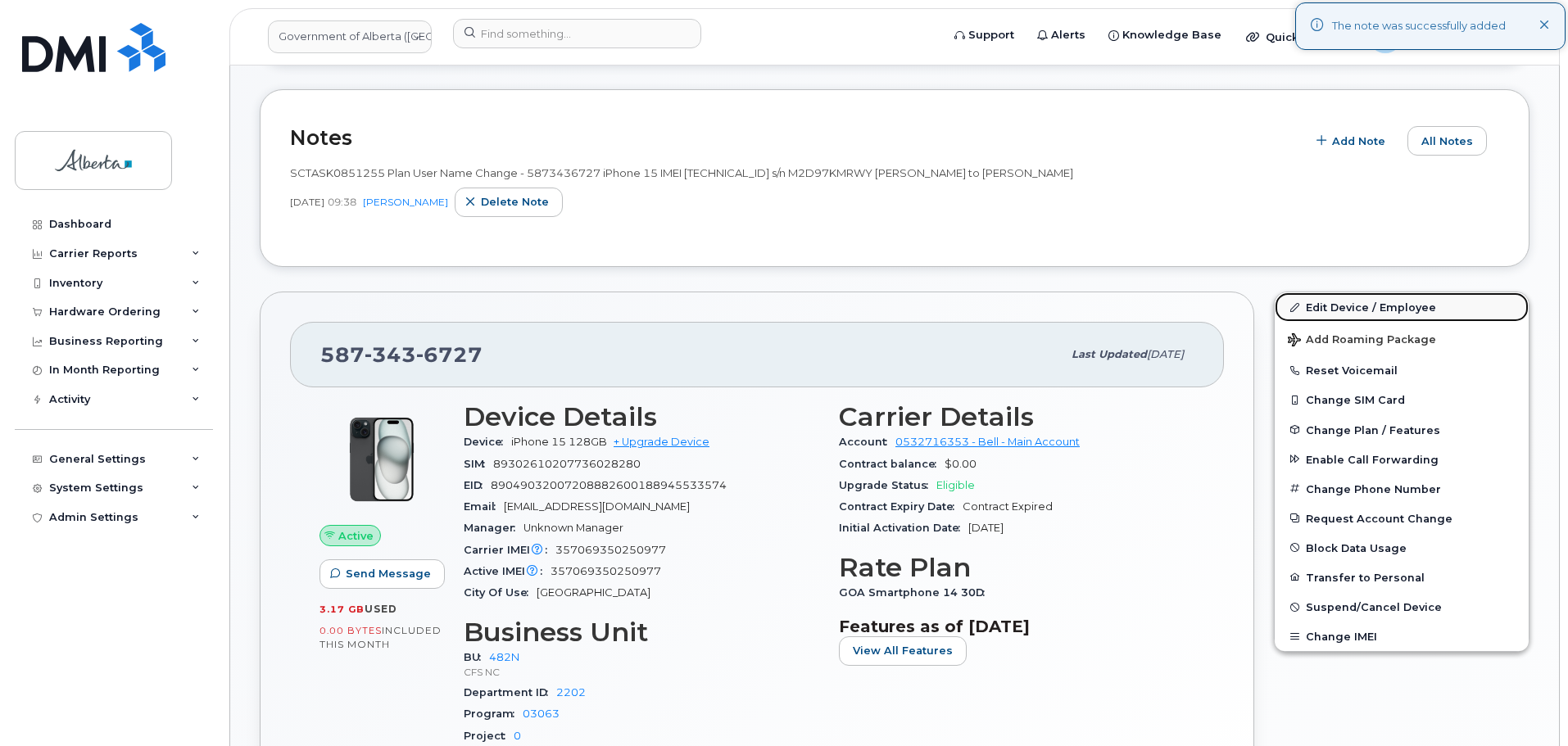
click at [1334, 305] on link "Edit Device / Employee" at bounding box center [1402, 308] width 254 height 30
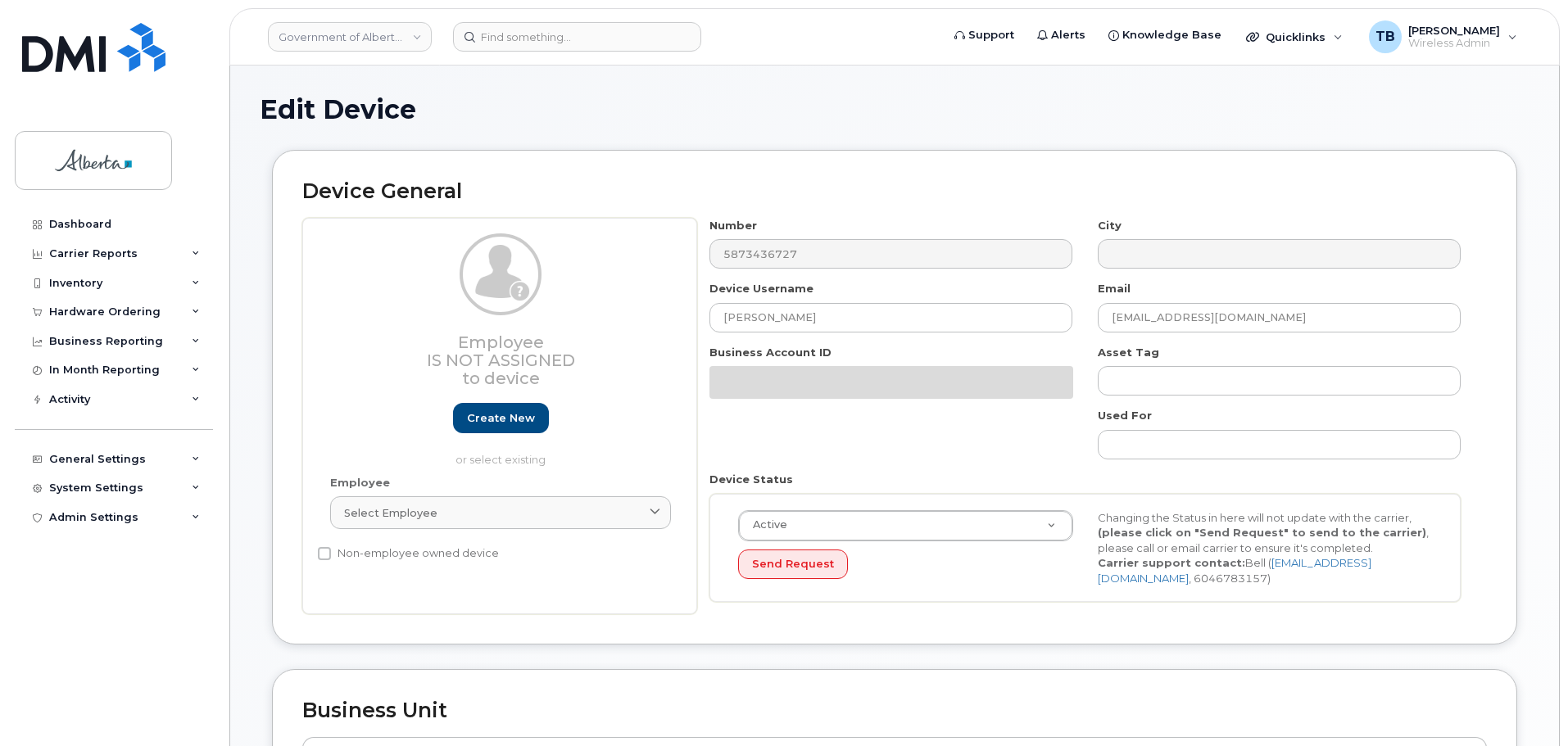
select select "4749731"
click at [742, 122] on h1 "Edit Device" at bounding box center [895, 109] width 1270 height 29
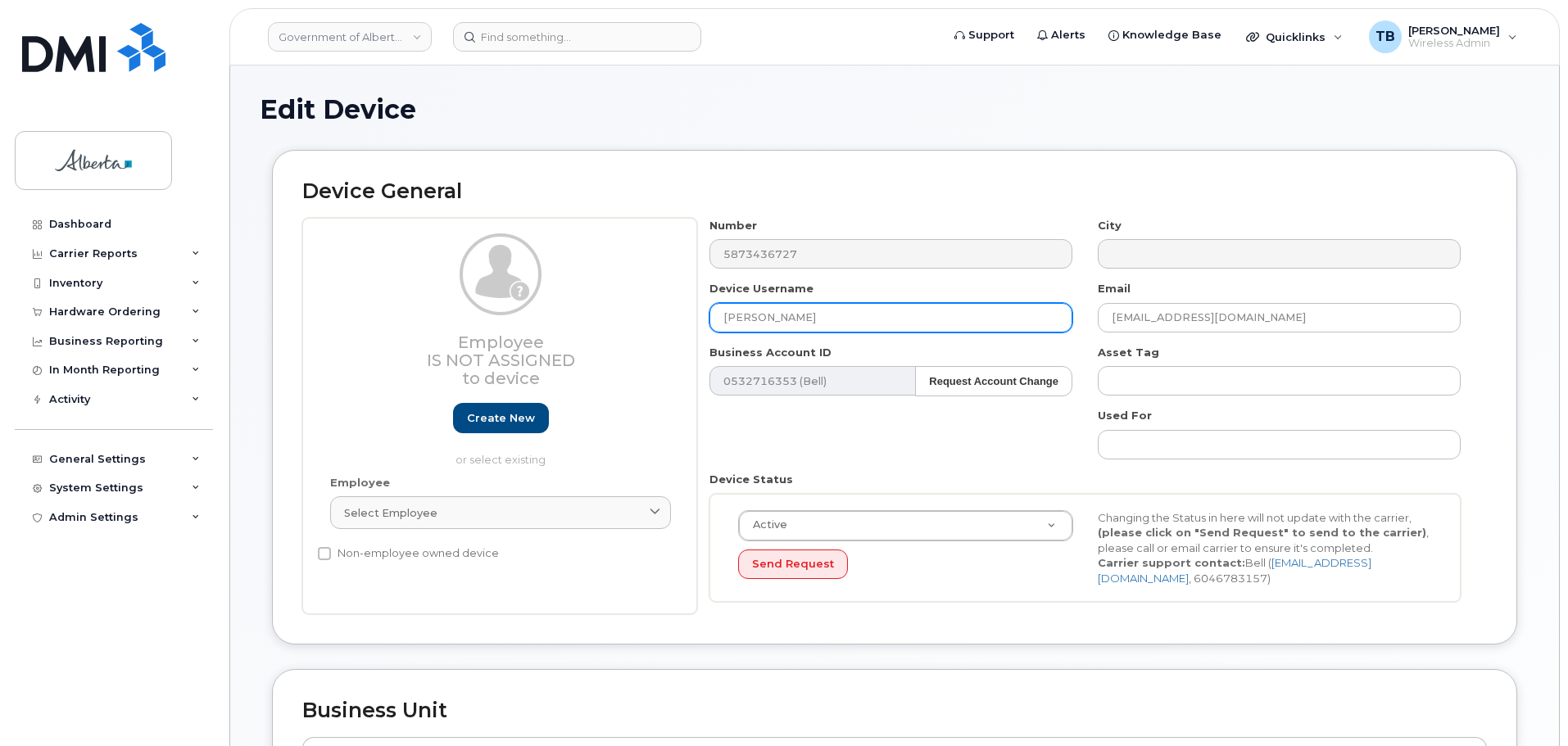
drag, startPoint x: 847, startPoint y: 308, endPoint x: 704, endPoint y: 313, distance: 143.1
click at [704, 313] on div "Device Username Autumn Brown" at bounding box center [891, 307] width 388 height 51
paste input "Roeters"
type input "[PERSON_NAME]"
drag, startPoint x: 1274, startPoint y: 323, endPoint x: 1043, endPoint y: 316, distance: 231.1
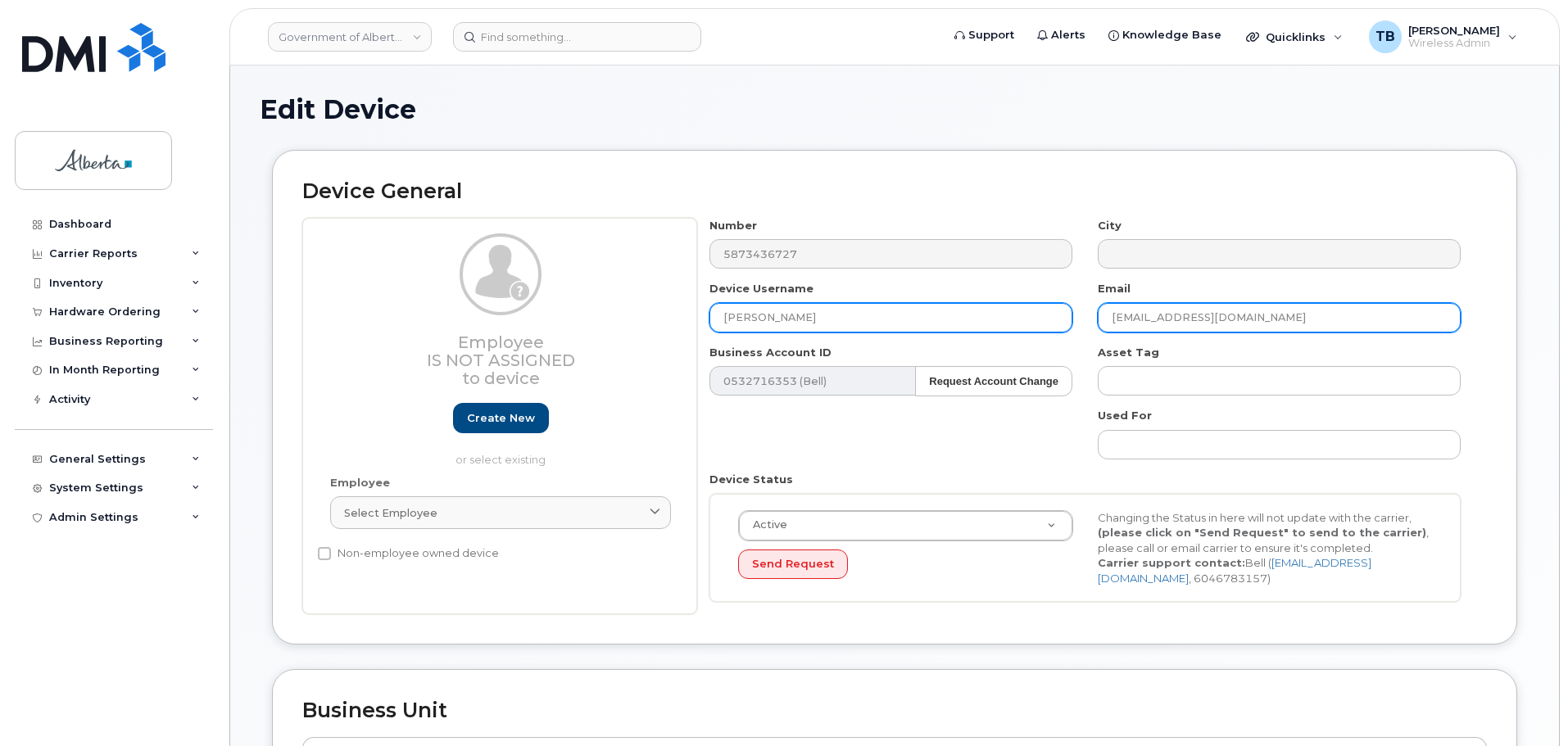
click at [1043, 316] on div "Number 5873436727 City Device Username Autumn Roeters Email Autumn.Brown@gov.ab…" at bounding box center [1086, 416] width 777 height 397
paste input "Roeters"
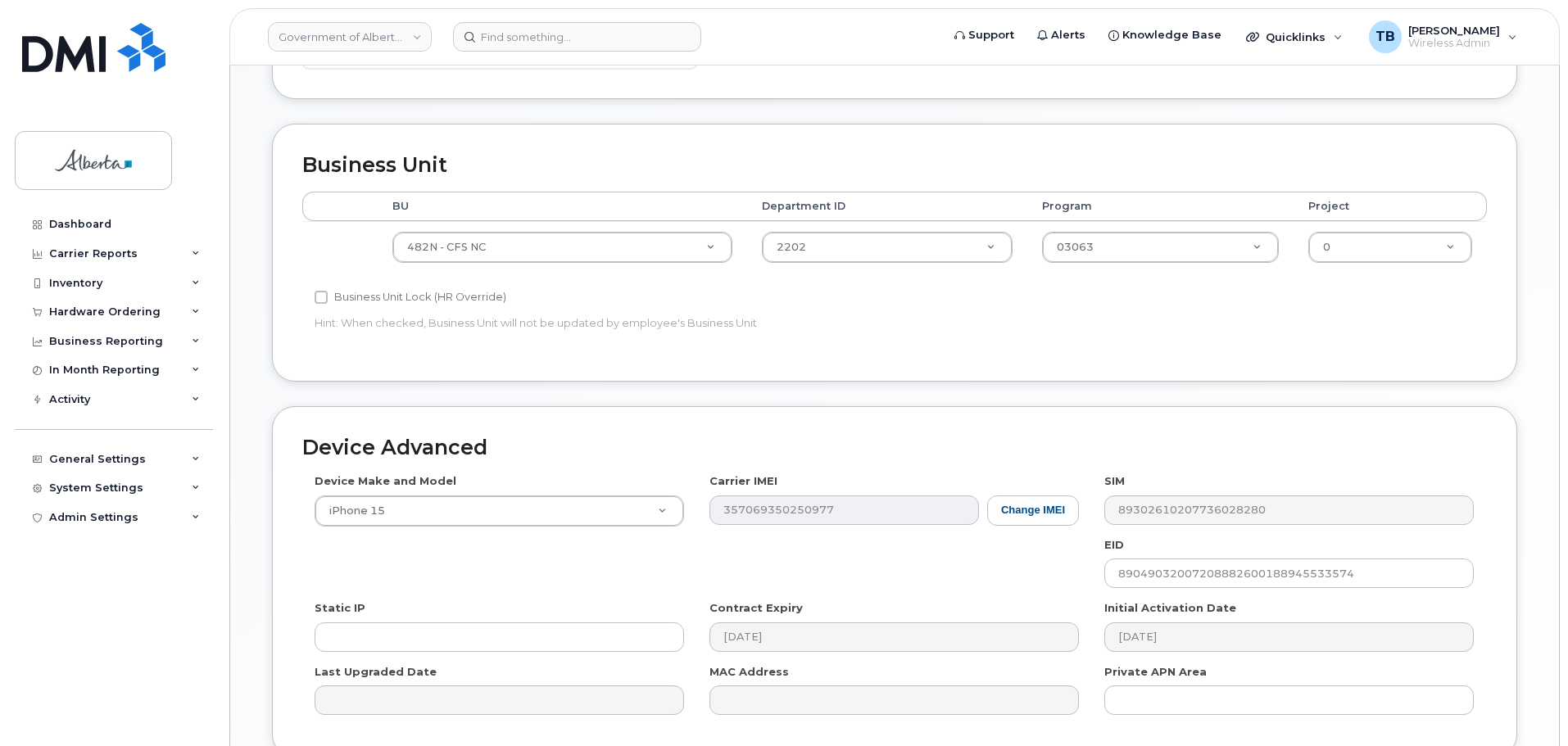
scroll to position [694, 0]
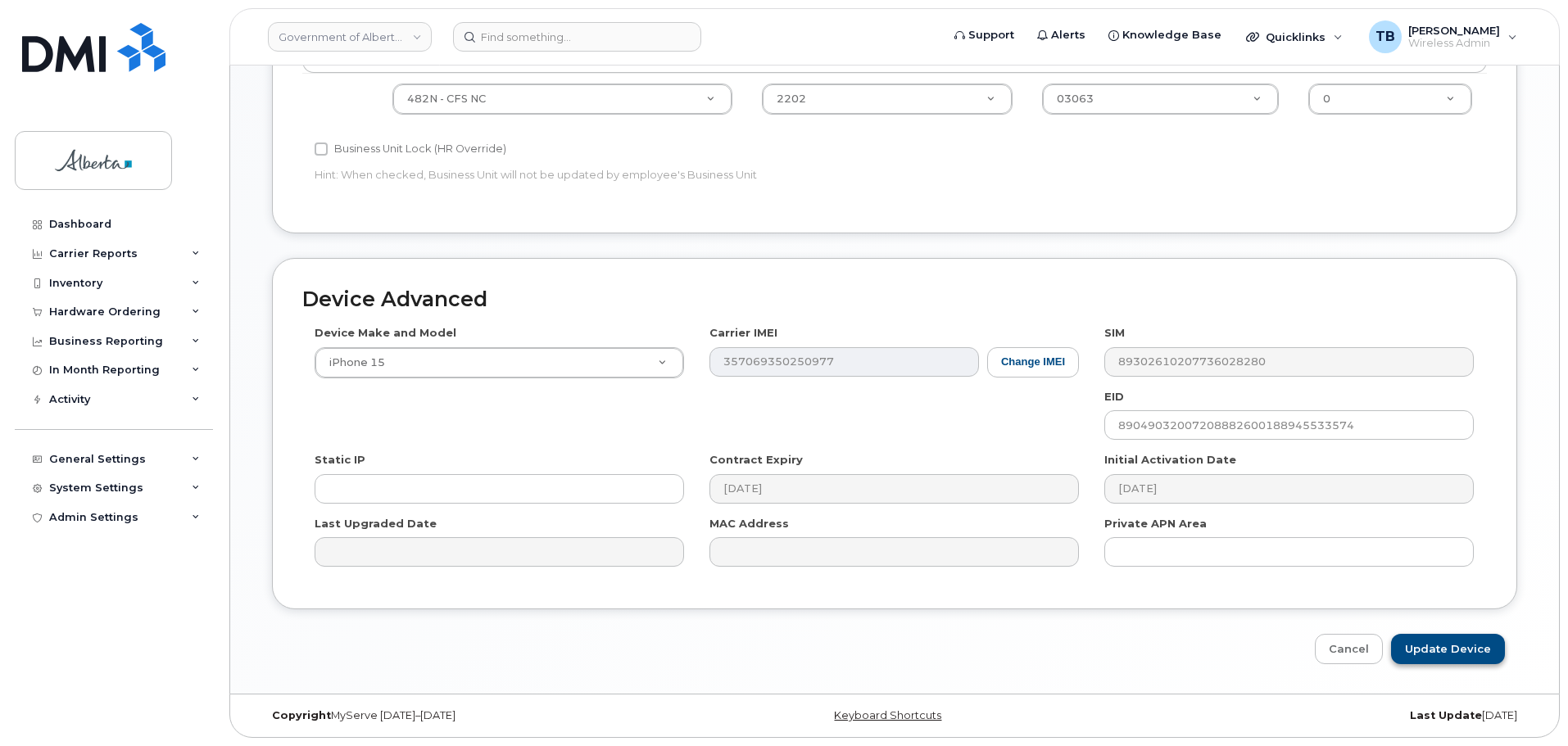
type input "[EMAIL_ADDRESS][PERSON_NAME][DOMAIN_NAME]"
click at [1426, 643] on input "Update Device" at bounding box center [1448, 649] width 114 height 30
type input "Saving..."
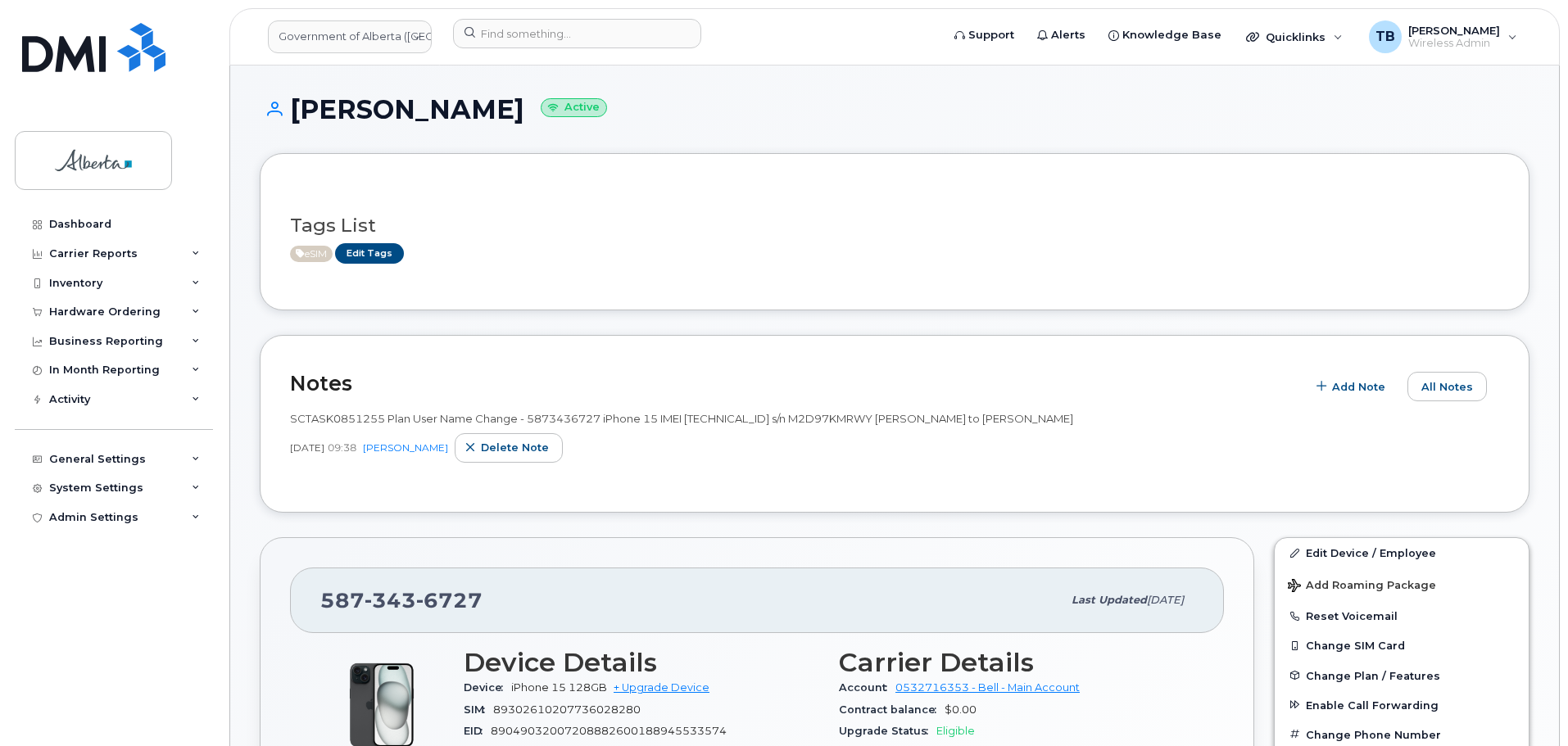
click at [512, 55] on header "Government of Alberta ([GEOGRAPHIC_DATA]) Support Alerts Knowledge Base Quickli…" at bounding box center [894, 36] width 1331 height 57
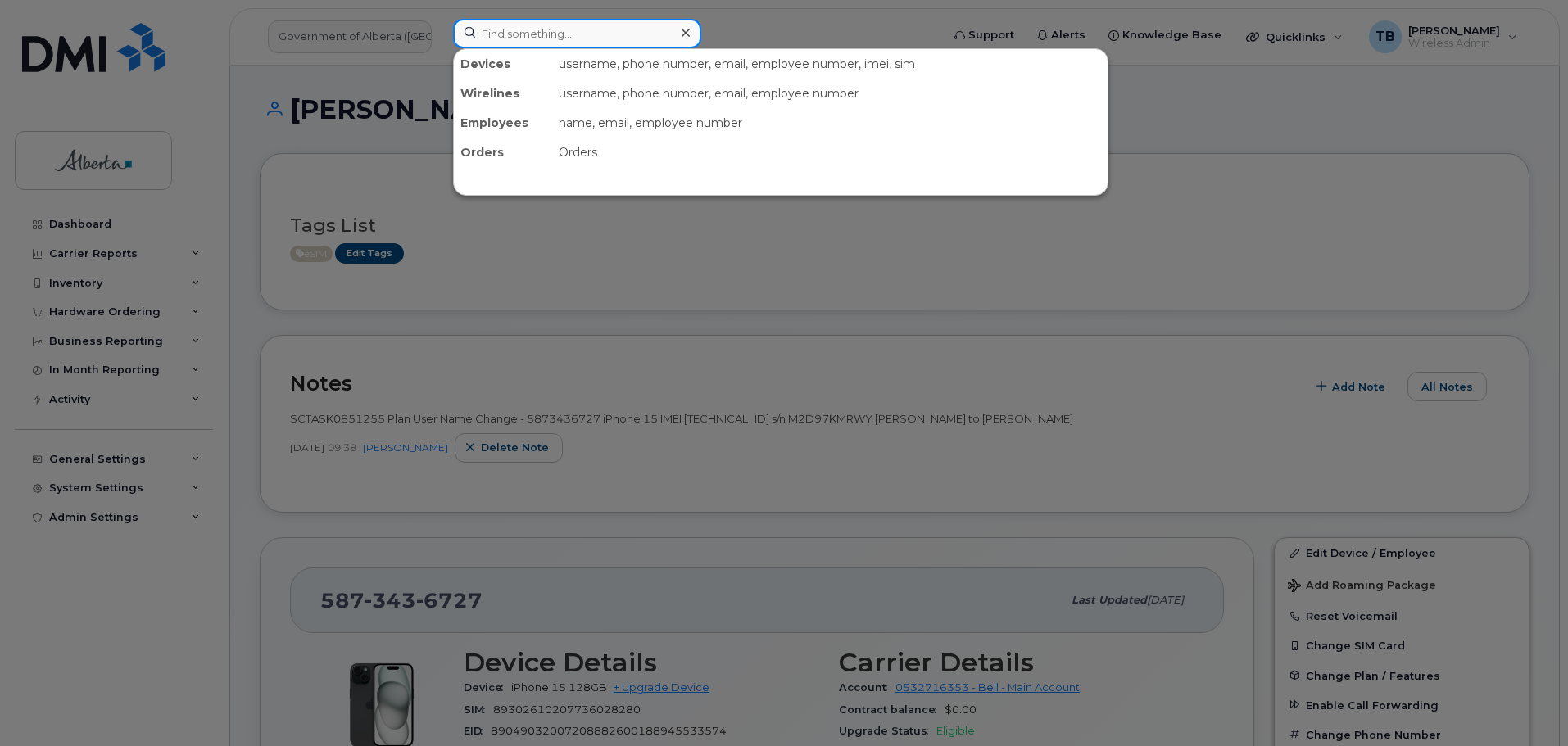
click at [511, 43] on input at bounding box center [577, 34] width 248 height 30
paste input "5873570863"
type input "5873570863"
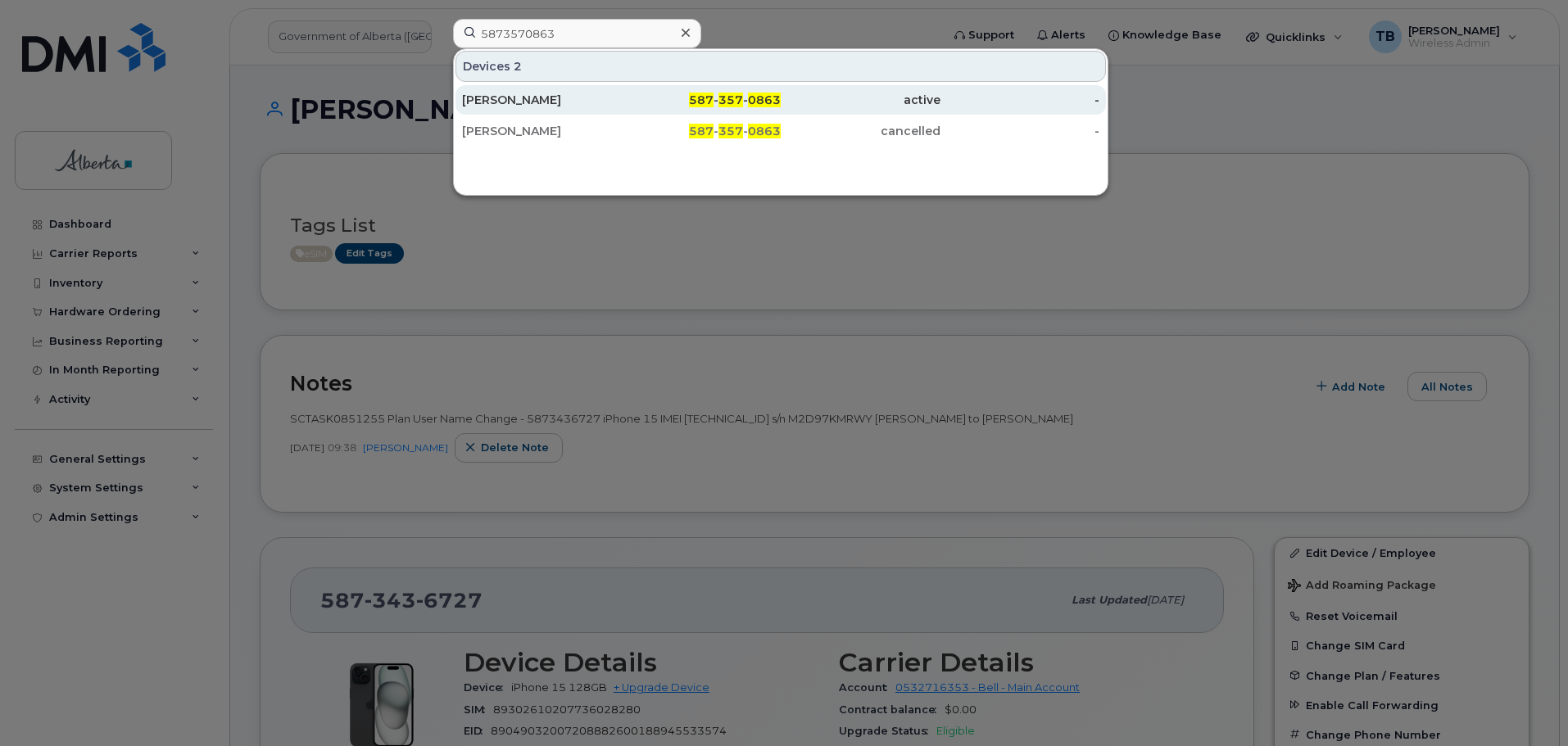
click at [505, 109] on div "[PERSON_NAME]" at bounding box center [541, 100] width 160 height 30
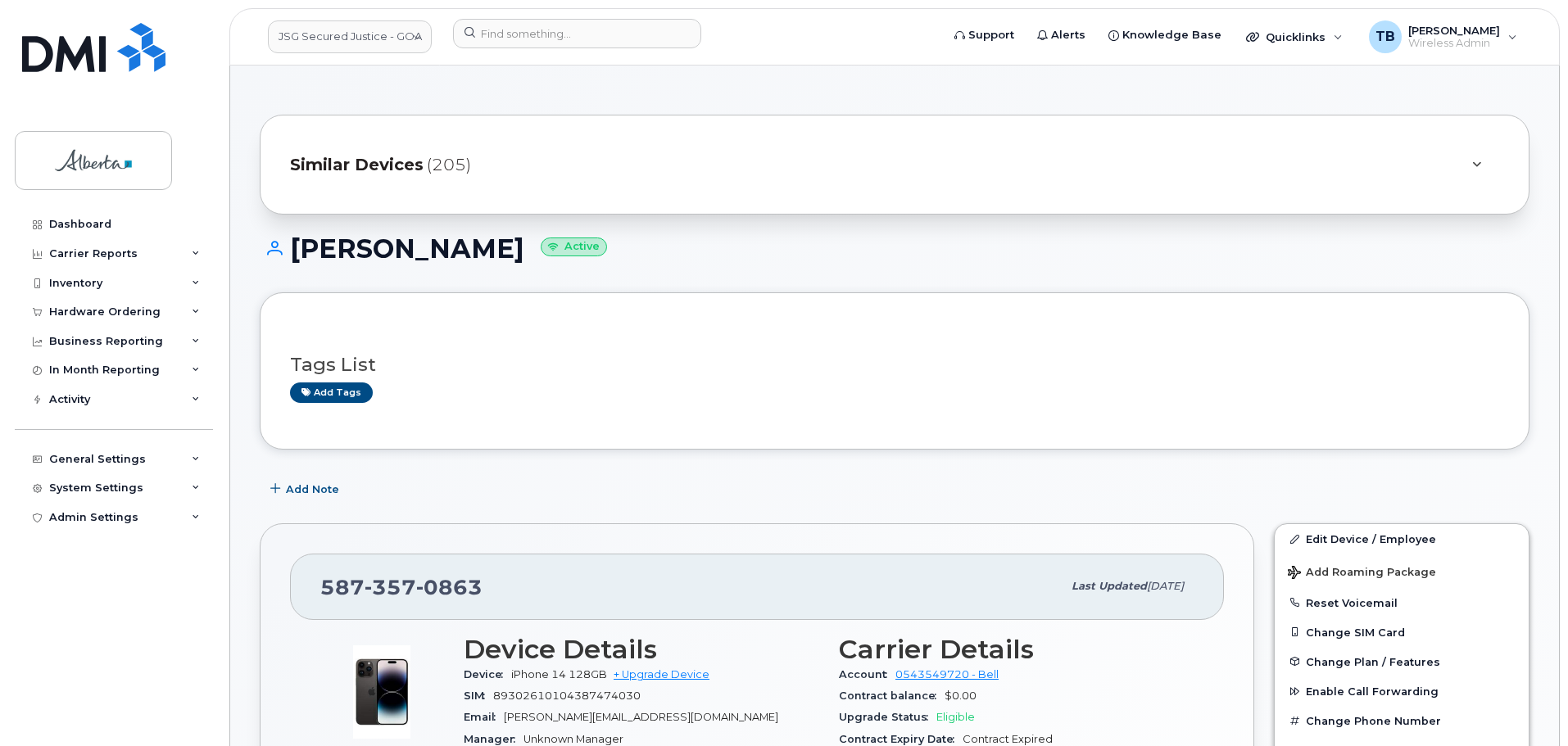
click at [1004, 388] on div "Add tags" at bounding box center [887, 393] width 1196 height 21
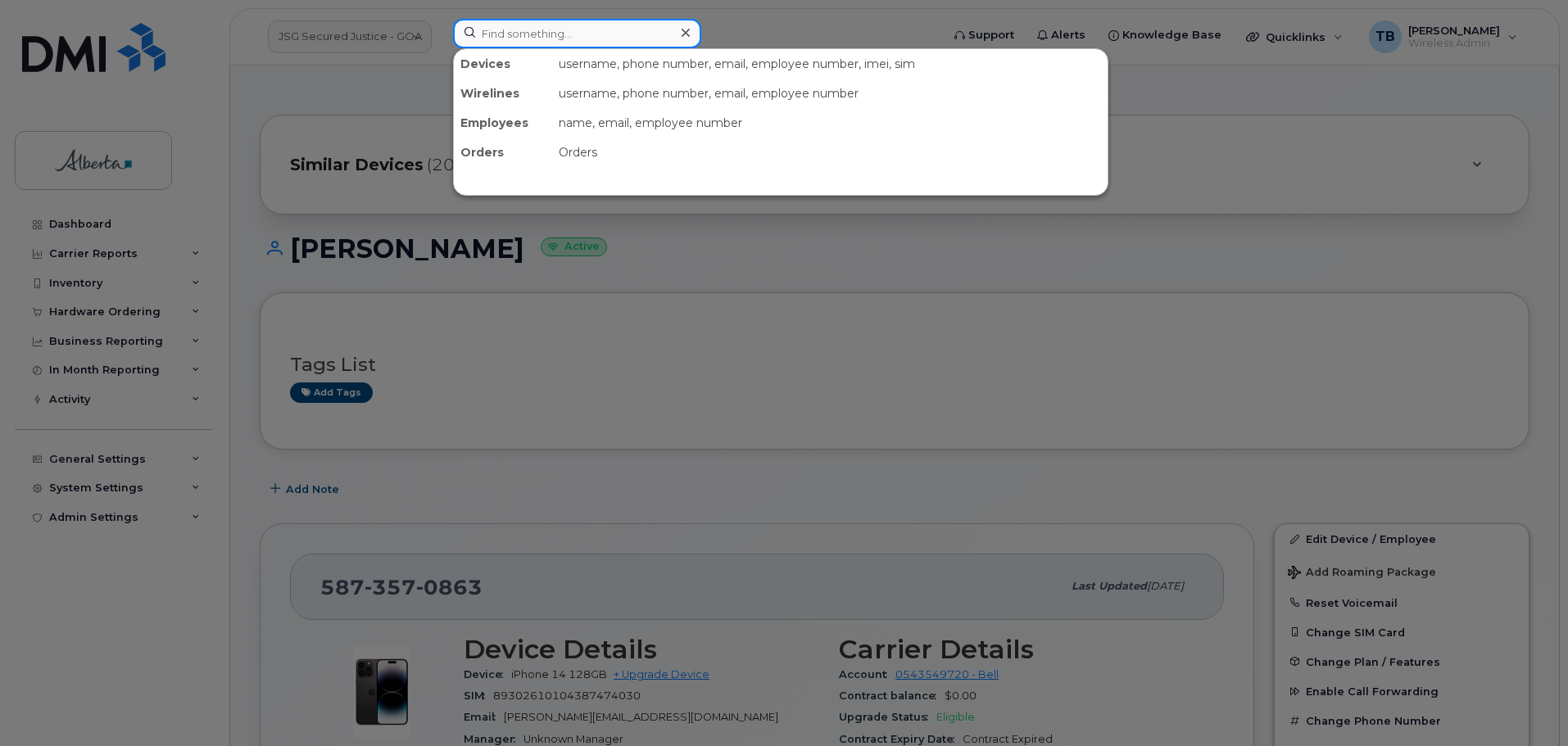
click at [514, 36] on input at bounding box center [577, 34] width 248 height 30
paste input "587-357-0863"
type input "587-357-0863"
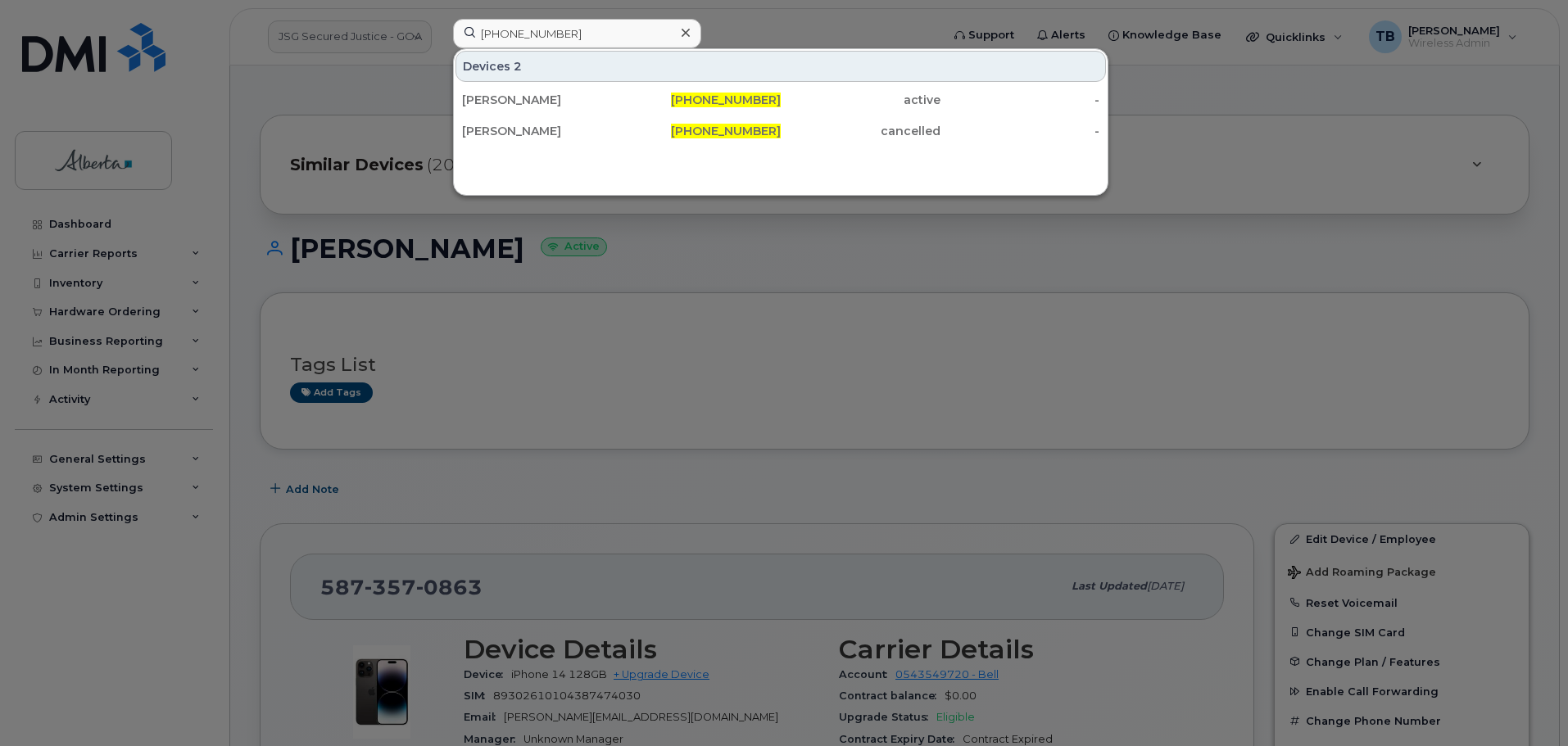
click at [688, 32] on icon at bounding box center [685, 33] width 8 height 13
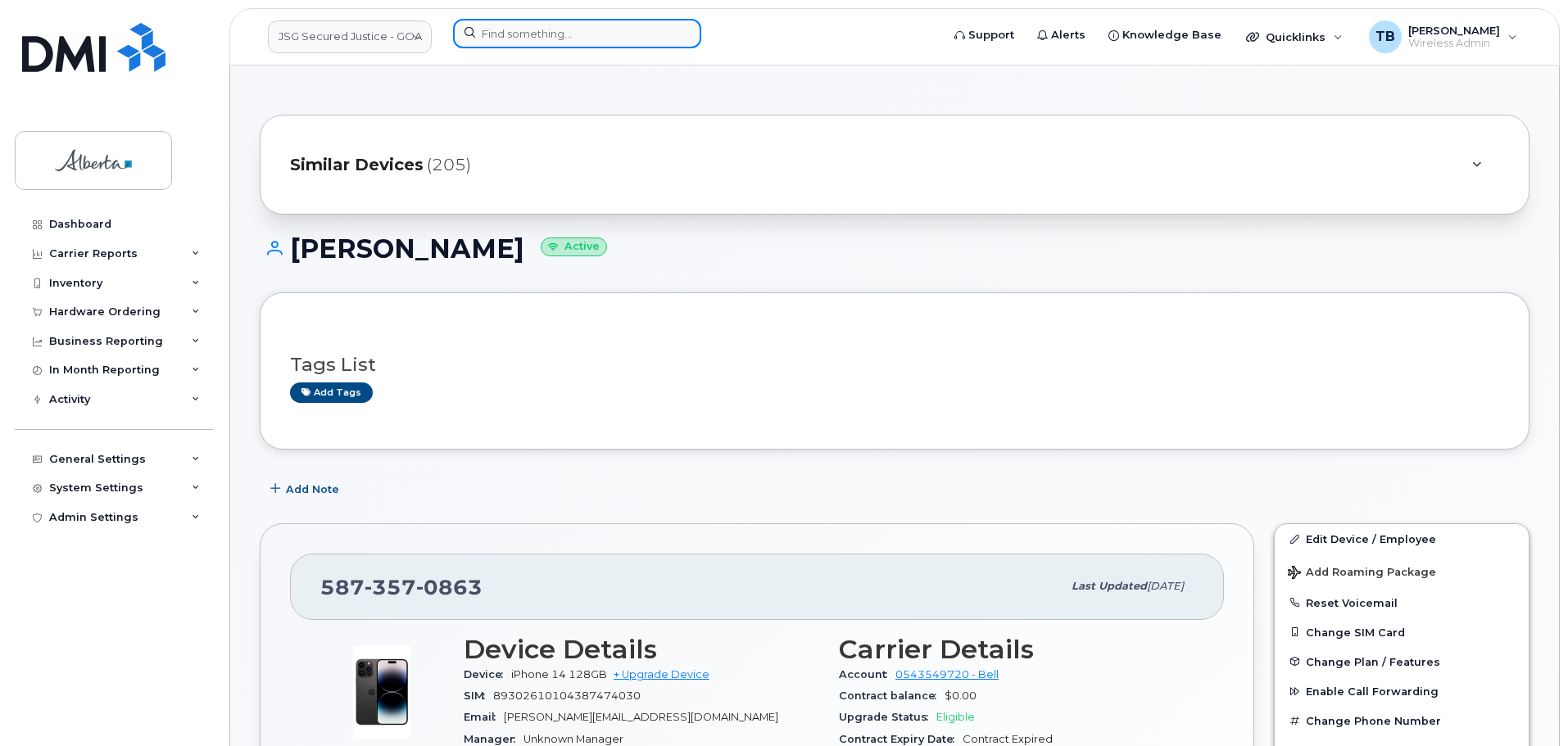
drag, startPoint x: 686, startPoint y: 38, endPoint x: 639, endPoint y: 39, distance: 47.0
click at [672, 38] on input at bounding box center [577, 34] width 248 height 30
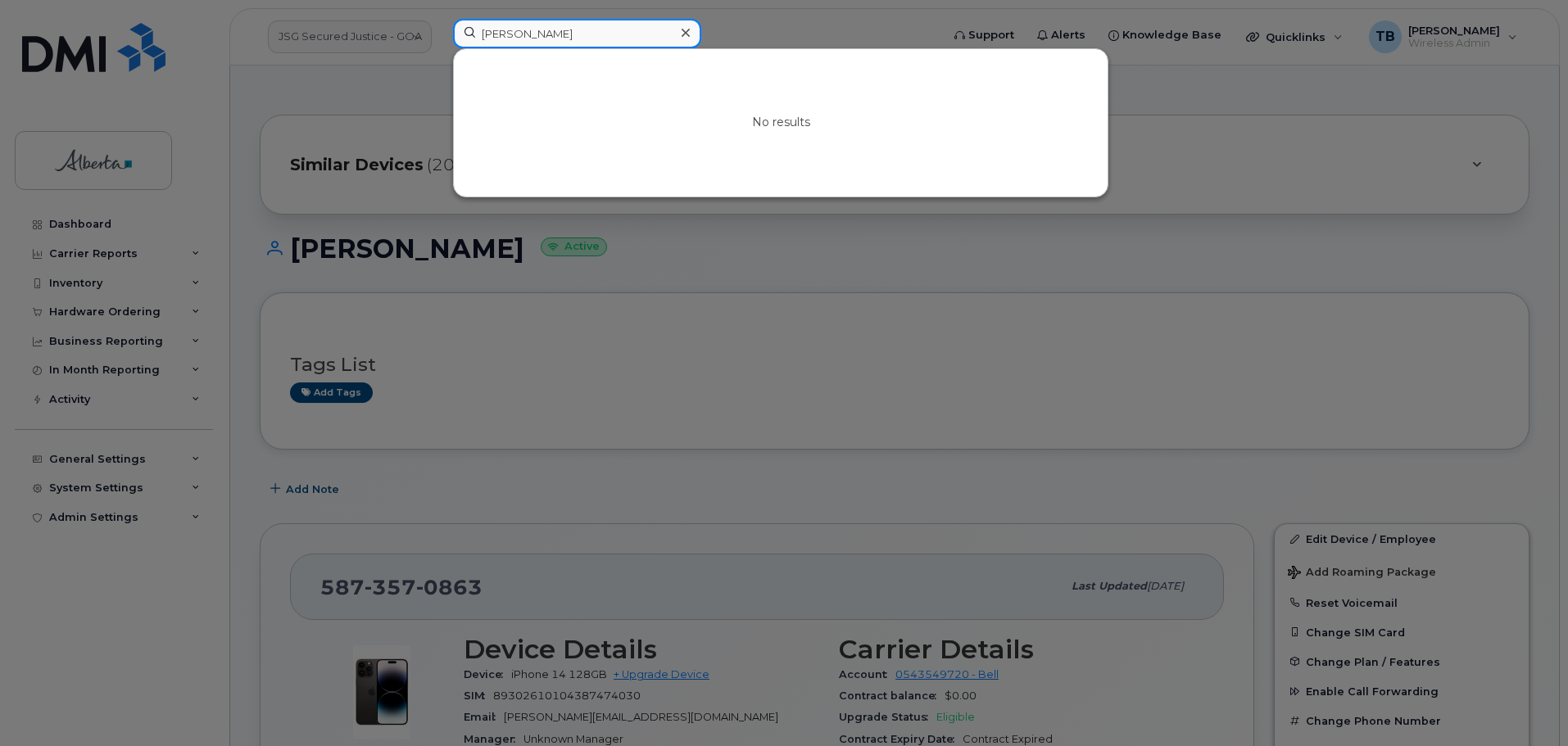
drag, startPoint x: 568, startPoint y: 33, endPoint x: 458, endPoint y: 34, distance: 110.0
click at [458, 34] on input "david guz" at bounding box center [577, 34] width 248 height 30
paste input "David Guzman"
click at [699, 38] on input "David Guzman" at bounding box center [577, 34] width 248 height 30
type input "David Guzman"
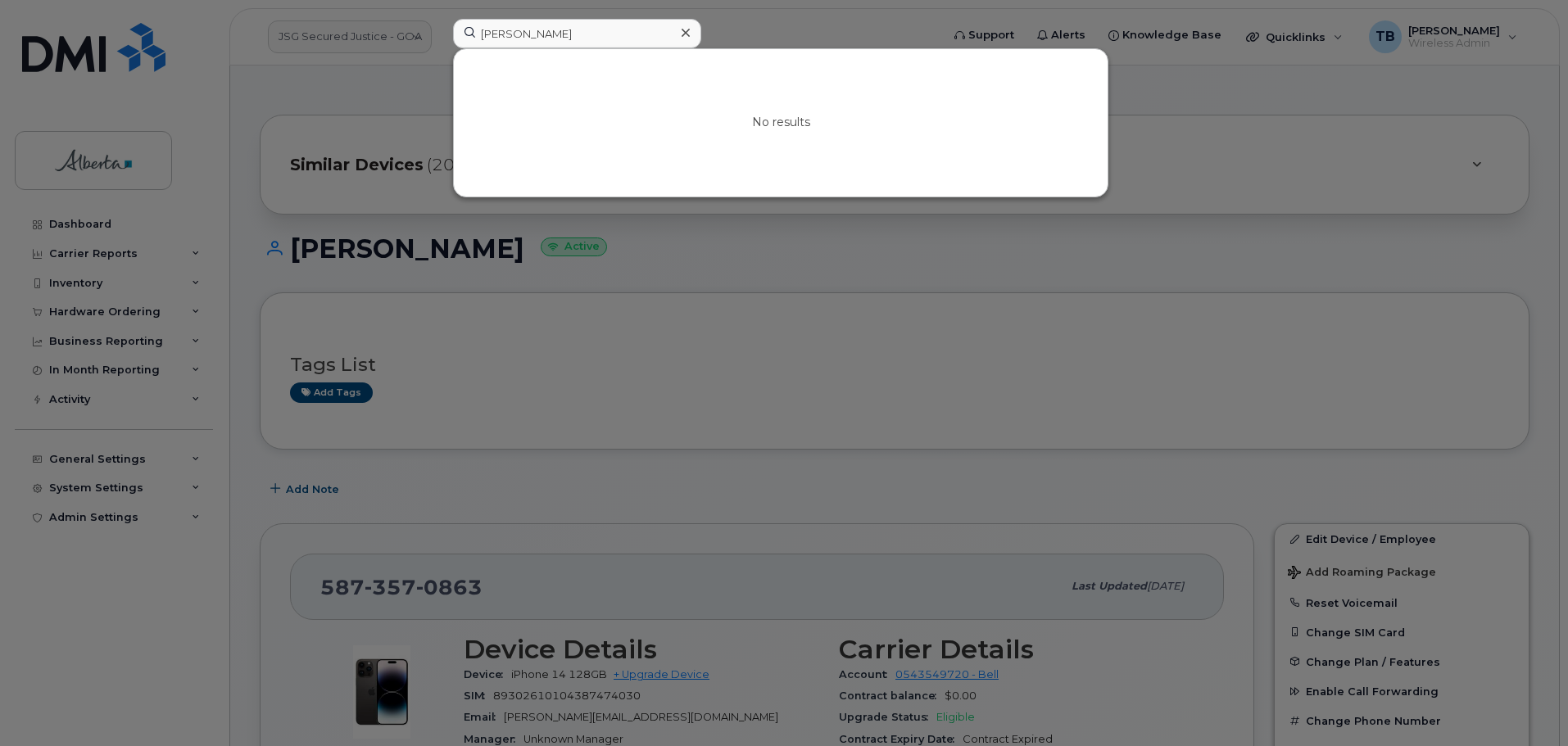
click at [683, 34] on icon at bounding box center [685, 33] width 8 height 13
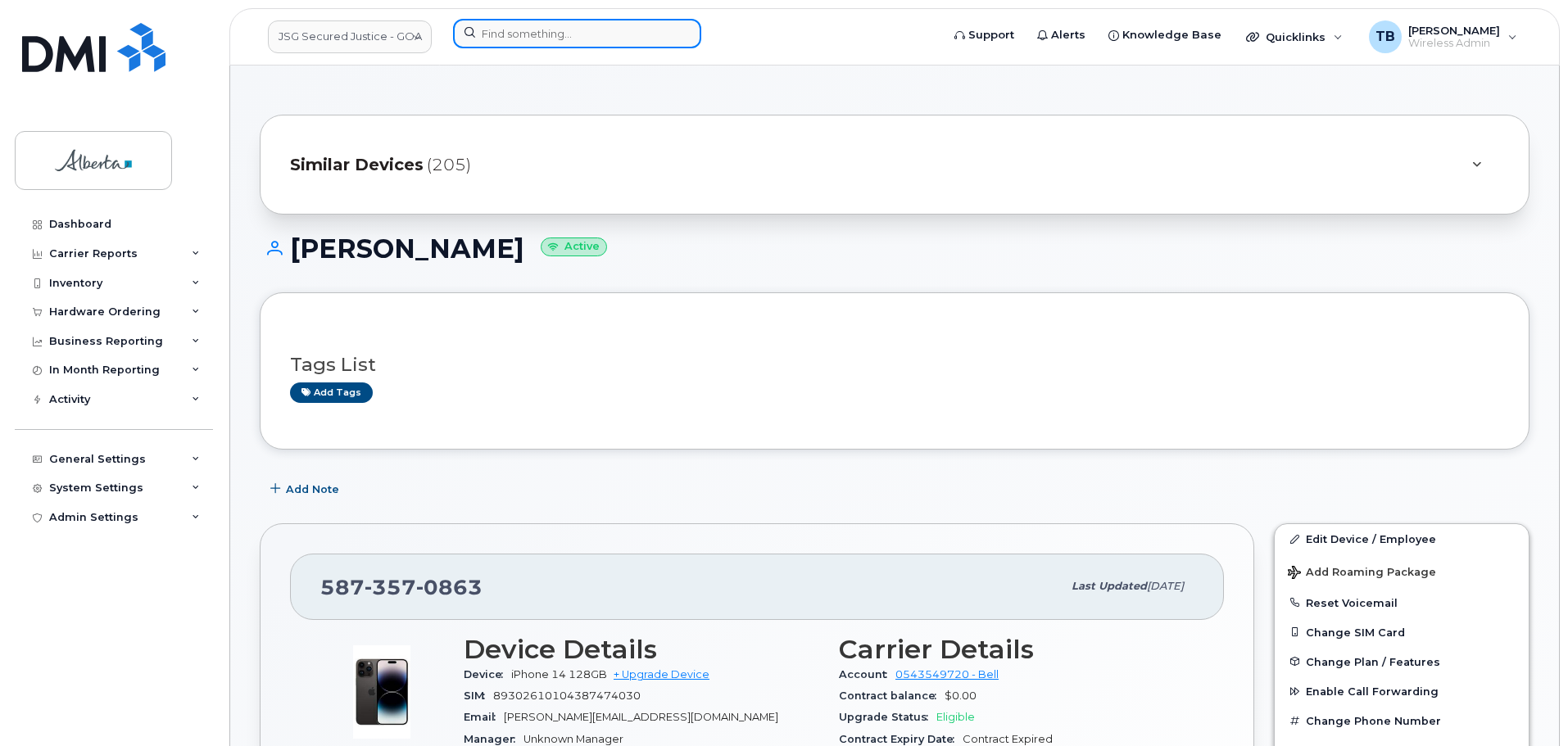
click at [514, 44] on input at bounding box center [577, 34] width 248 height 30
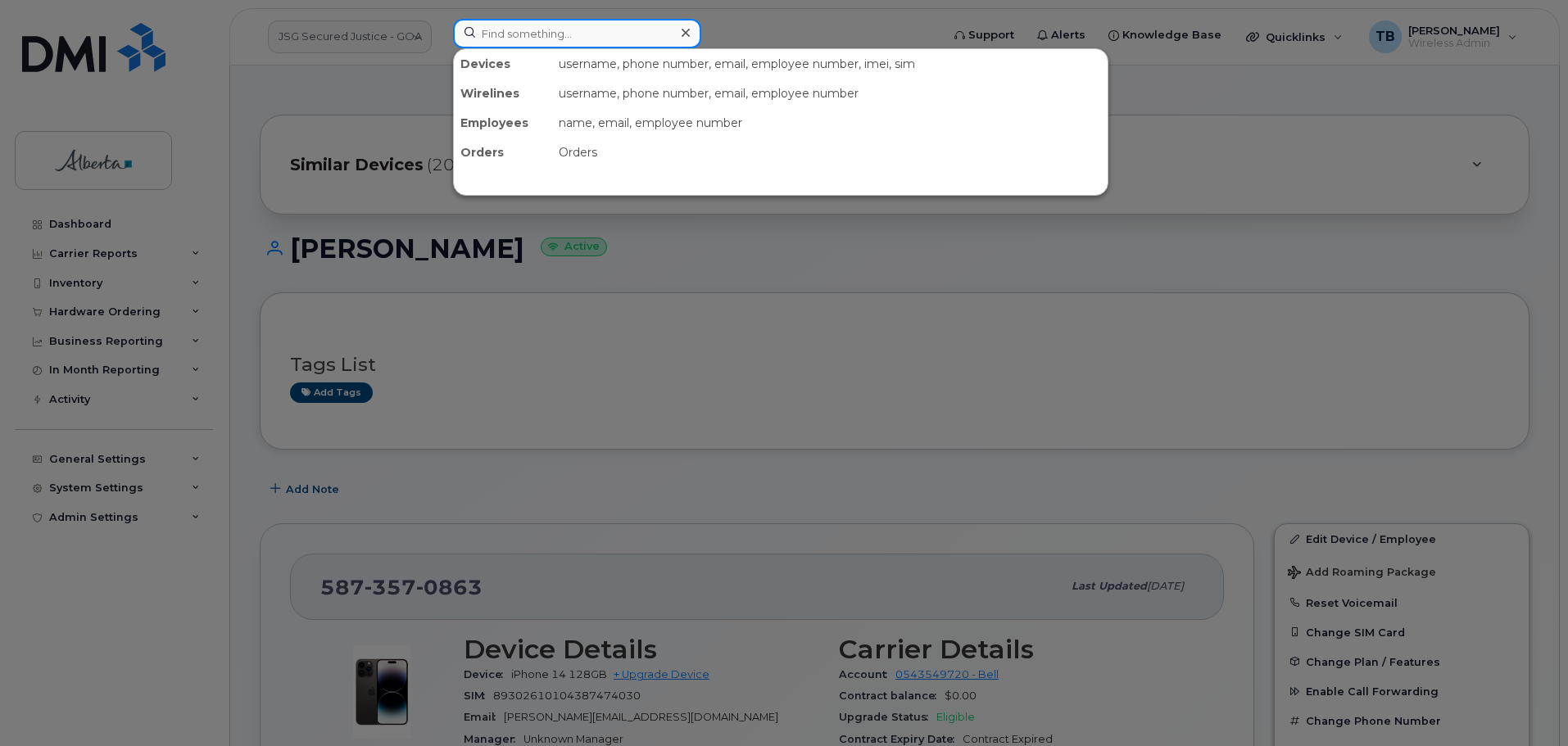
paste input "5873570863"
type input "5873570863"
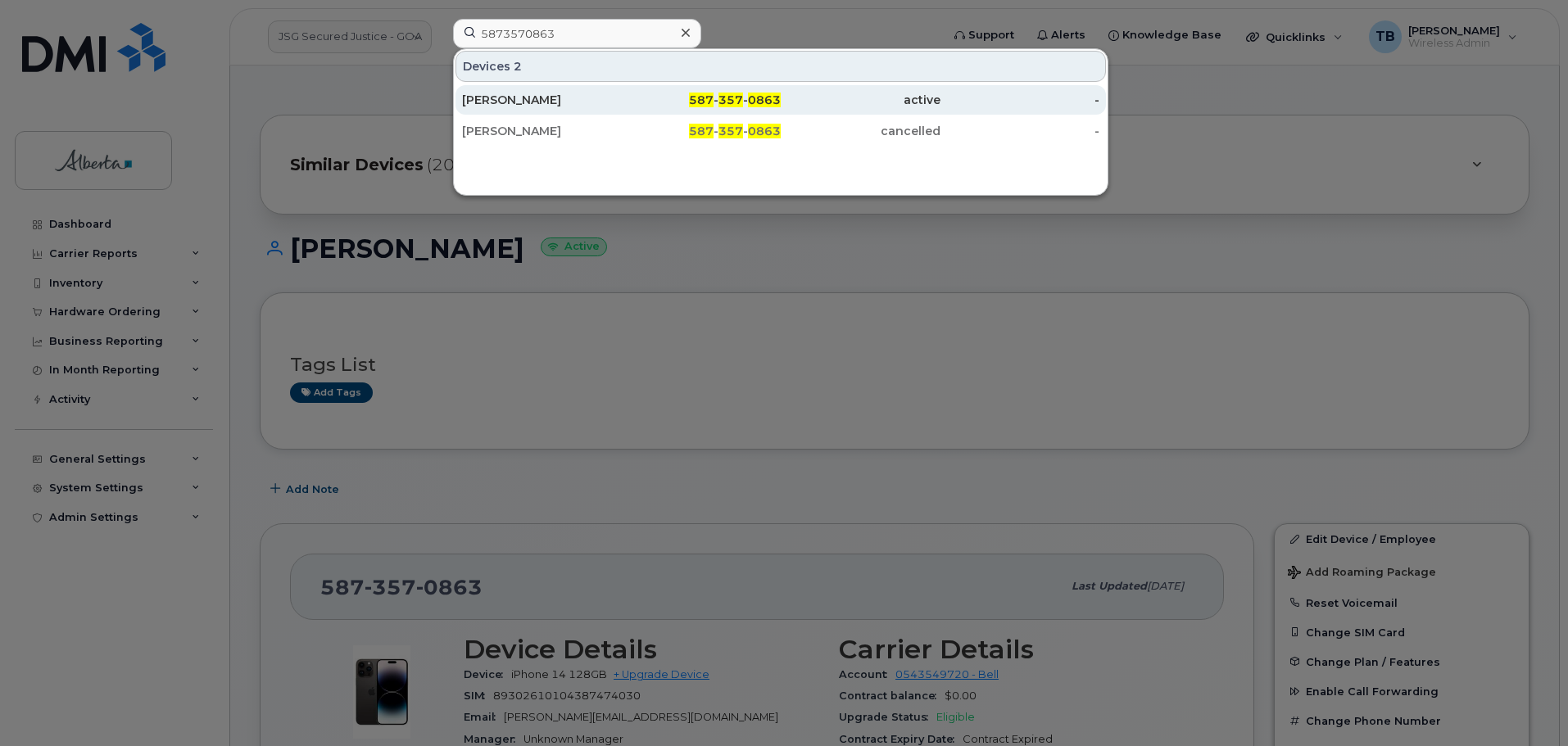
click at [501, 98] on div "David Jimenez" at bounding box center [541, 100] width 160 height 17
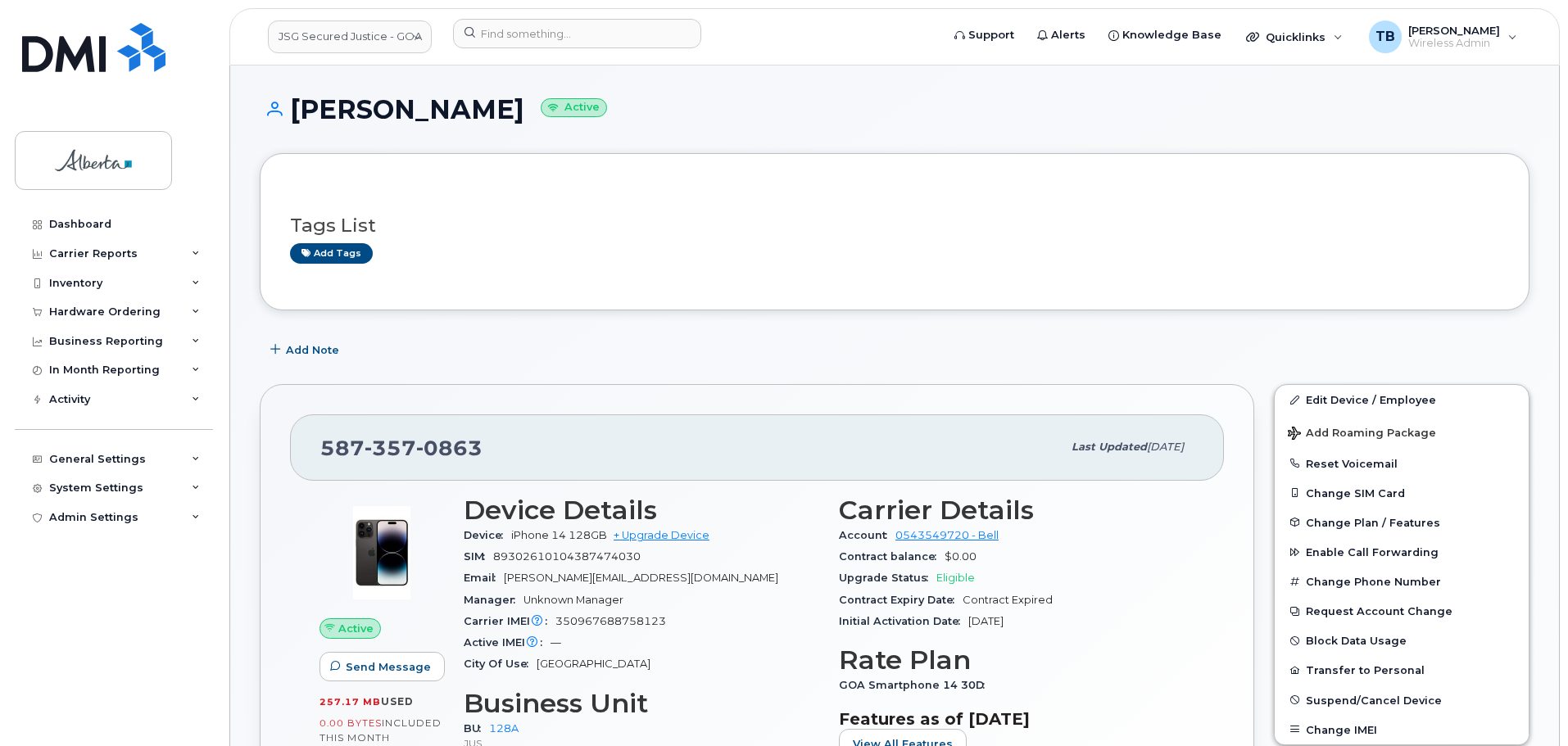
click at [550, 538] on span "iPhone 14 128GB" at bounding box center [559, 535] width 96 height 12
drag, startPoint x: 512, startPoint y: 538, endPoint x: 566, endPoint y: 537, distance: 54.0
click at [566, 537] on span "iPhone 14 128GB" at bounding box center [559, 535] width 96 height 12
copy span "iPhone 14"
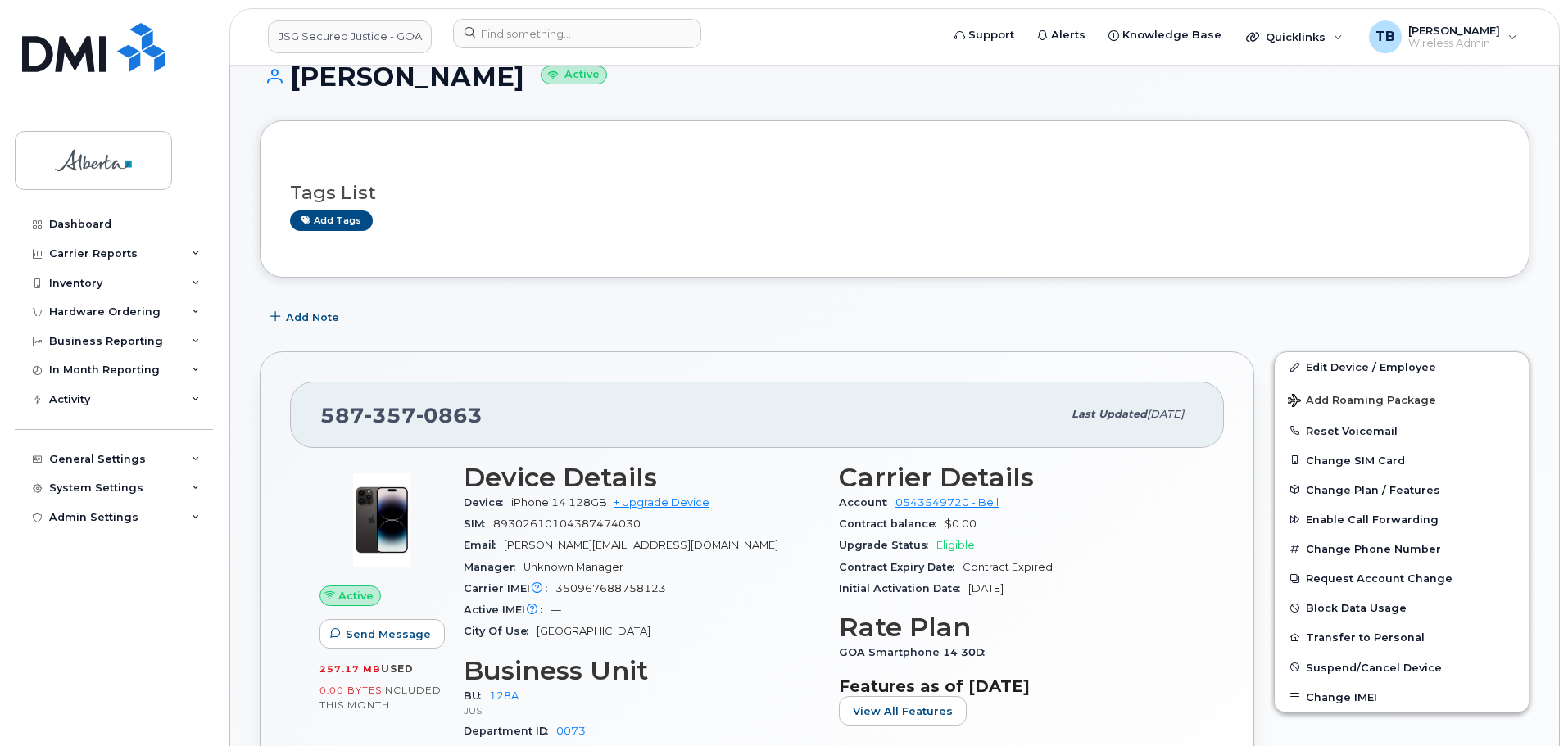
scroll to position [327, 0]
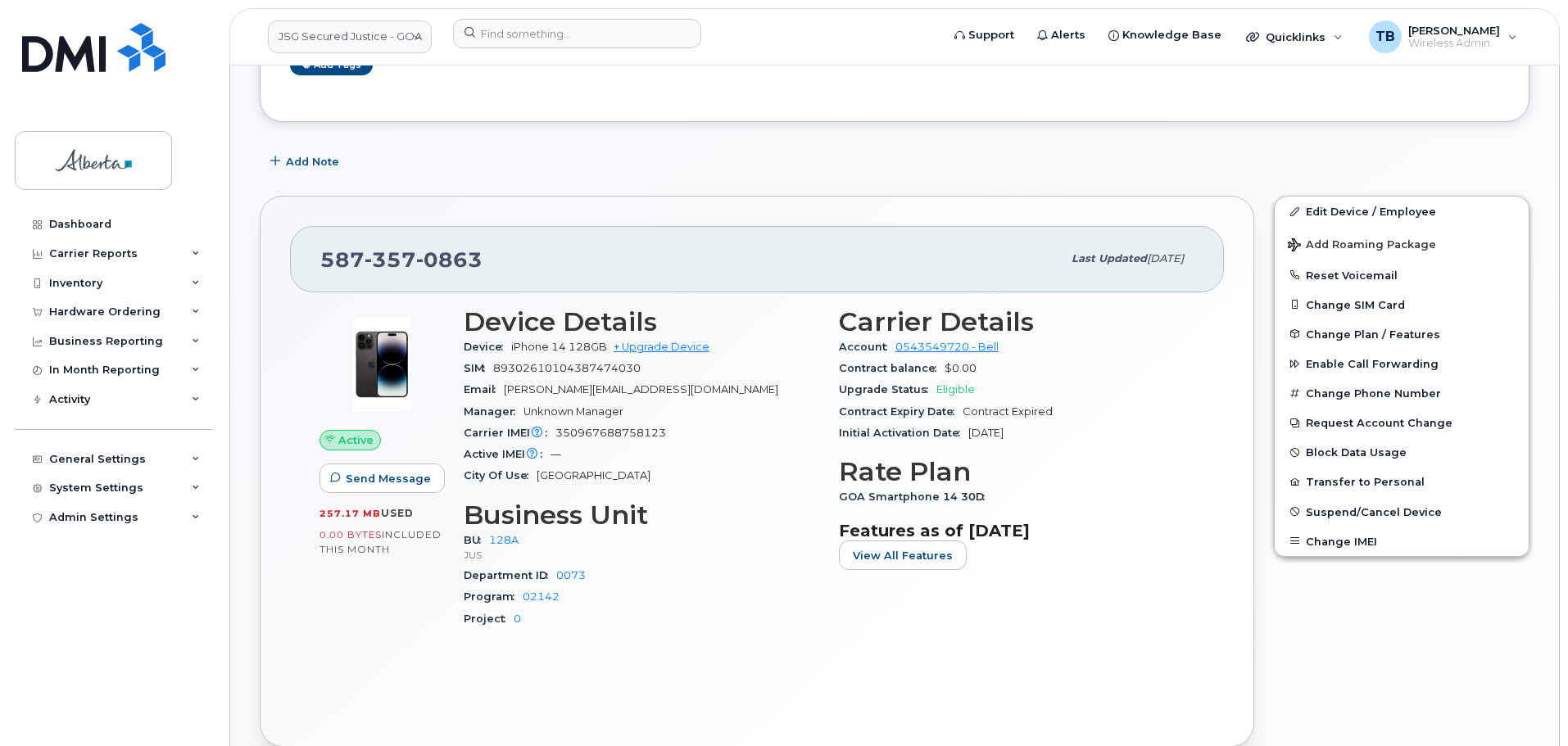
click at [614, 429] on span "350967688758123" at bounding box center [611, 432] width 110 height 12
copy span "350967688758123"
drag, startPoint x: 834, startPoint y: 344, endPoint x: 1028, endPoint y: 346, distance: 194.0
click at [1028, 346] on div "Carrier Details Account 0543549720 - Bell Contract balance $0.00 Upgrade Status…" at bounding box center [1016, 475] width 375 height 355
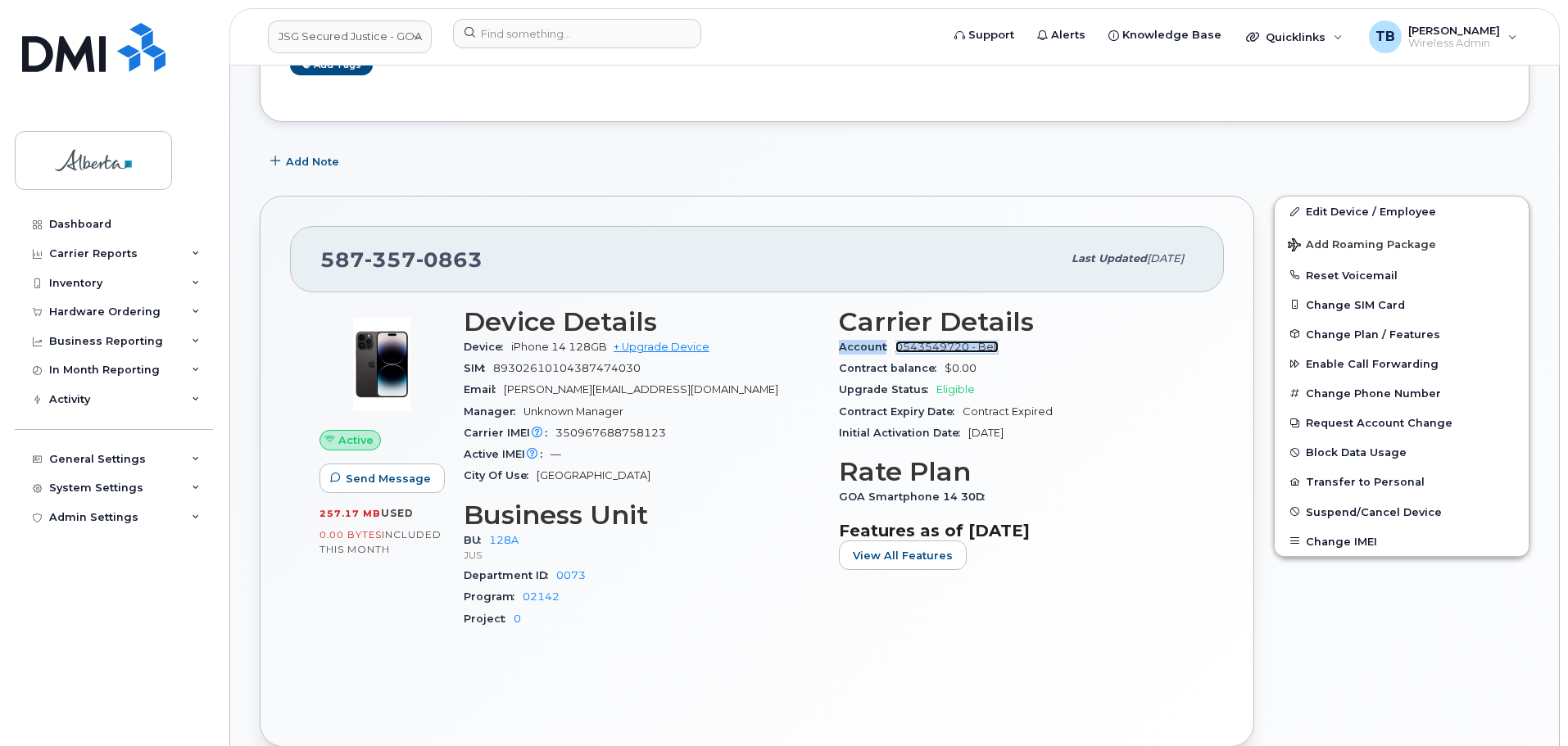
copy div "Account 0543549720 - Bell"
drag, startPoint x: 90, startPoint y: 31, endPoint x: 168, endPoint y: 31, distance: 78.0
click at [90, 31] on img at bounding box center [94, 48] width 143 height 50
click at [406, 40] on link "JSG Secured Justice - GOA" at bounding box center [349, 36] width 164 height 33
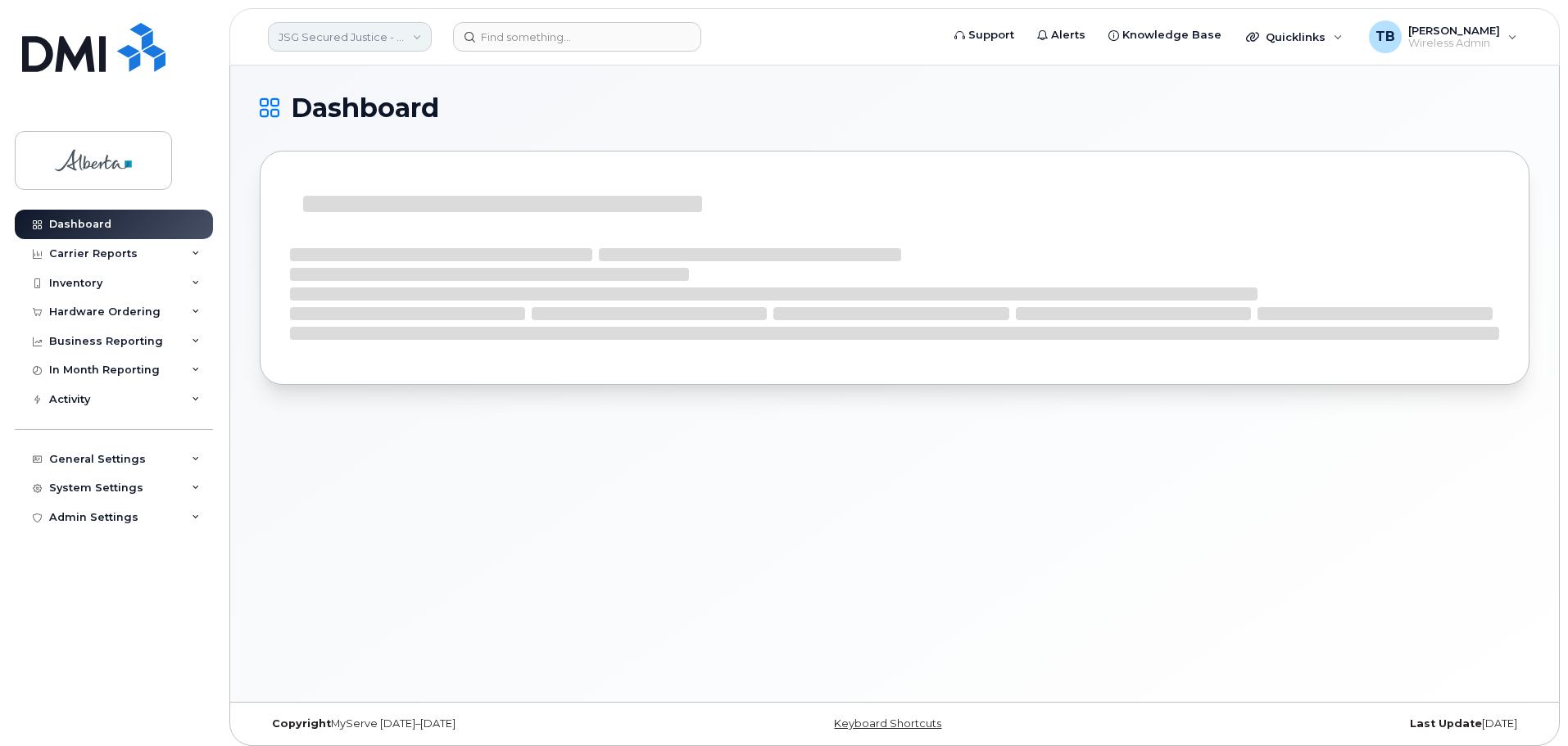
click at [358, 36] on link "JSG Secured Justice - GOA" at bounding box center [349, 37] width 164 height 30
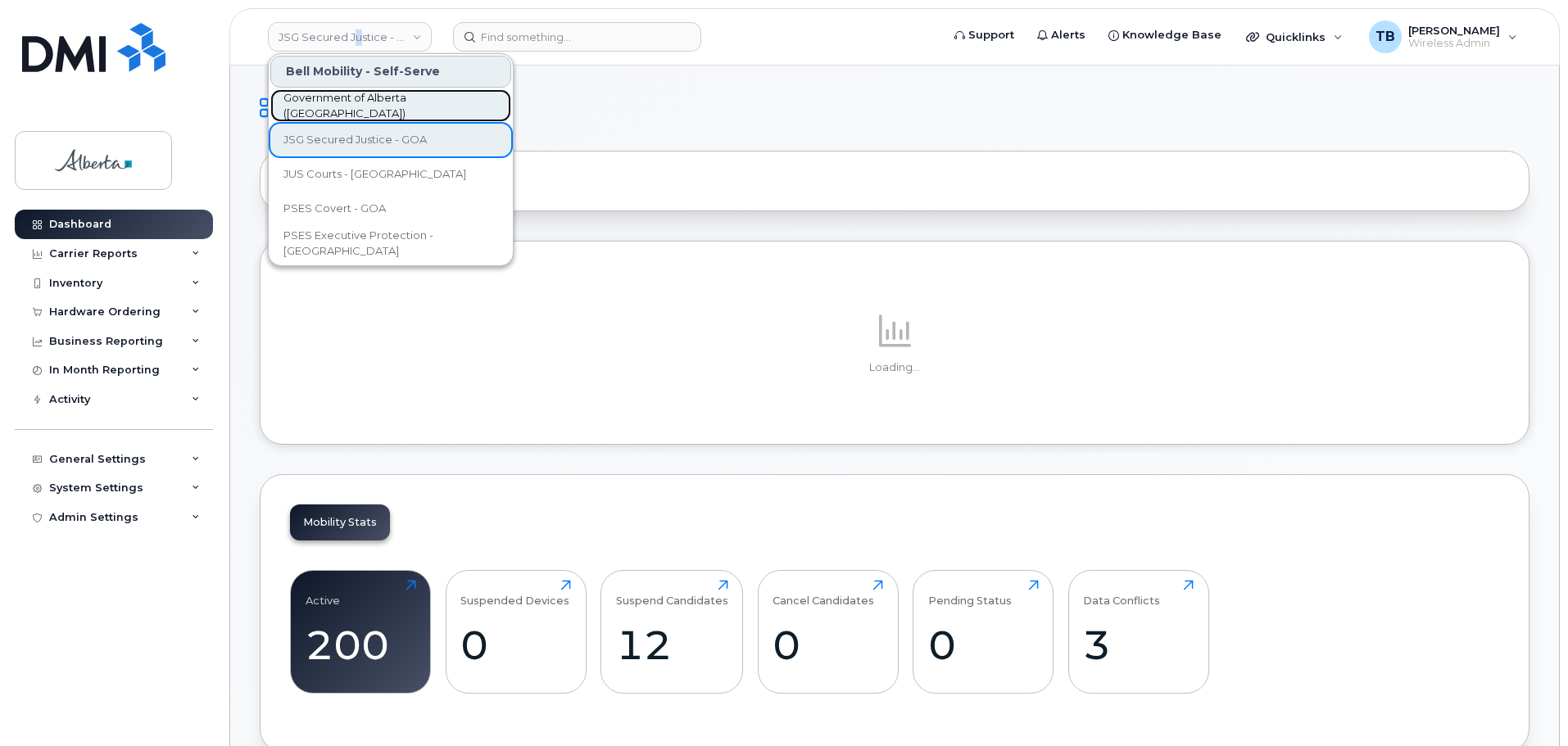
click at [366, 103] on span "Government of Alberta ([GEOGRAPHIC_DATA])" at bounding box center [378, 106] width 189 height 32
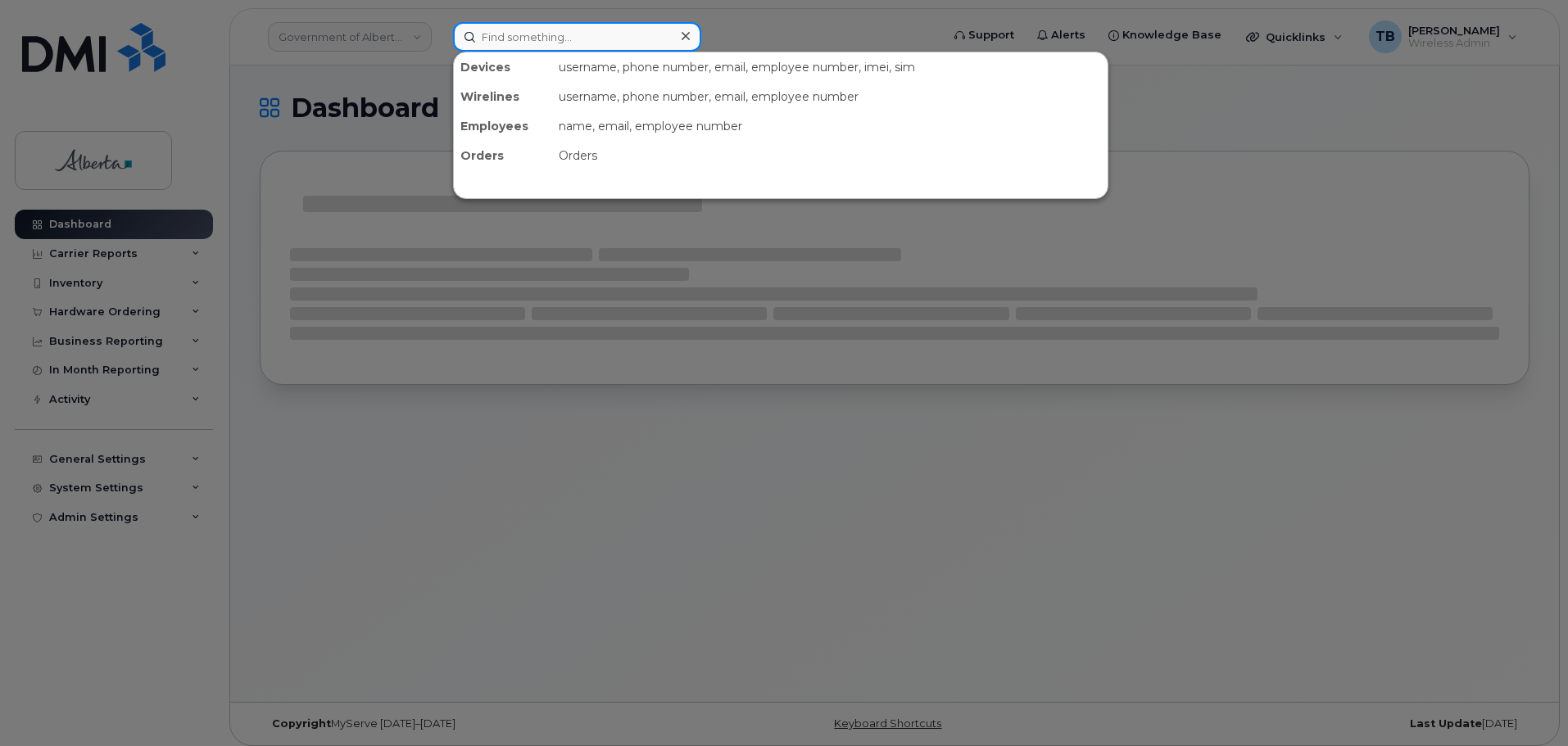
click at [530, 38] on input at bounding box center [577, 37] width 248 height 30
paste input "[PERSON_NAME]"
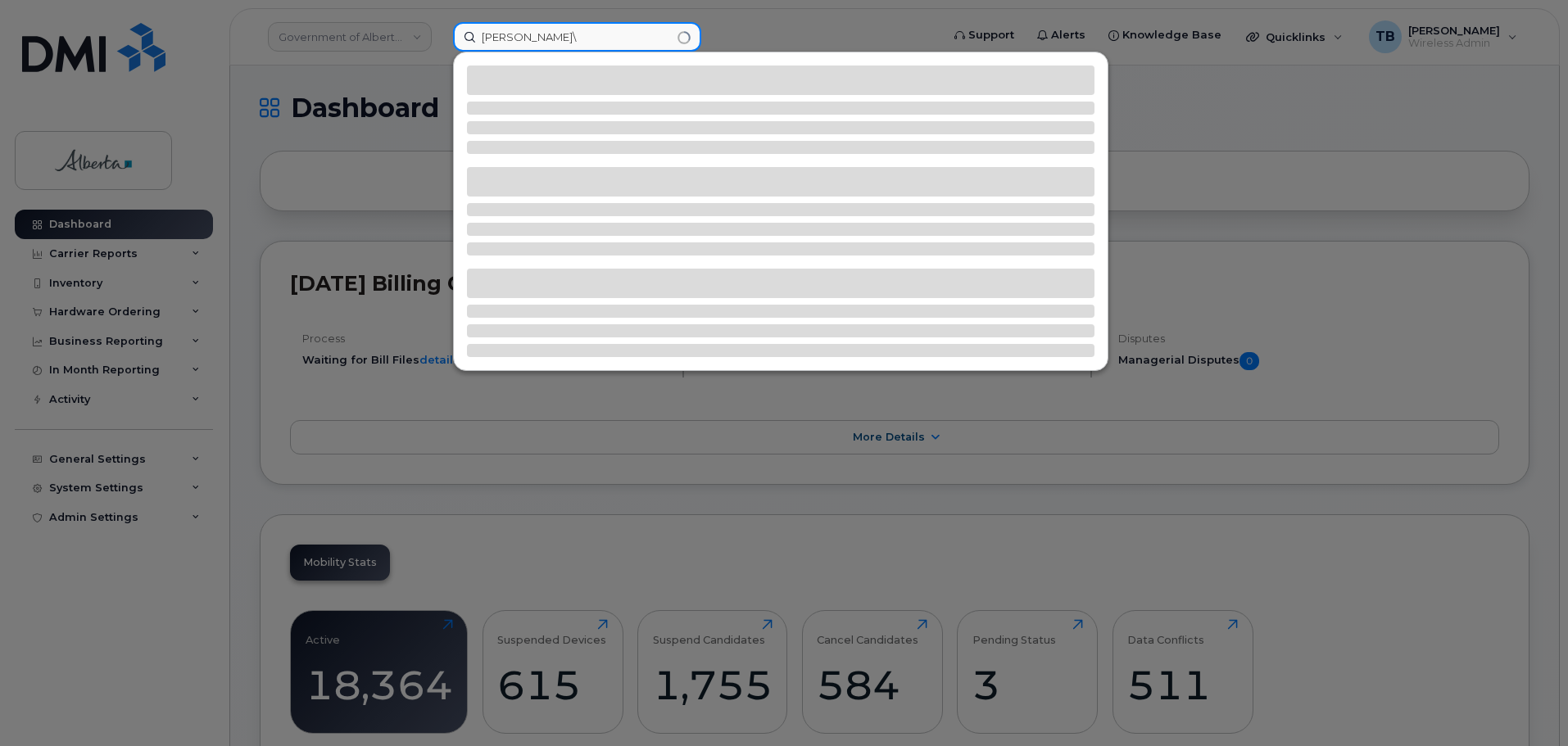
type input "[PERSON_NAME]"
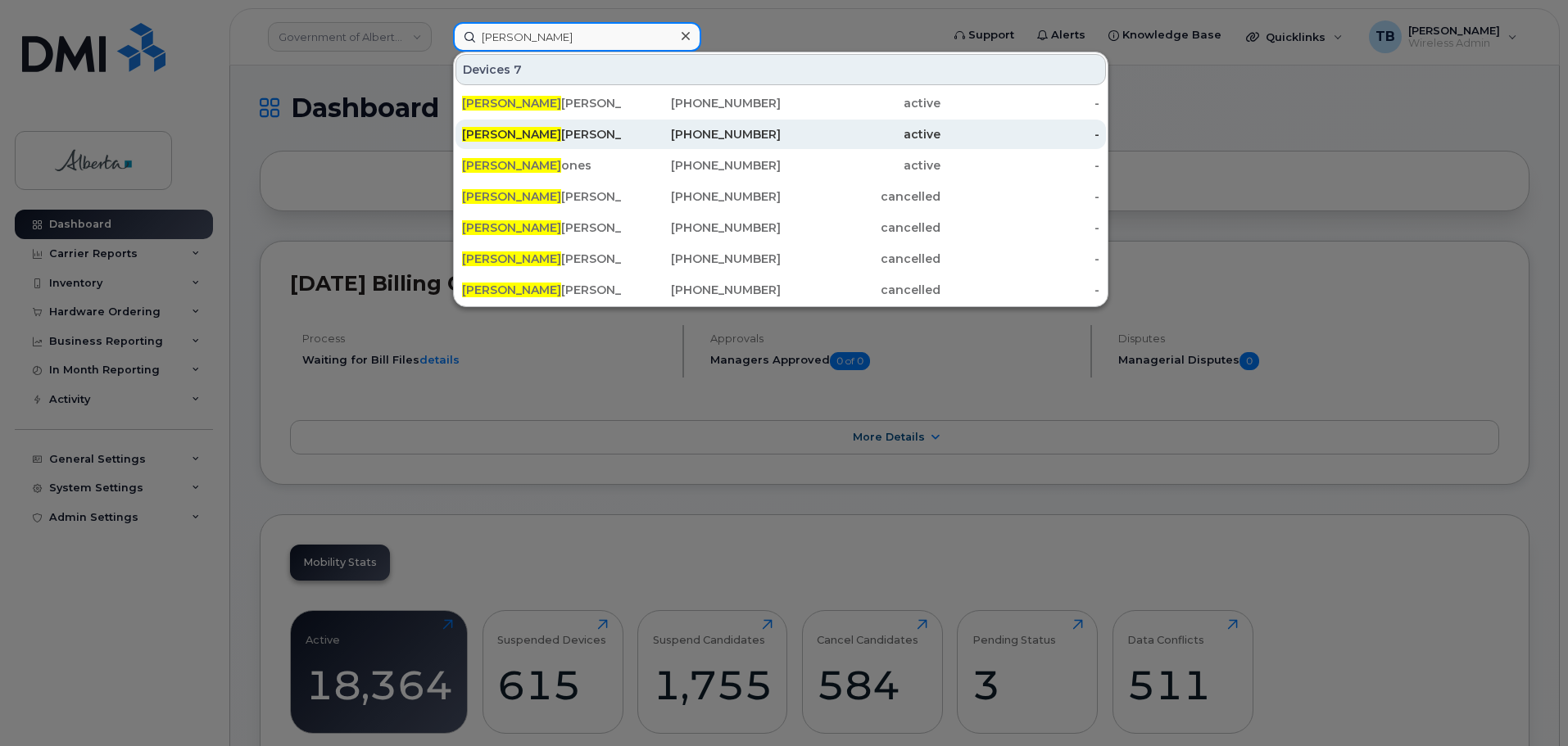
type input "[PERSON_NAME]"
click at [523, 129] on div "[PERSON_NAME]" at bounding box center [541, 135] width 160 height 17
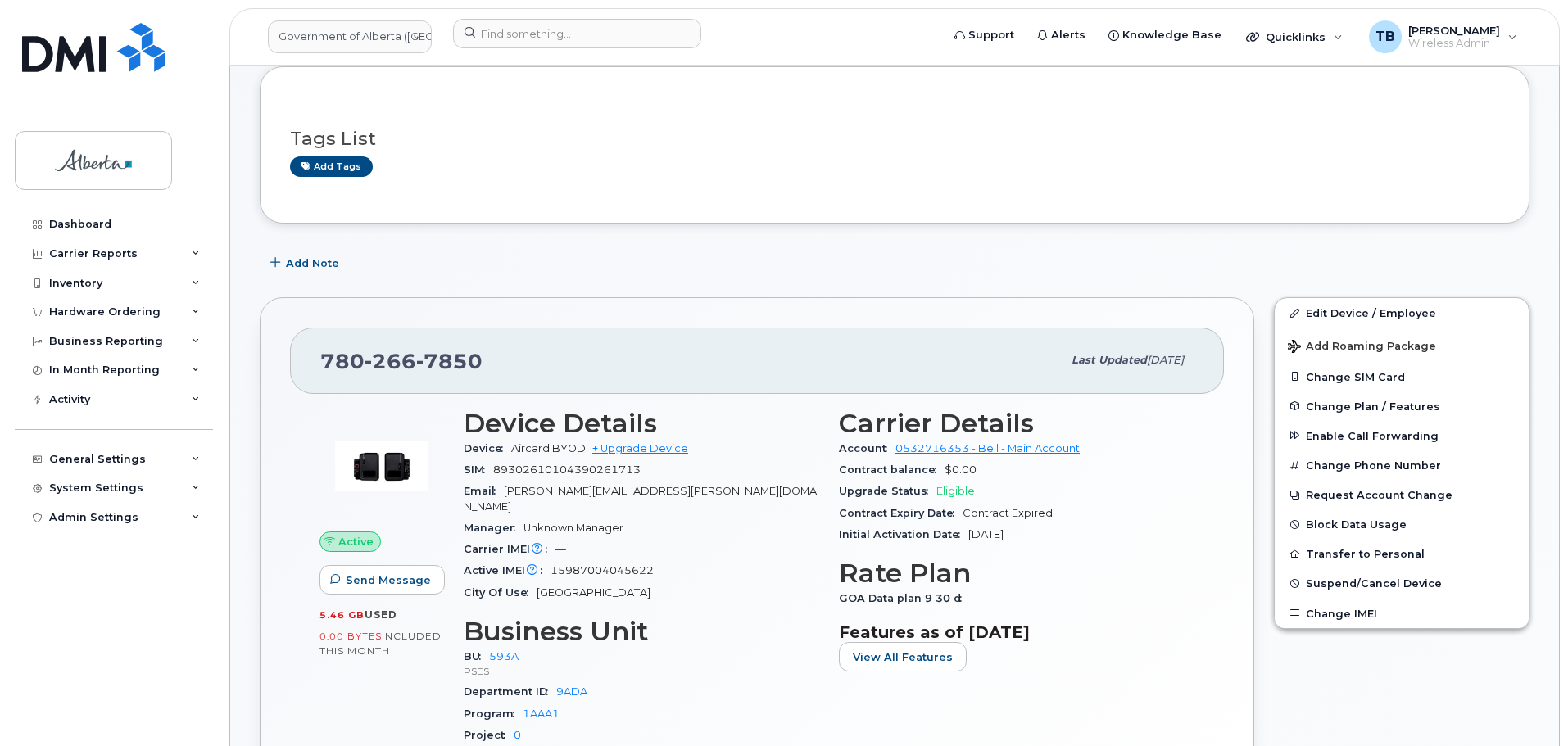
scroll to position [246, 0]
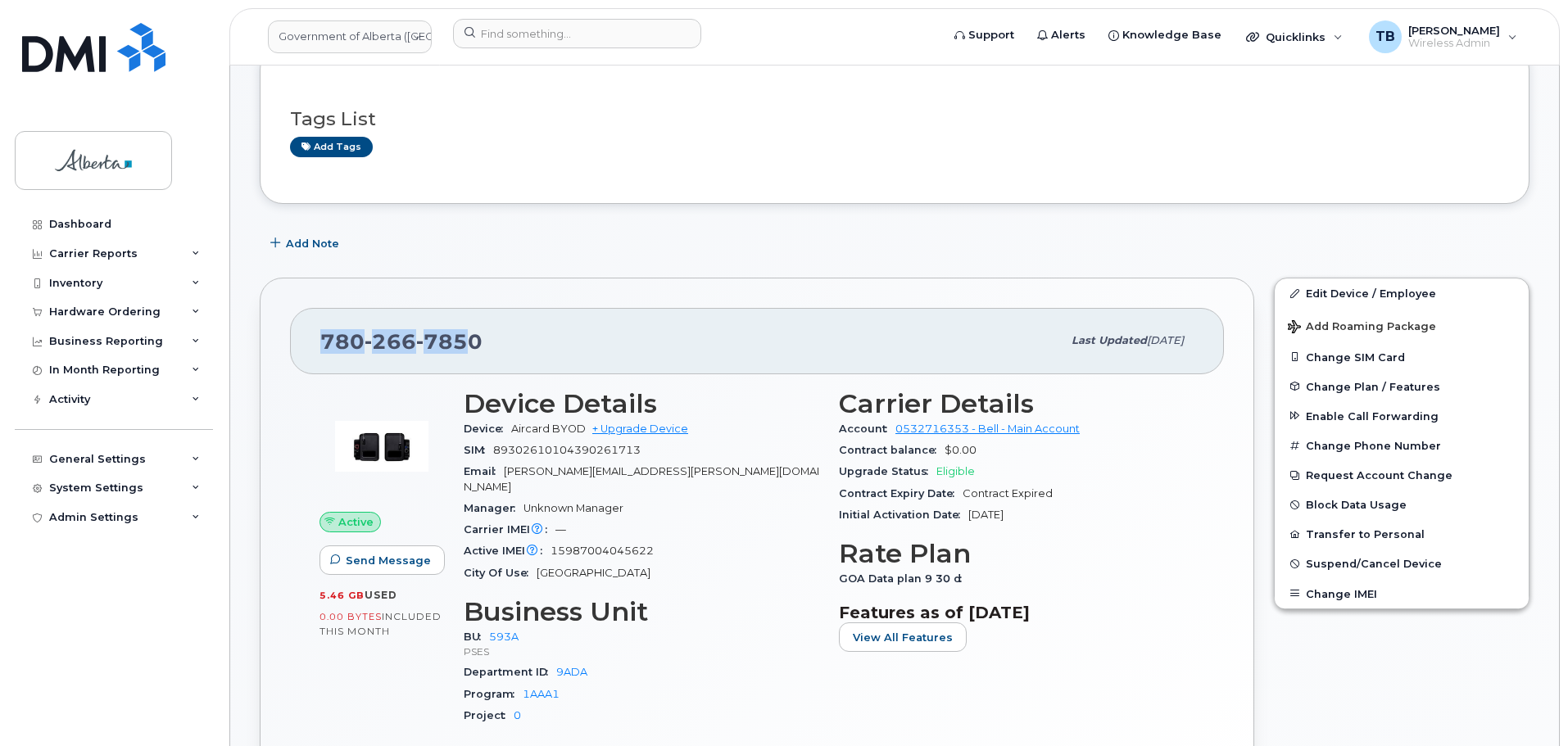
drag, startPoint x: 470, startPoint y: 331, endPoint x: 315, endPoint y: 340, distance: 155.3
click at [305, 340] on div "[PHONE_NUMBER] Last updated [DATE]" at bounding box center [756, 340] width 934 height 65
click at [514, 356] on div "[PHONE_NUMBER]" at bounding box center [691, 340] width 741 height 35
drag, startPoint x: 480, startPoint y: 347, endPoint x: 322, endPoint y: 348, distance: 158.0
click at [318, 347] on div "[PHONE_NUMBER] Last updated [DATE]" at bounding box center [756, 340] width 934 height 65
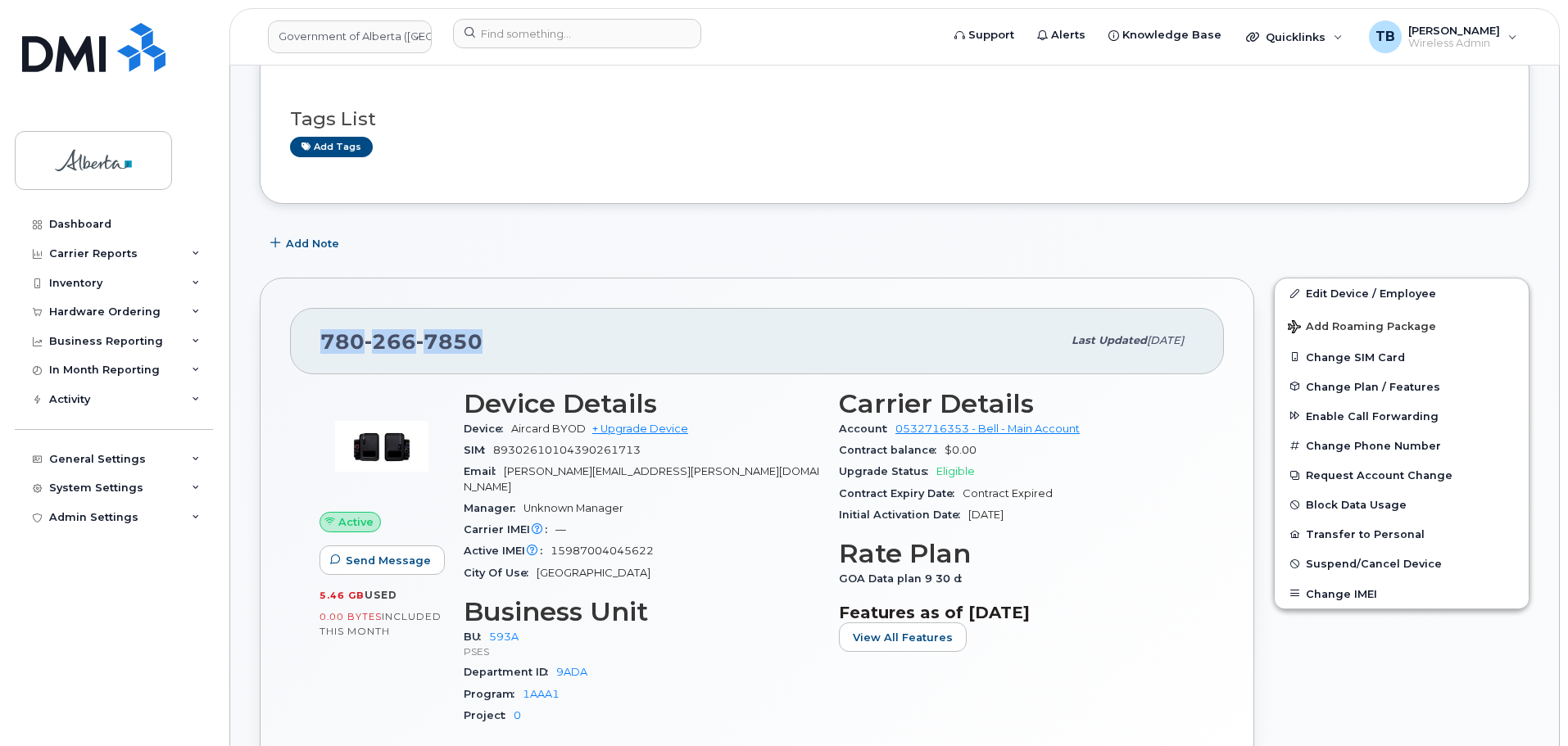
copy span "[PHONE_NUMBER]"
click at [942, 136] on div "Tags List Add tags" at bounding box center [894, 125] width 1209 height 63
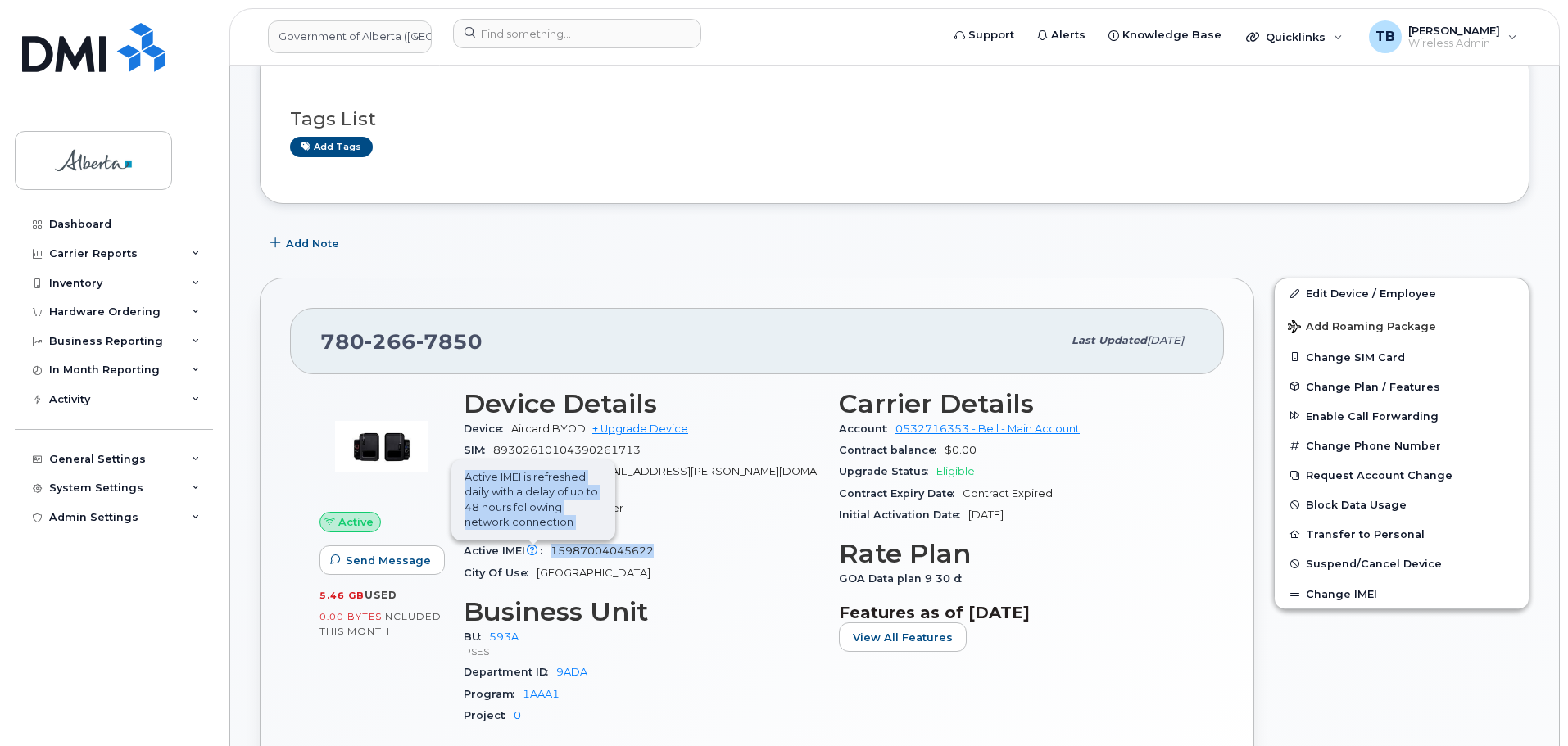
drag, startPoint x: 665, startPoint y: 535, endPoint x: 539, endPoint y: 536, distance: 126.0
click at [539, 540] on div "Active IMEI Active IMEI is refreshed daily with a delay of up to 48 hours follo…" at bounding box center [641, 551] width 355 height 22
copy div "Active IMEI is refreshed daily with a delay of up to 48 hours following network…"
click at [552, 453] on span "89302610104390261713" at bounding box center [567, 450] width 148 height 12
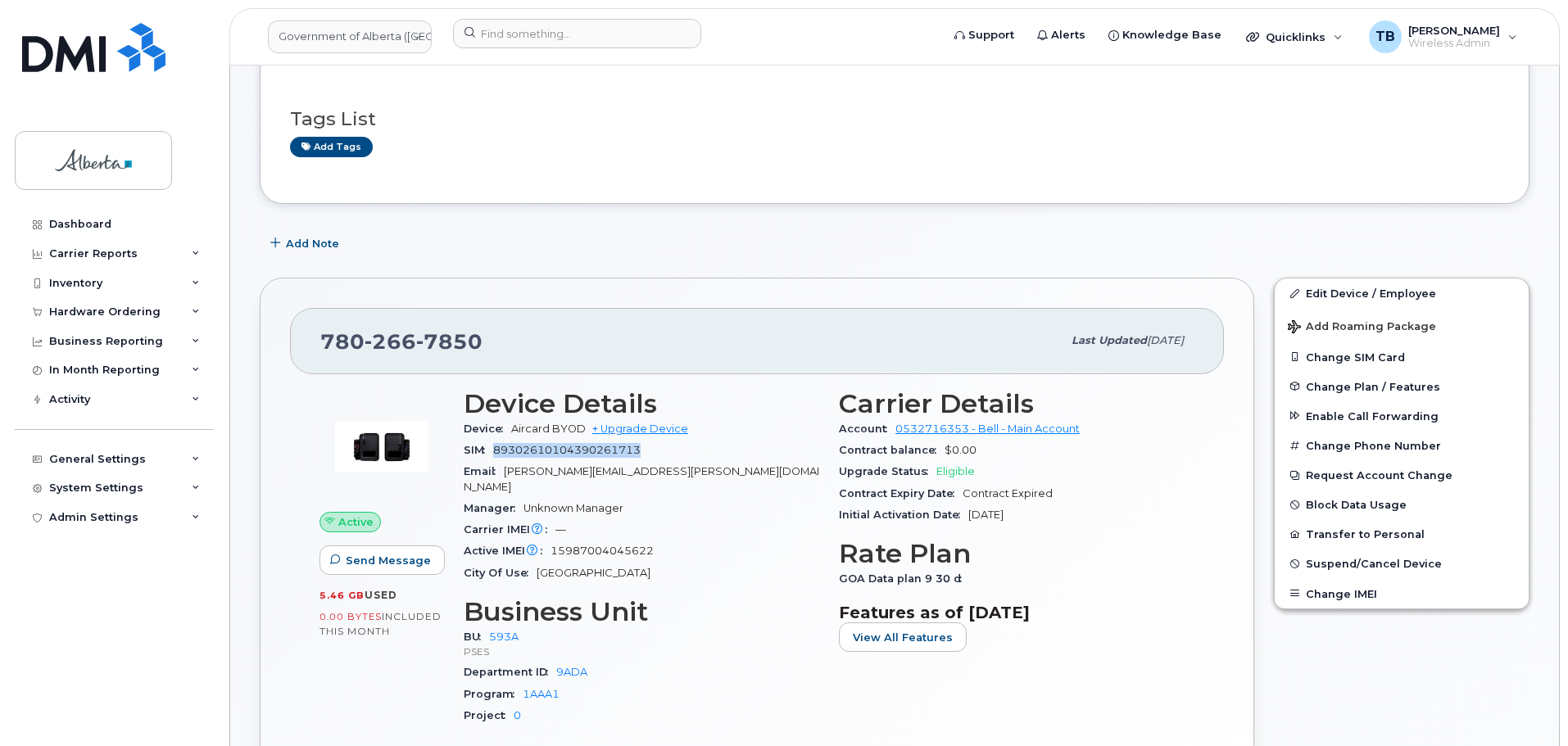
click at [552, 453] on span "89302610104390261713" at bounding box center [567, 450] width 148 height 12
copy span "89302610104390261713"
click at [50, 50] on img at bounding box center [94, 48] width 143 height 50
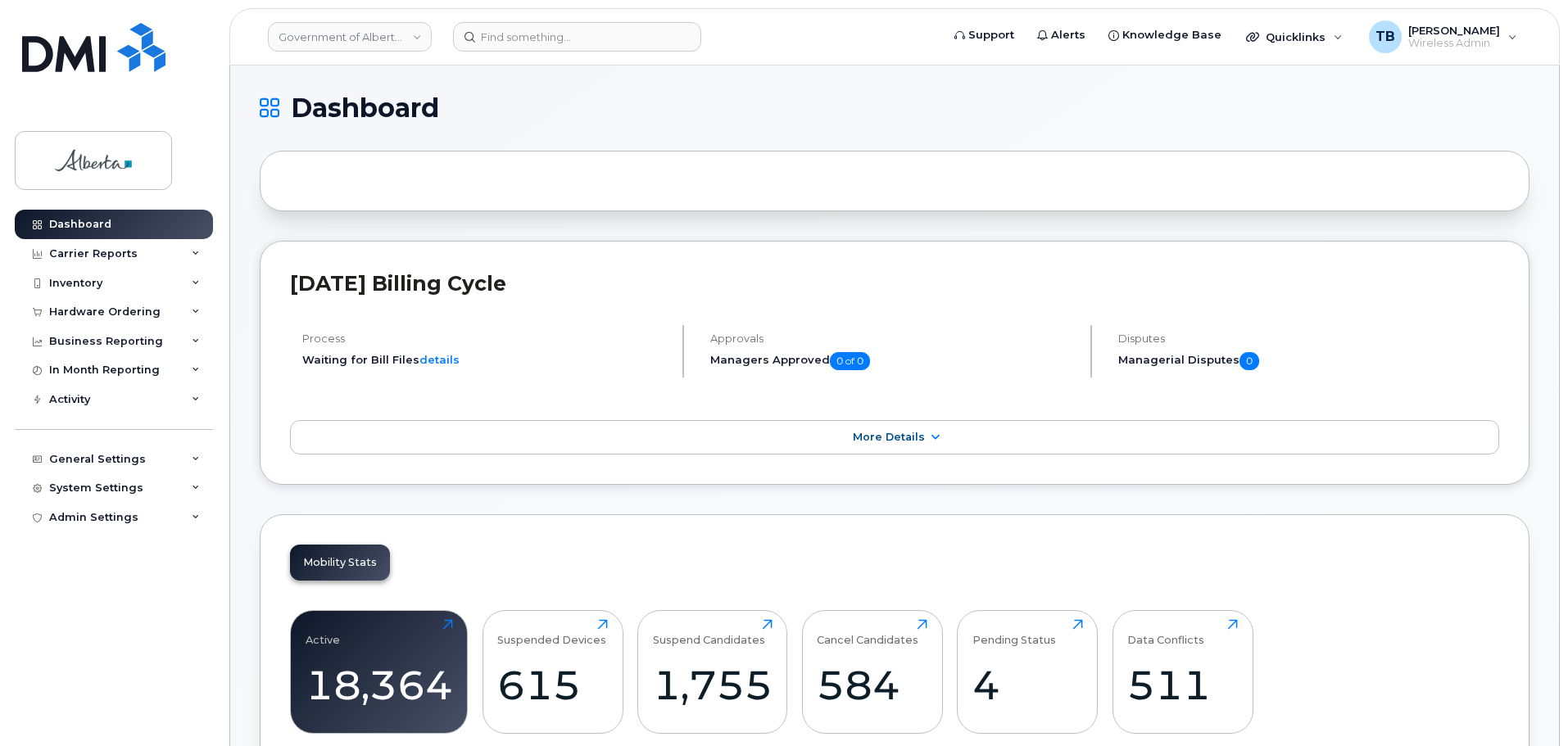
click at [534, 51] on header "Government of Alberta ([GEOGRAPHIC_DATA]) Support Alerts Knowledge Base Quickli…" at bounding box center [894, 36] width 1331 height 57
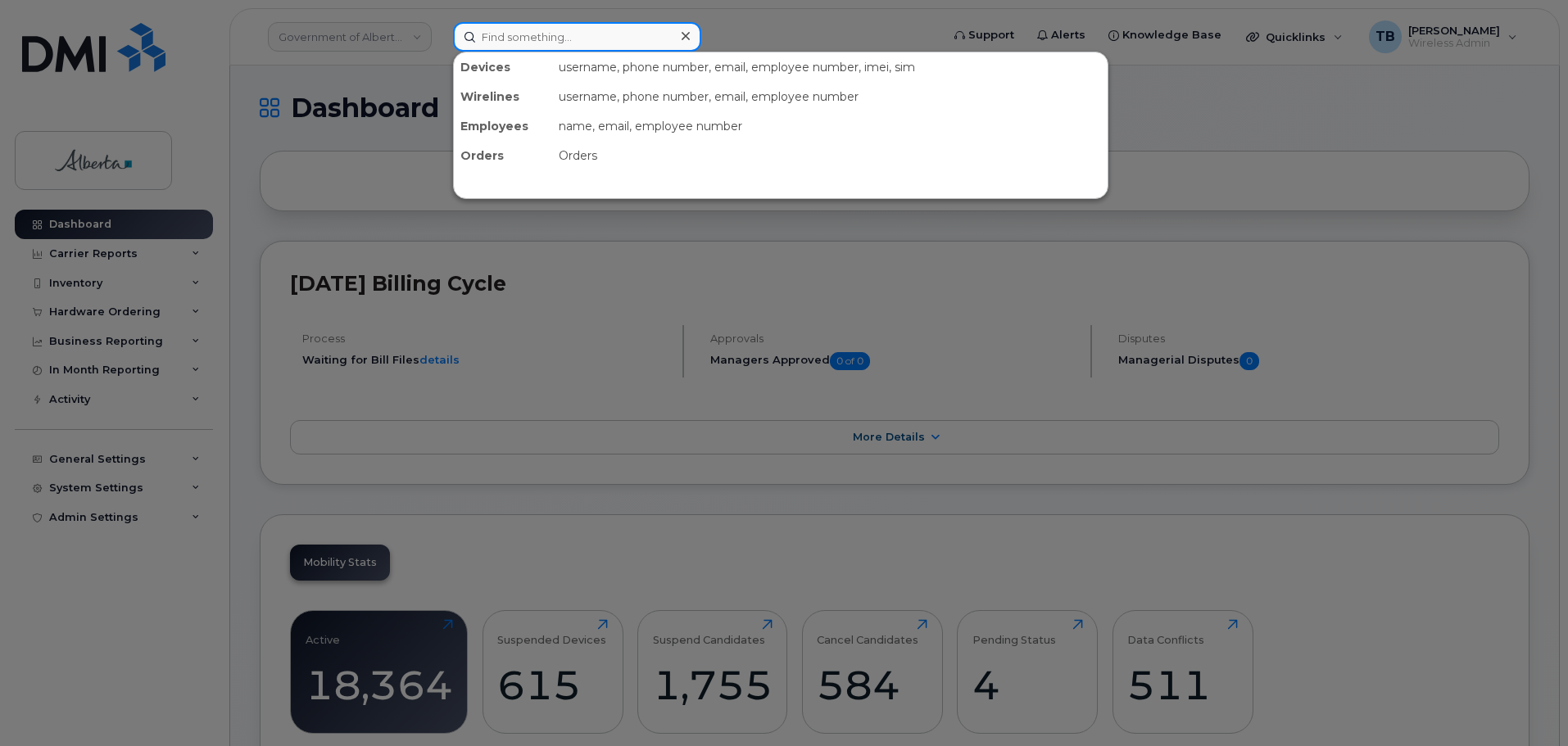
click at [529, 45] on input at bounding box center [577, 37] width 248 height 30
paste input "356443106067905"
type input "356443106067905"
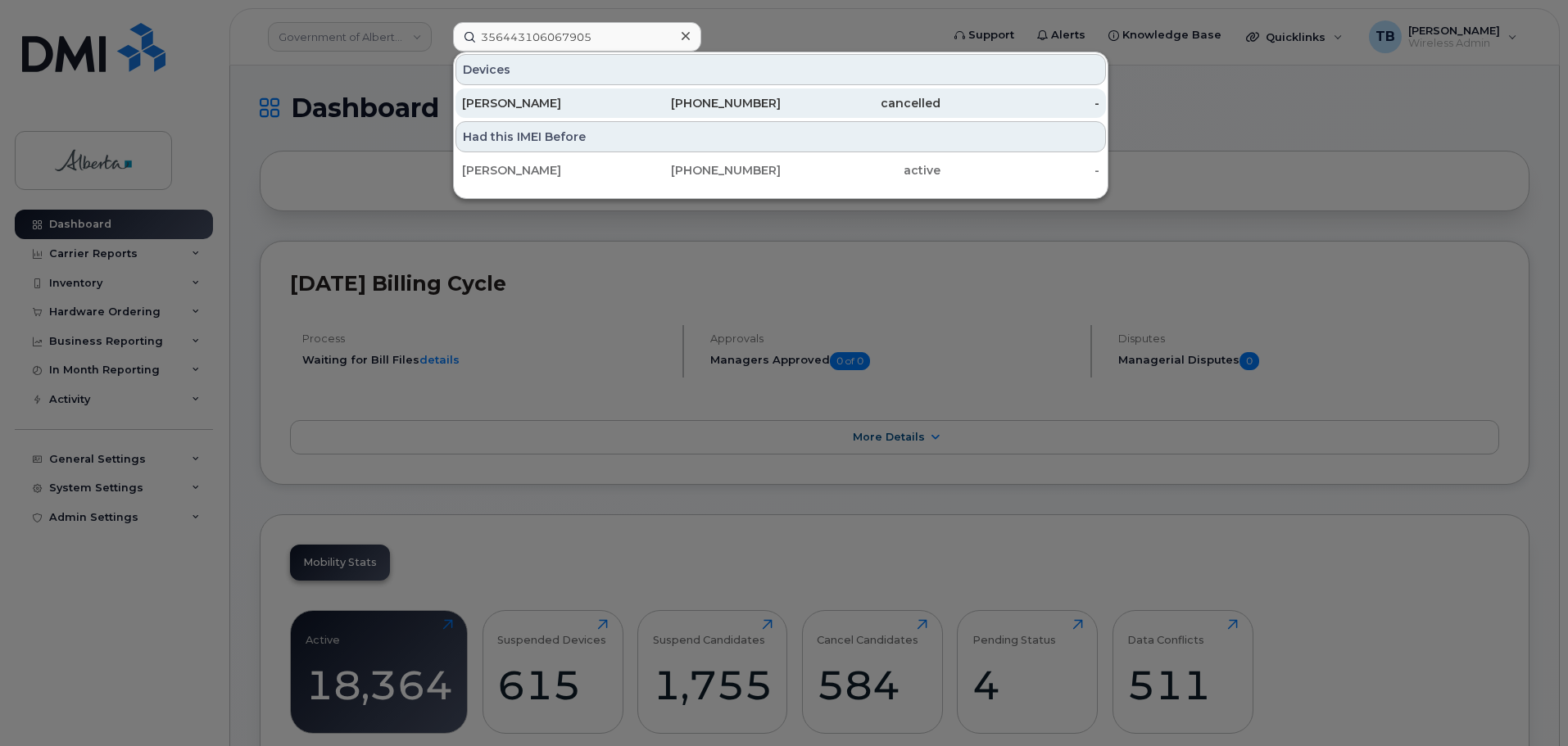
click at [506, 105] on div "[PERSON_NAME]" at bounding box center [541, 104] width 160 height 17
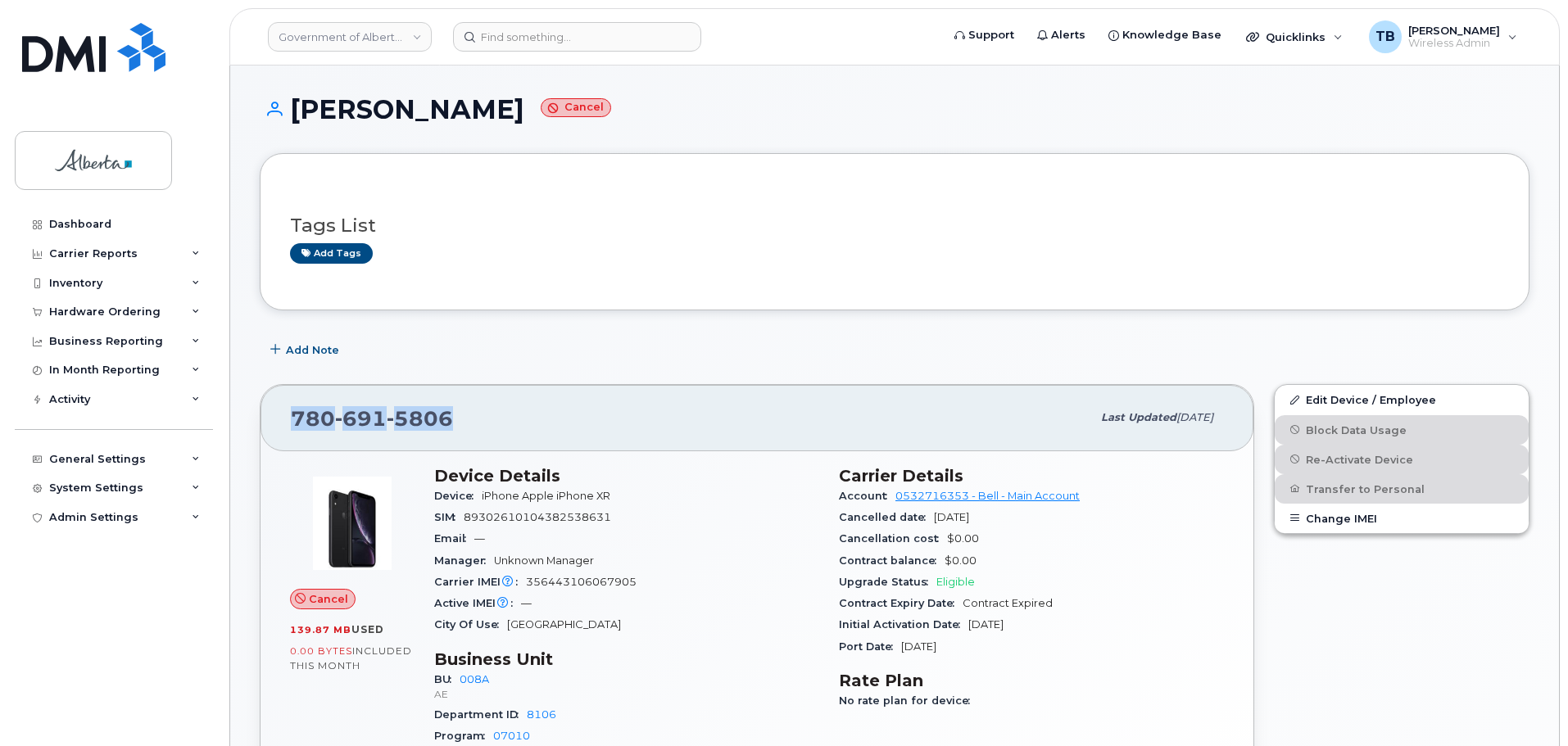
drag, startPoint x: 306, startPoint y: 419, endPoint x: 507, endPoint y: 443, distance: 202.4
click at [507, 443] on div "[PHONE_NUMBER] Last updated [DATE]" at bounding box center [757, 418] width 993 height 65
copy span "[PHONE_NUMBER]"
drag, startPoint x: 431, startPoint y: 108, endPoint x: 288, endPoint y: 99, distance: 143.3
click at [288, 99] on h1 "[PERSON_NAME]" at bounding box center [895, 109] width 1270 height 29
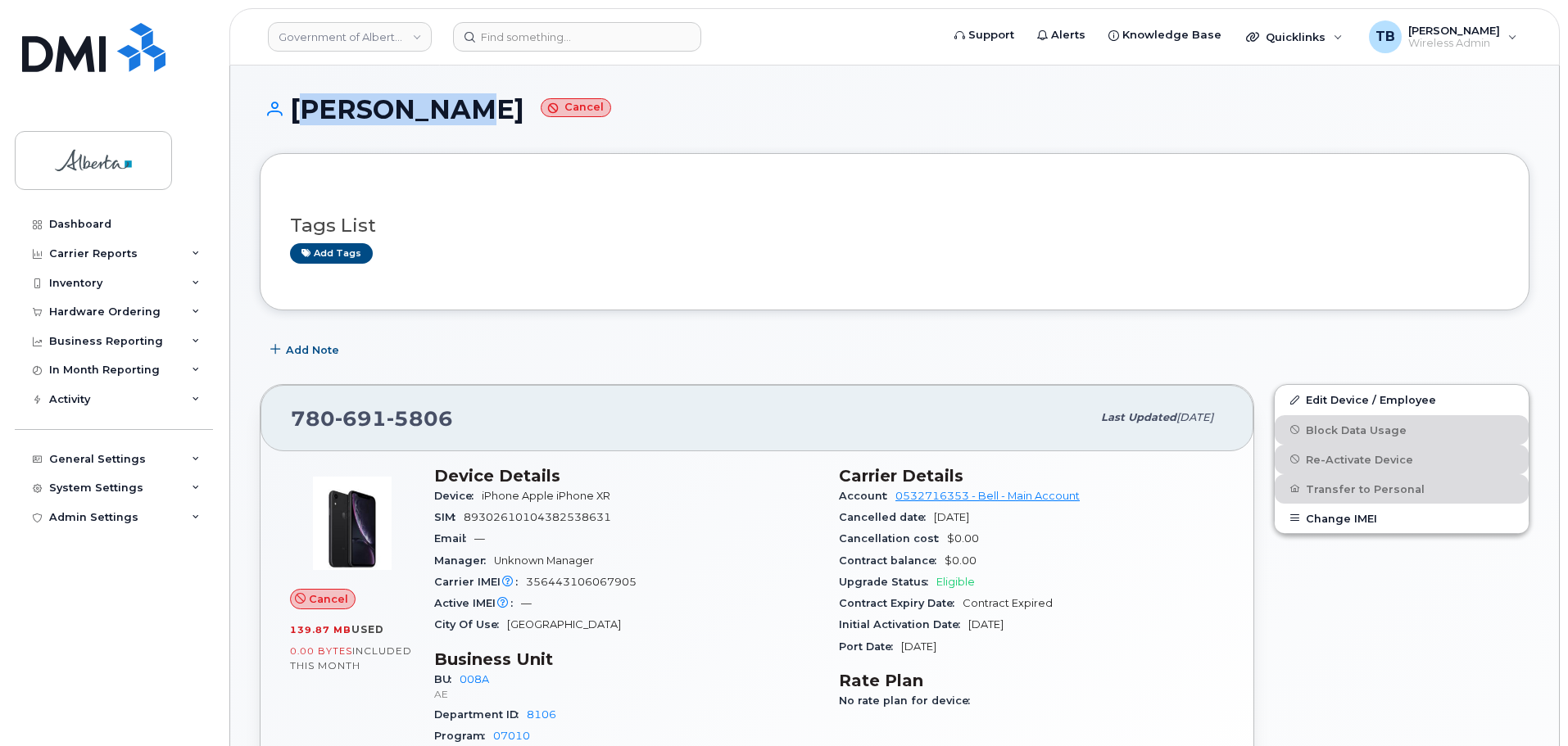
copy h1 "[PERSON_NAME]"
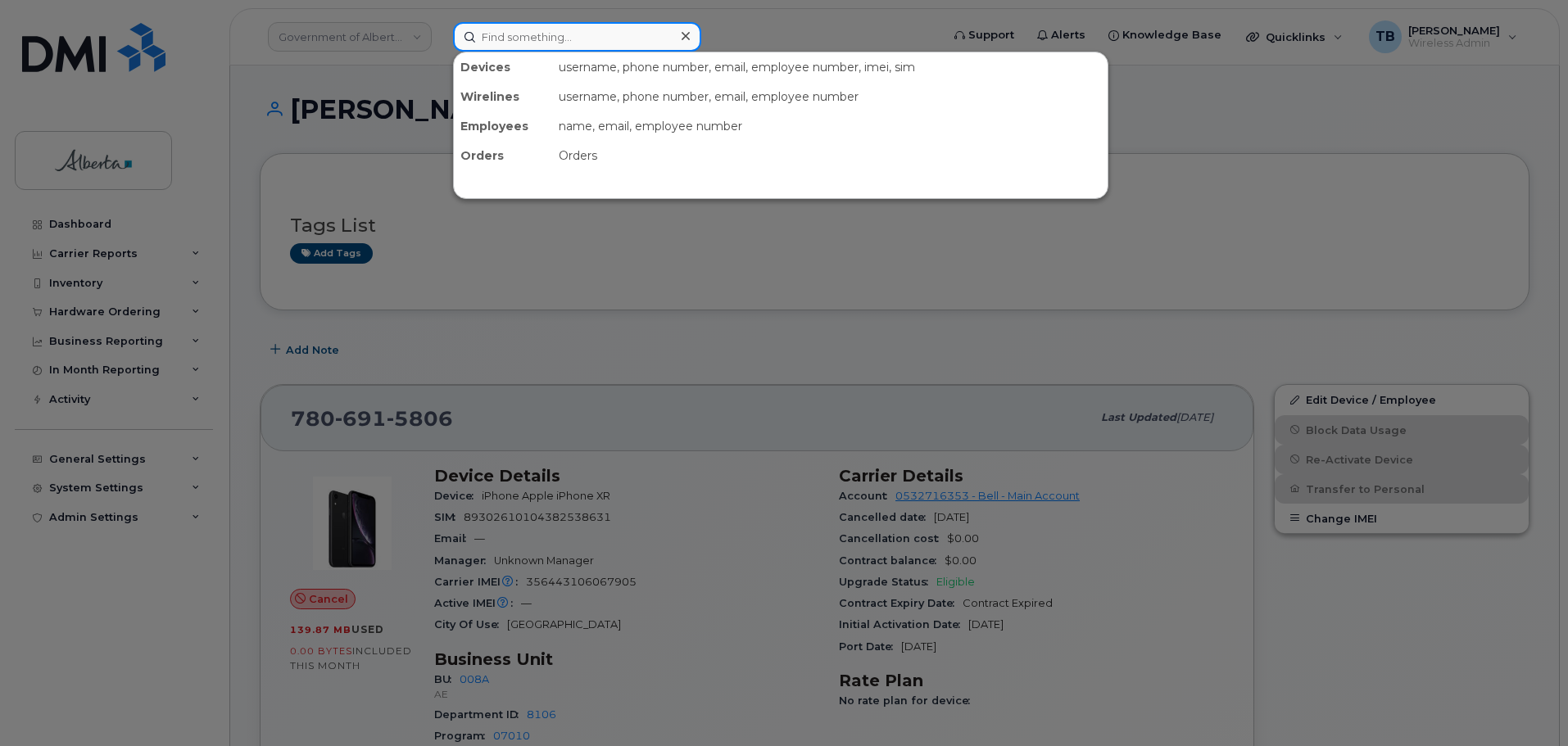
click at [493, 37] on input at bounding box center [577, 37] width 248 height 30
paste input "4038049754"
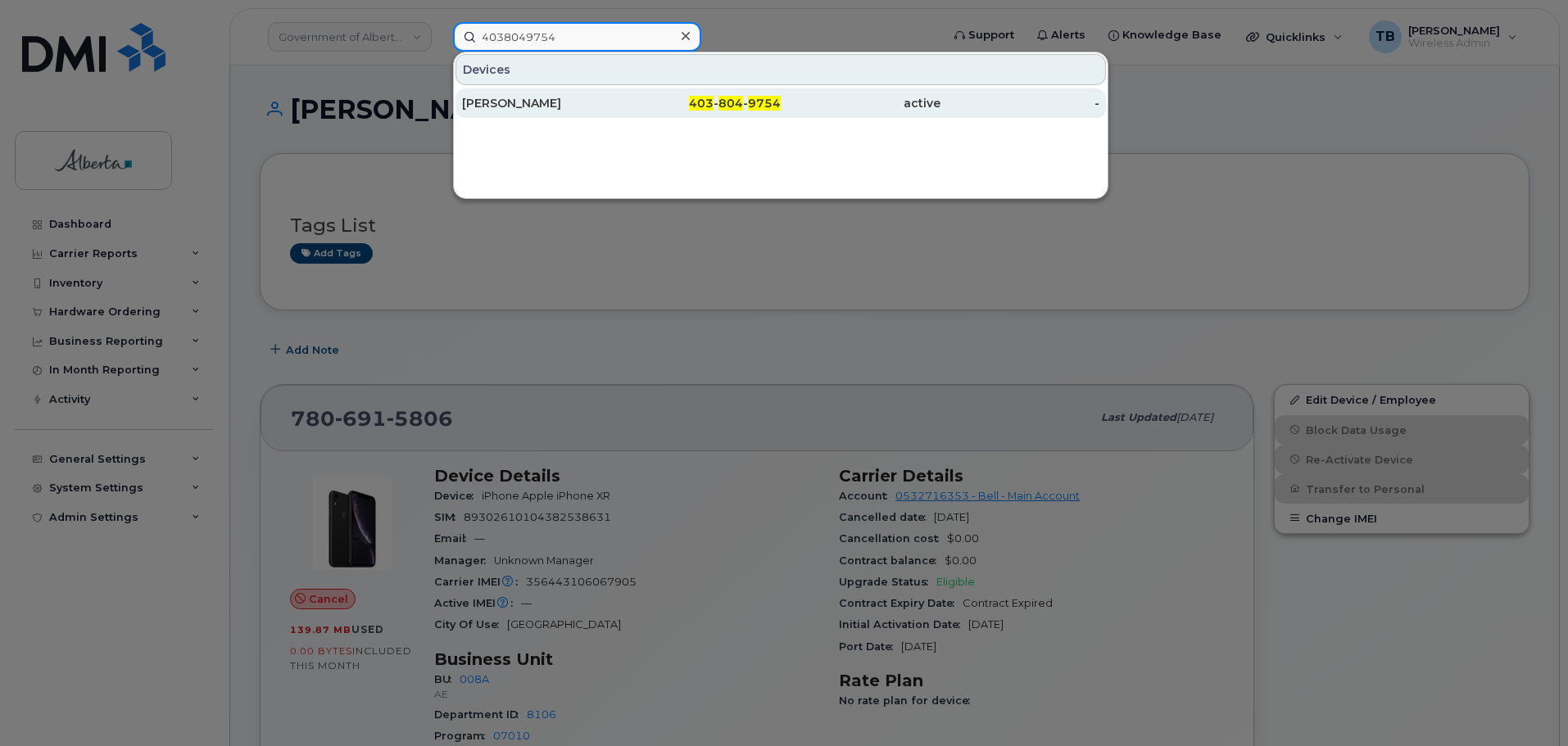
type input "4038049754"
click at [522, 107] on div "[PERSON_NAME]" at bounding box center [541, 104] width 160 height 17
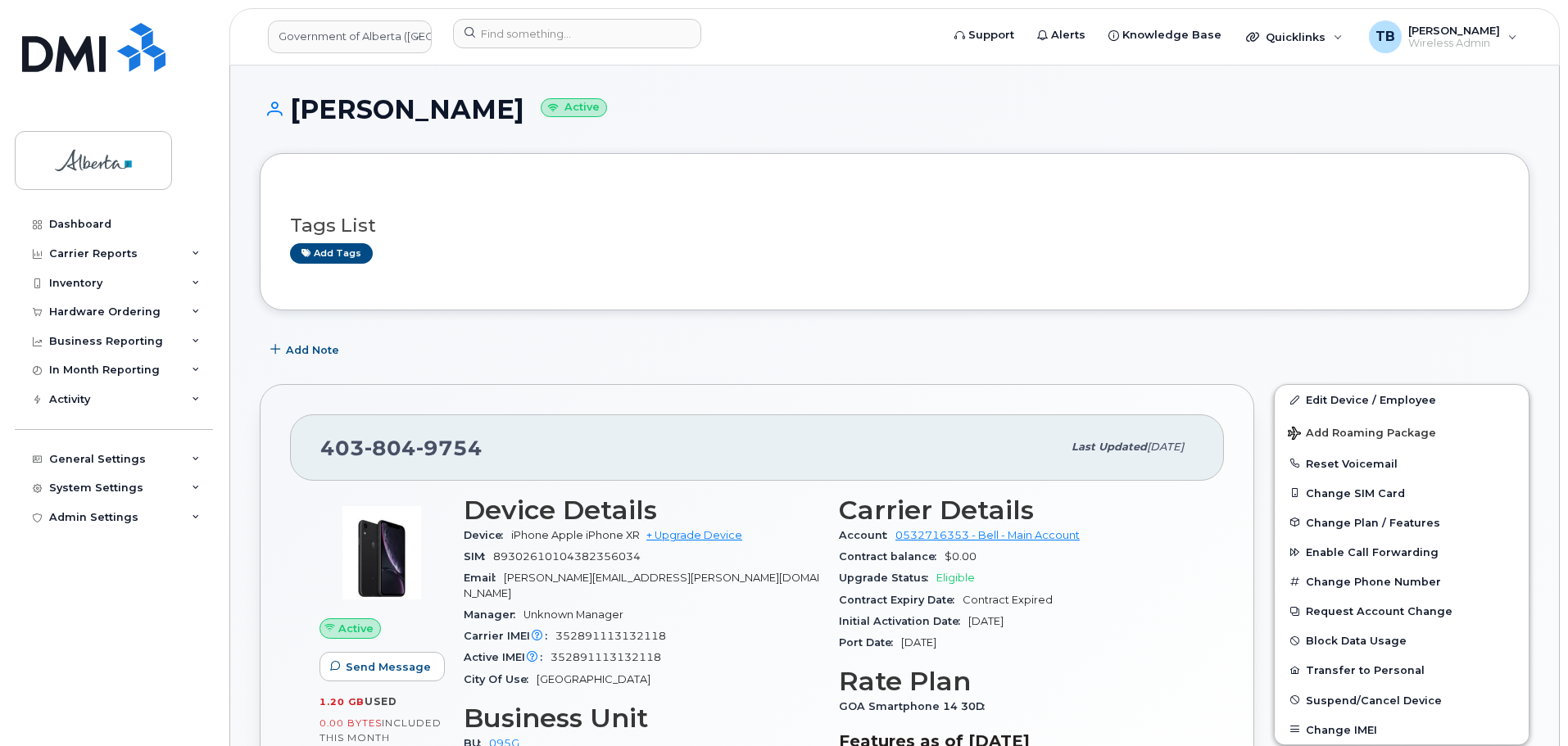
click at [553, 158] on div "Tags List Add tags" at bounding box center [895, 232] width 1270 height 157
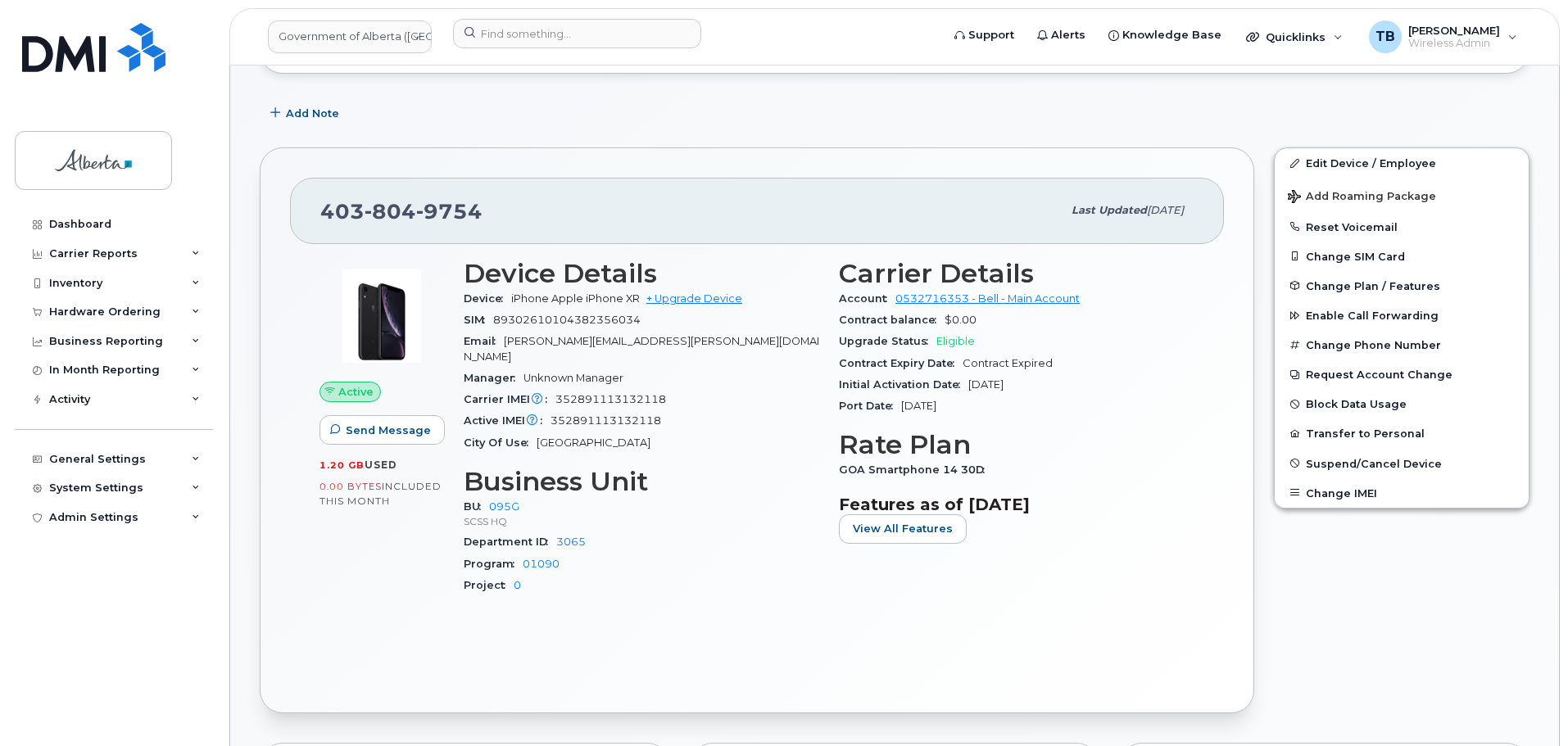
scroll to position [327, 0]
